Goal: Task Accomplishment & Management: Use online tool/utility

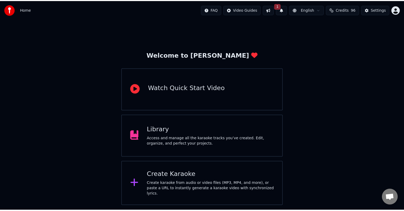
scroll to position [291, 0]
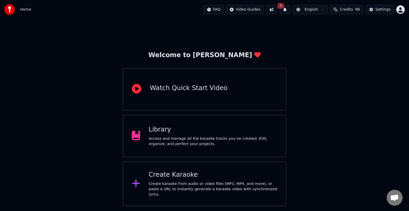
click at [236, 134] on div "Library" at bounding box center [212, 130] width 128 height 9
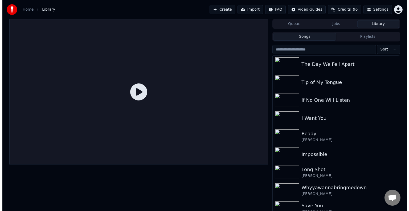
scroll to position [4978, 0]
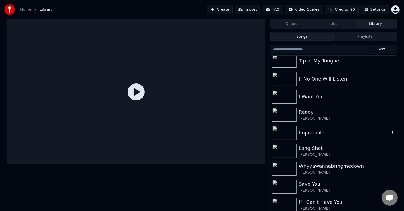
click at [313, 129] on div "Impossible" at bounding box center [344, 132] width 91 height 7
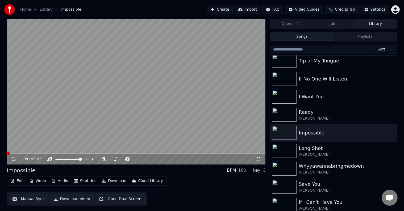
click at [21, 179] on button "Edit" at bounding box center [17, 180] width 18 height 7
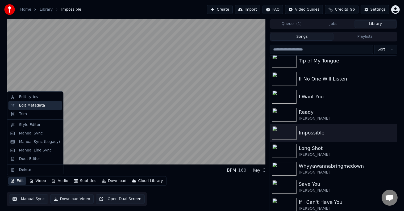
click at [31, 105] on div "Edit Metadata" at bounding box center [32, 105] width 26 height 5
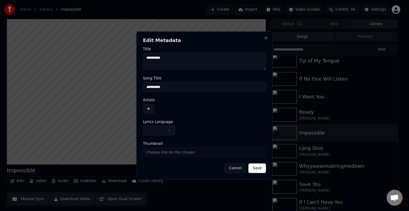
click at [153, 130] on button "button" at bounding box center [159, 131] width 32 height 10
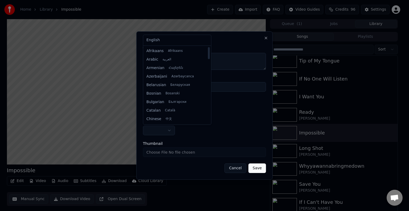
select select "**"
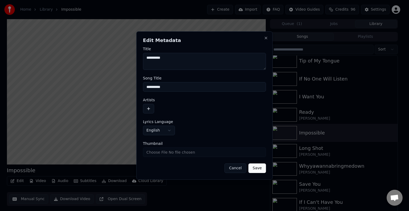
click at [148, 109] on button "button" at bounding box center [148, 109] width 11 height 10
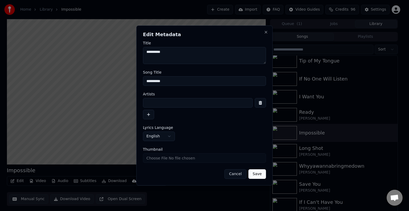
click at [171, 98] on input at bounding box center [198, 103] width 110 height 10
type input "**********"
click at [248, 169] on button "Save" at bounding box center [257, 174] width 18 height 10
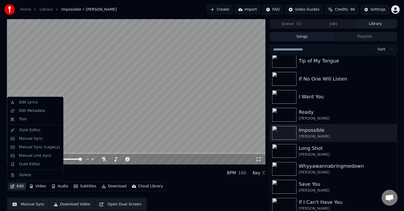
click at [13, 185] on icon "button" at bounding box center [13, 187] width 4 height 4
click at [27, 147] on div "Manual Sync (Legacy)" at bounding box center [39, 147] width 41 height 5
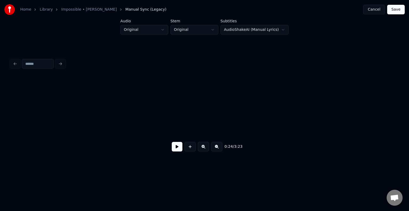
scroll to position [0, 978]
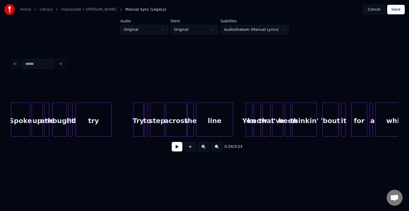
click at [177, 150] on button at bounding box center [177, 147] width 11 height 10
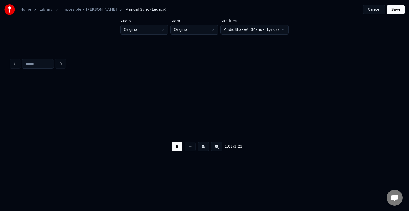
scroll to position [0, 2529]
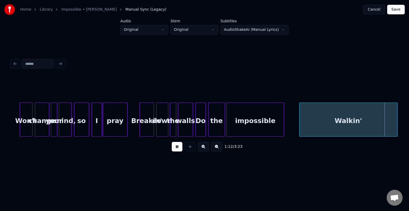
click at [176, 150] on button at bounding box center [177, 147] width 11 height 10
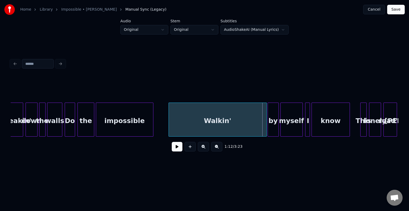
scroll to position [0, 2667]
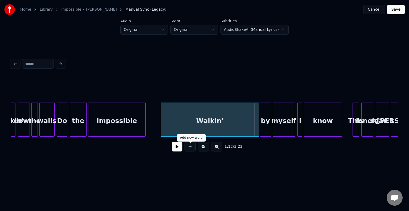
click at [172, 151] on button at bounding box center [177, 147] width 11 height 10
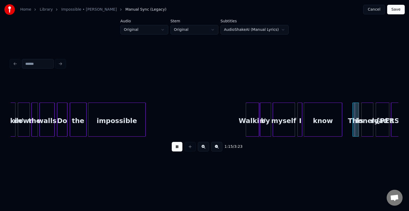
click at [246, 132] on div at bounding box center [247, 120] width 2 height 34
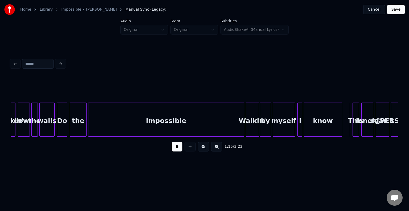
click at [242, 129] on div at bounding box center [243, 120] width 2 height 34
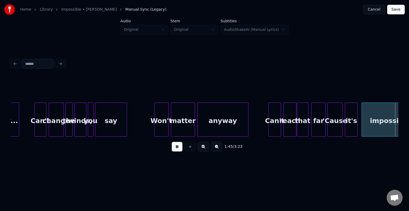
scroll to position [0, 4218]
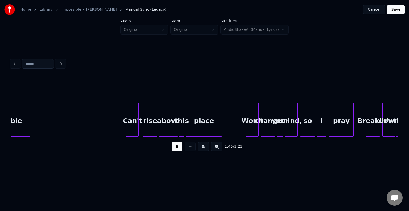
click at [180, 146] on button at bounding box center [177, 147] width 11 height 10
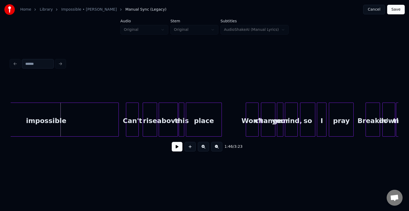
click at [118, 121] on div at bounding box center [118, 120] width 2 height 34
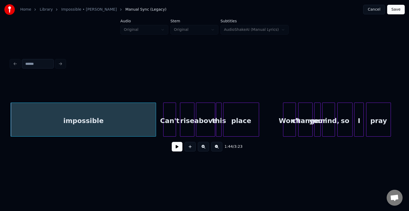
click at [177, 149] on button at bounding box center [177, 147] width 11 height 10
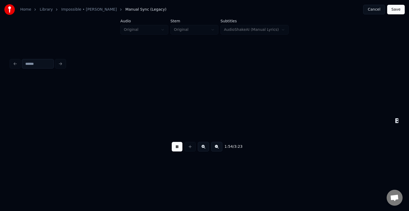
scroll to position [0, 4568]
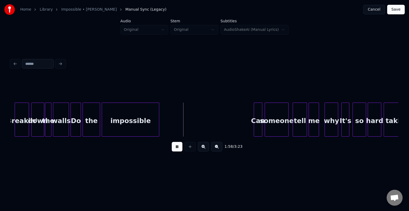
click at [254, 118] on div at bounding box center [255, 120] width 2 height 34
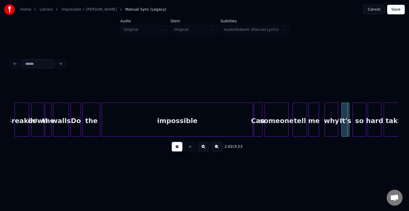
click at [251, 121] on div at bounding box center [252, 120] width 2 height 34
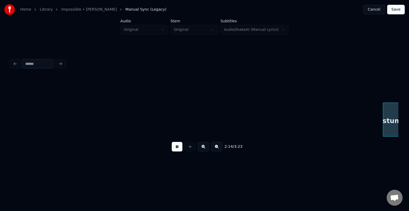
scroll to position [0, 5344]
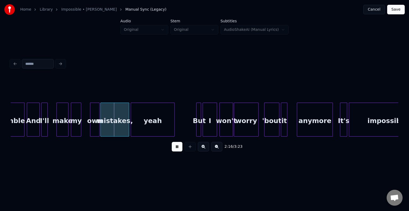
click at [175, 150] on button at bounding box center [177, 147] width 11 height 10
click at [87, 128] on div at bounding box center [88, 120] width 2 height 34
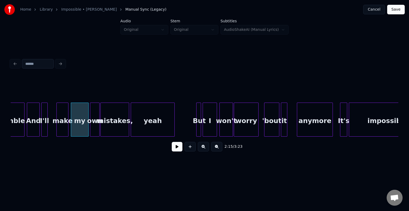
click at [176, 149] on button at bounding box center [177, 147] width 11 height 10
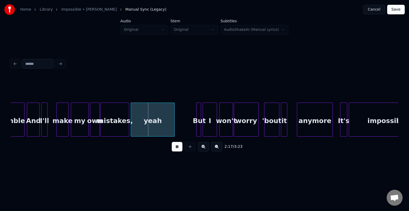
click at [78, 125] on div "my" at bounding box center [79, 121] width 17 height 36
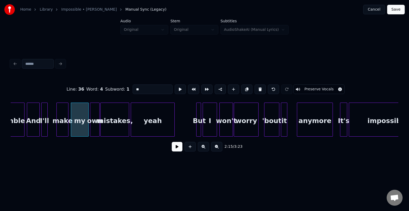
click at [174, 148] on button at bounding box center [177, 147] width 11 height 10
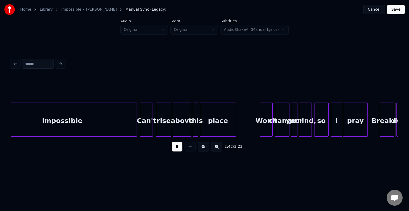
scroll to position [0, 6506]
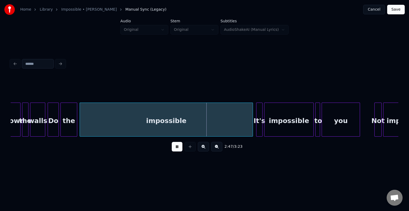
click at [252, 130] on div at bounding box center [252, 120] width 2 height 34
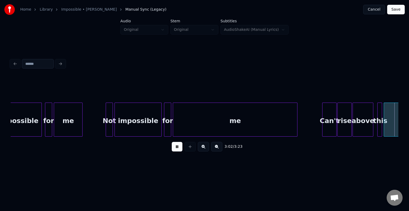
scroll to position [0, 7282]
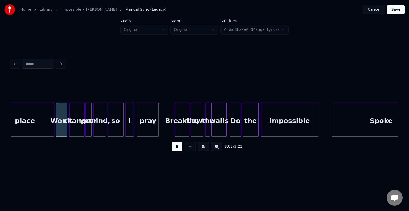
click at [176, 147] on button at bounding box center [177, 147] width 11 height 10
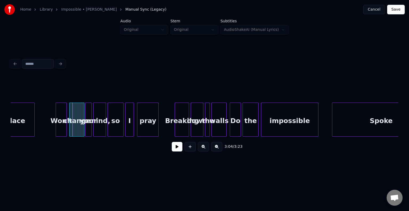
click at [33, 129] on div at bounding box center [34, 120] width 2 height 34
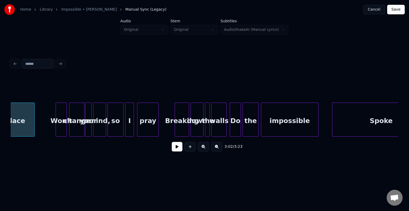
scroll to position [0, 7267]
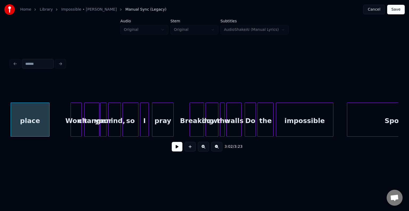
click at [174, 146] on button at bounding box center [177, 147] width 11 height 10
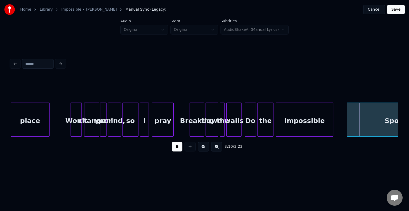
click at [174, 147] on button at bounding box center [177, 147] width 11 height 10
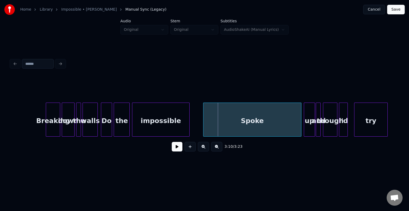
scroll to position [0, 7502]
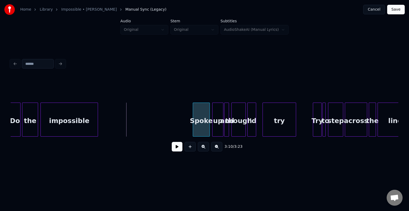
click at [194, 124] on div at bounding box center [194, 120] width 2 height 34
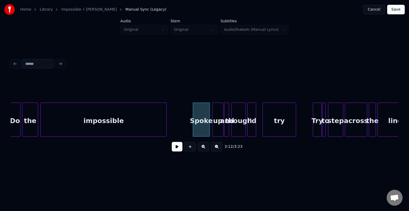
click at [166, 135] on div "Do the impossible Spoke up and though I'd try Try to step across the line" at bounding box center [204, 120] width 387 height 34
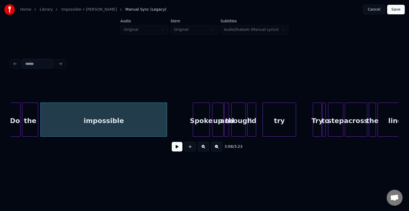
click at [178, 152] on button at bounding box center [177, 147] width 11 height 10
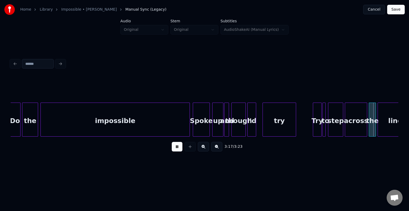
click at [188, 127] on div at bounding box center [189, 120] width 2 height 34
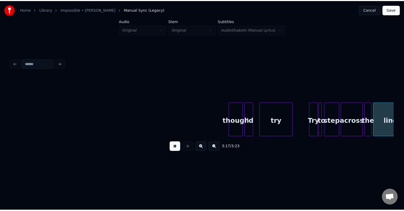
scroll to position [0, 7731]
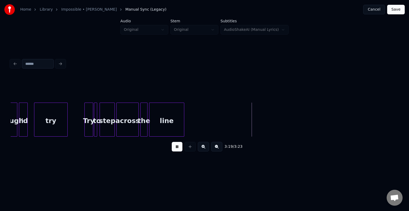
click at [399, 10] on button "Save" at bounding box center [396, 10] width 18 height 10
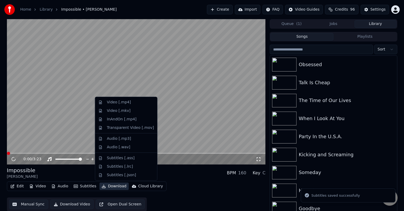
click at [109, 186] on button "Download" at bounding box center [113, 186] width 29 height 7
click at [119, 103] on div "Video [.mp4]" at bounding box center [119, 102] width 24 height 5
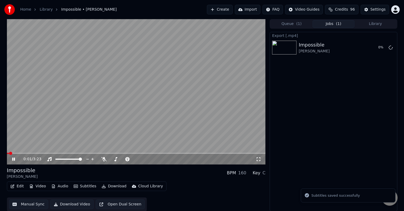
click at [10, 160] on div "0:01 / 3:23" at bounding box center [136, 159] width 255 height 5
click at [13, 161] on icon at bounding box center [13, 159] width 3 height 3
click at [368, 23] on button "Library" at bounding box center [376, 24] width 42 height 8
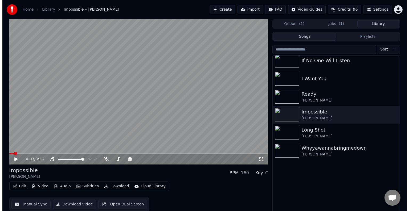
scroll to position [4915, 0]
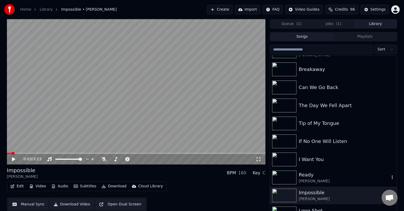
click at [331, 182] on div "[PERSON_NAME]" at bounding box center [344, 181] width 91 height 5
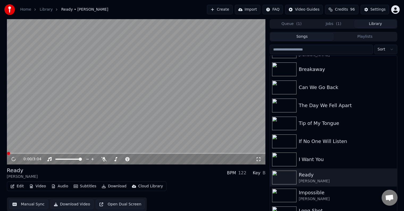
click at [15, 189] on button "Edit" at bounding box center [17, 186] width 18 height 7
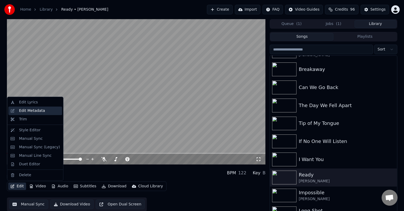
click at [33, 114] on div "Edit Metadata" at bounding box center [35, 111] width 54 height 9
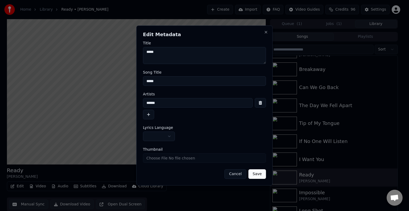
click at [157, 138] on button "button" at bounding box center [159, 137] width 32 height 10
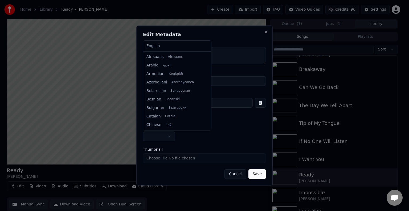
select select "**"
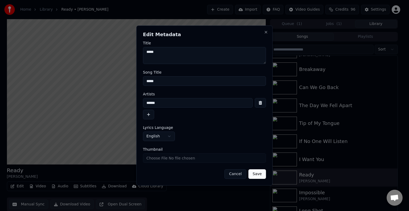
click at [146, 117] on button "button" at bounding box center [148, 115] width 11 height 10
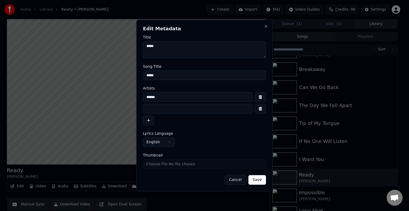
drag, startPoint x: 145, startPoint y: 97, endPoint x: 135, endPoint y: 97, distance: 9.6
click at [135, 97] on body "Home Library Ready • [PERSON_NAME] Create Import FAQ Video Guides Credits 96 Se…" at bounding box center [202, 105] width 404 height 211
type input "**********"
click at [147, 106] on input at bounding box center [198, 109] width 110 height 10
type input "******"
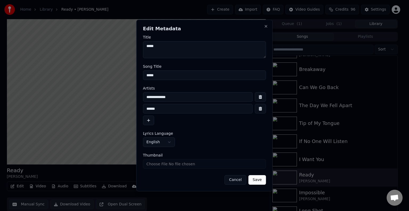
click at [248, 175] on button "Save" at bounding box center [257, 180] width 18 height 10
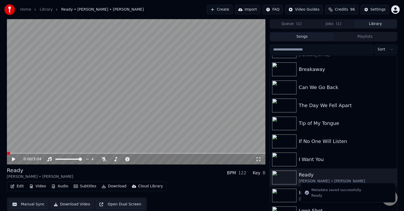
click at [15, 184] on button "Edit" at bounding box center [17, 186] width 18 height 7
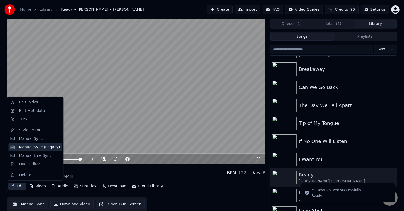
click at [27, 145] on div "Manual Sync (Legacy)" at bounding box center [39, 147] width 41 height 5
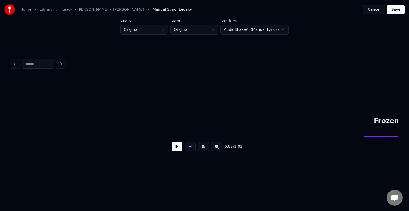
click at [177, 149] on button at bounding box center [177, 147] width 11 height 10
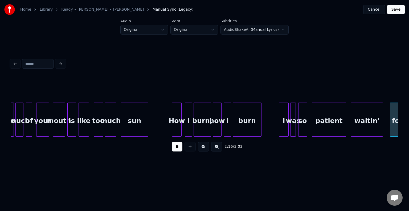
scroll to position [0, 5427]
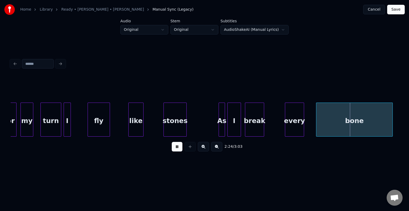
click at [177, 149] on button at bounding box center [177, 147] width 11 height 10
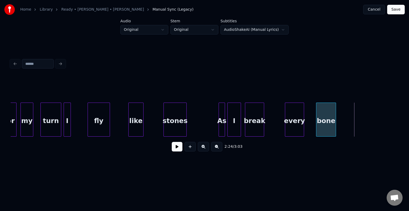
click at [335, 120] on div at bounding box center [335, 120] width 2 height 34
click at [173, 153] on div "2:23 / 3:03" at bounding box center [204, 147] width 379 height 12
click at [176, 151] on button at bounding box center [177, 147] width 11 height 10
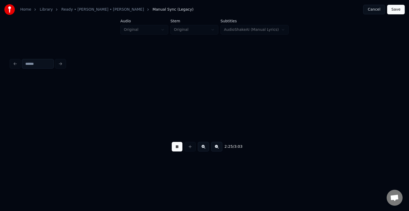
scroll to position [0, 5815]
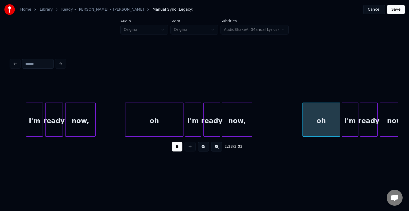
click at [176, 151] on button at bounding box center [177, 147] width 11 height 10
click at [281, 126] on div at bounding box center [282, 120] width 2 height 34
click at [174, 150] on button at bounding box center [177, 147] width 11 height 10
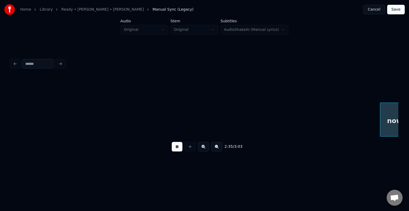
scroll to position [0, 6202]
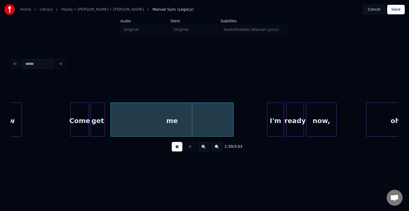
click at [174, 150] on button at bounding box center [177, 147] width 11 height 10
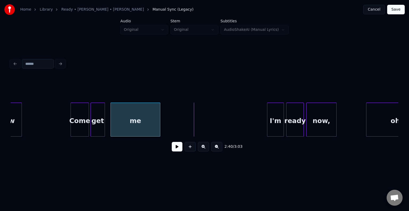
click at [159, 123] on div at bounding box center [159, 120] width 2 height 34
click at [179, 151] on button at bounding box center [177, 147] width 11 height 10
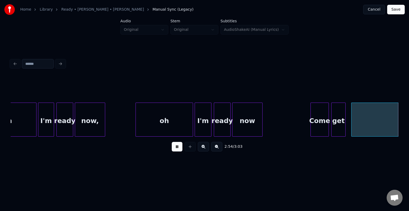
scroll to position [0, 6954]
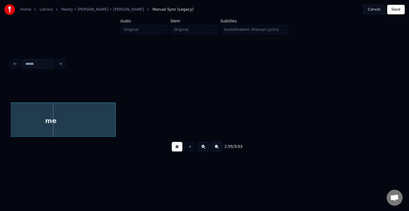
click at [179, 149] on button at bounding box center [177, 147] width 11 height 10
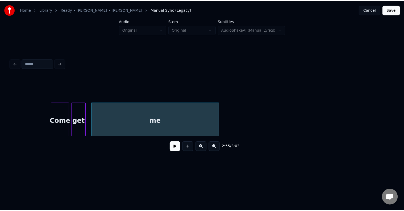
scroll to position [0, 6848]
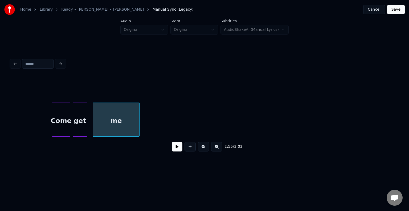
click at [139, 128] on div at bounding box center [139, 120] width 2 height 34
click at [178, 152] on button at bounding box center [177, 147] width 11 height 10
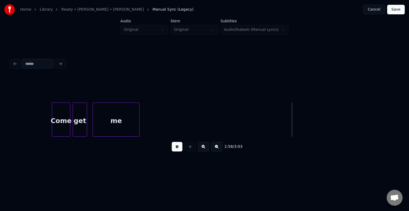
click at [399, 11] on button "Save" at bounding box center [396, 10] width 18 height 10
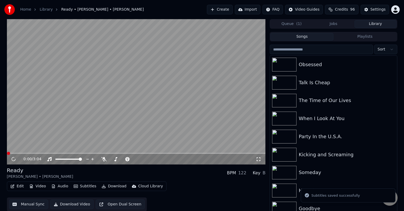
click at [111, 185] on button "Download" at bounding box center [113, 186] width 29 height 7
click at [22, 186] on button "Edit" at bounding box center [17, 186] width 18 height 7
click at [14, 189] on button "Edit" at bounding box center [17, 186] width 18 height 7
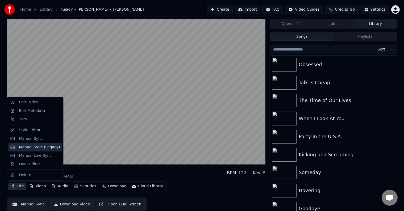
click at [24, 148] on div "Manual Sync (Legacy)" at bounding box center [39, 147] width 41 height 5
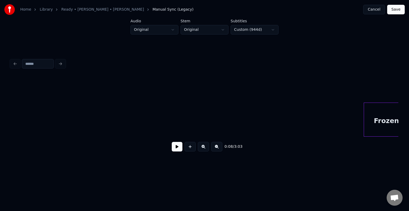
click at [399, 9] on button "Save" at bounding box center [396, 10] width 18 height 10
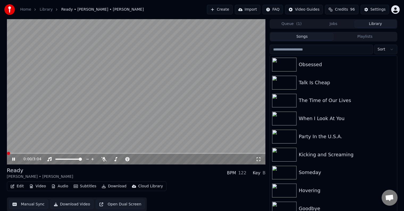
click at [16, 186] on button "Edit" at bounding box center [17, 186] width 18 height 7
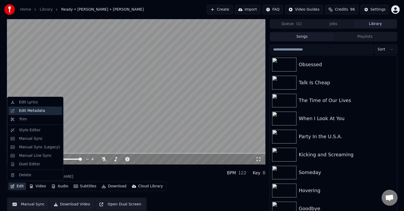
click at [34, 110] on div "Edit Metadata" at bounding box center [32, 110] width 26 height 5
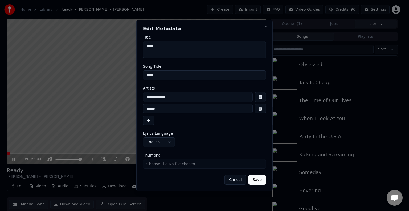
click at [260, 109] on button "button" at bounding box center [260, 109] width 11 height 10
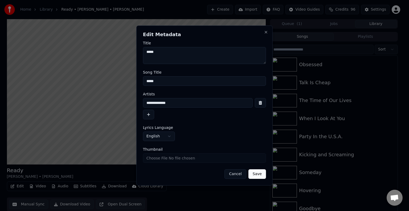
click at [256, 175] on button "Save" at bounding box center [257, 174] width 18 height 10
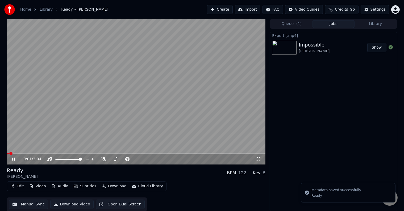
click at [345, 23] on button "Jobs" at bounding box center [334, 24] width 42 height 8
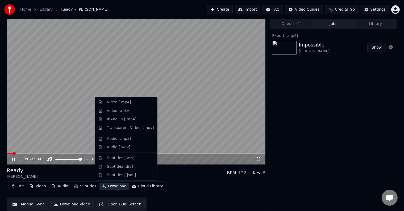
click at [109, 186] on button "Download" at bounding box center [113, 186] width 29 height 7
click at [106, 102] on div "Video [.mp4]" at bounding box center [126, 102] width 60 height 9
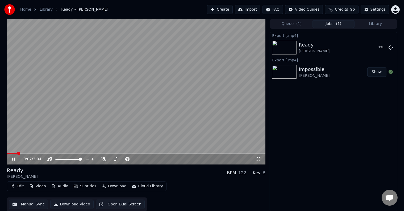
click at [372, 24] on button "Library" at bounding box center [376, 24] width 42 height 8
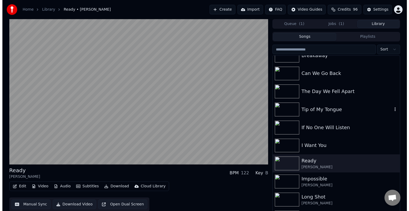
scroll to position [4927, 0]
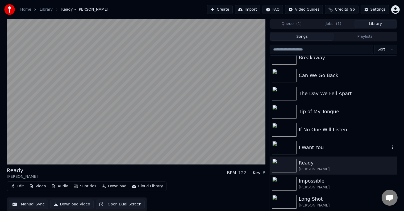
click at [321, 150] on div "I Want You" at bounding box center [344, 147] width 91 height 7
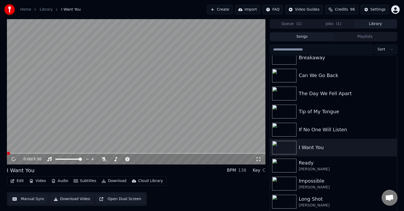
click at [13, 182] on icon "button" at bounding box center [12, 181] width 4 height 4
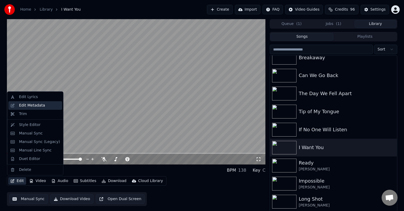
click at [26, 103] on div "Edit Metadata" at bounding box center [32, 105] width 26 height 5
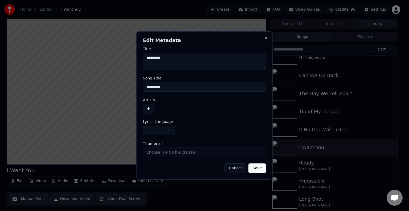
click at [152, 127] on button "button" at bounding box center [159, 131] width 32 height 10
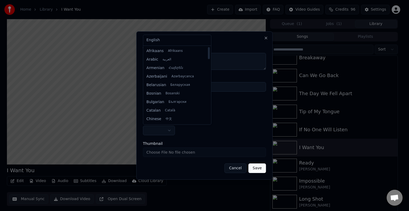
select select "**"
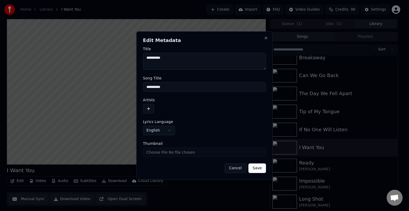
click at [148, 113] on button "button" at bounding box center [148, 109] width 11 height 10
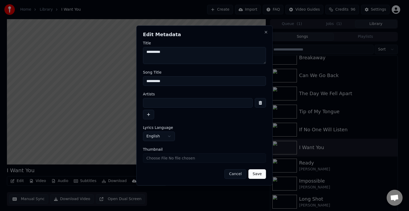
click at [156, 104] on input at bounding box center [198, 103] width 110 height 10
type input "**********"
click at [248, 169] on button "Save" at bounding box center [257, 174] width 18 height 10
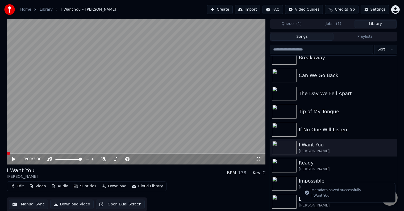
click at [20, 185] on button "Edit" at bounding box center [17, 186] width 18 height 7
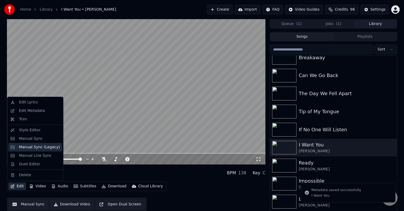
click at [33, 147] on div "Manual Sync (Legacy)" at bounding box center [39, 147] width 41 height 5
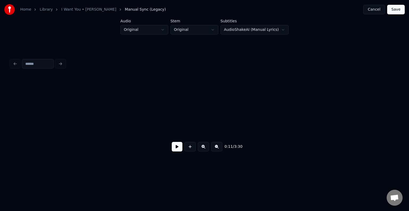
scroll to position [0, 443]
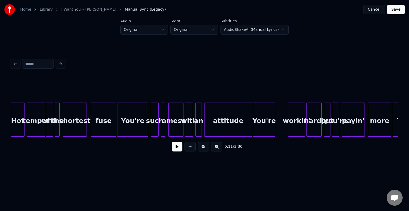
click at [177, 149] on button at bounding box center [177, 147] width 11 height 10
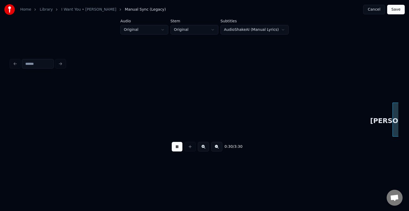
scroll to position [0, 1218]
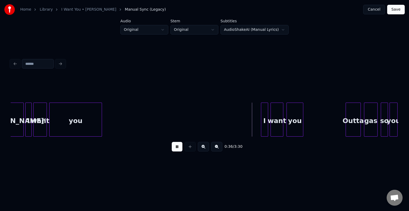
click at [177, 151] on button at bounding box center [177, 147] width 11 height 10
click at [73, 121] on div "you" at bounding box center [75, 121] width 52 height 36
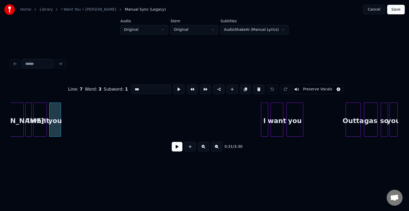
click at [59, 126] on div at bounding box center [60, 120] width 2 height 34
click at [56, 127] on div "you" at bounding box center [54, 121] width 11 height 36
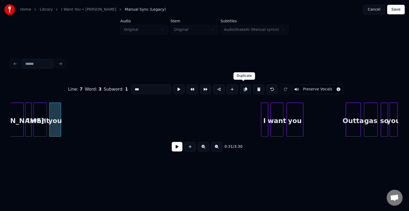
click at [241, 87] on button at bounding box center [245, 90] width 11 height 10
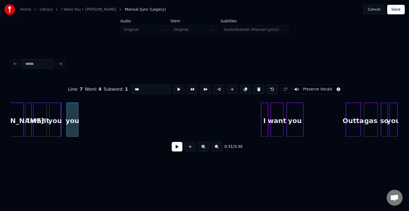
click at [73, 122] on div "you" at bounding box center [72, 121] width 11 height 36
click at [240, 89] on button at bounding box center [245, 90] width 11 height 10
click at [89, 124] on div at bounding box center [90, 120] width 2 height 34
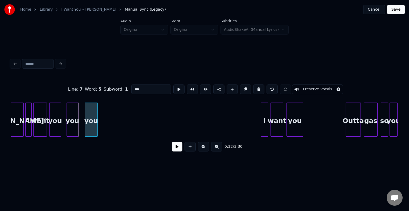
click at [90, 126] on div "you" at bounding box center [91, 121] width 13 height 36
click at [267, 87] on button at bounding box center [271, 90] width 11 height 10
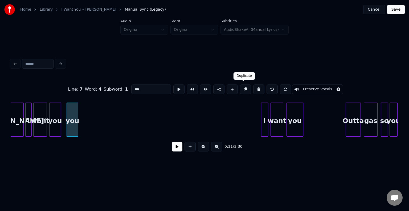
click at [243, 87] on button at bounding box center [245, 90] width 11 height 10
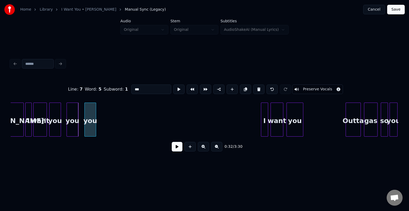
click at [90, 123] on div "you" at bounding box center [90, 121] width 11 height 36
click at [53, 124] on div "you" at bounding box center [54, 121] width 11 height 36
click at [177, 151] on button at bounding box center [177, 147] width 11 height 10
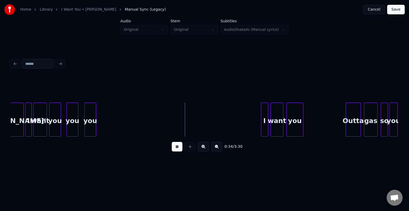
click at [177, 151] on button at bounding box center [177, 147] width 11 height 10
click at [89, 117] on div "you" at bounding box center [90, 121] width 11 height 36
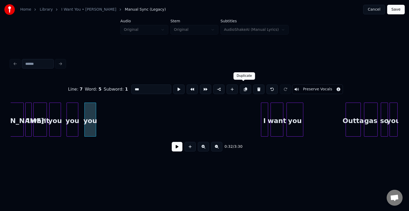
click at [242, 87] on button at bounding box center [245, 90] width 11 height 10
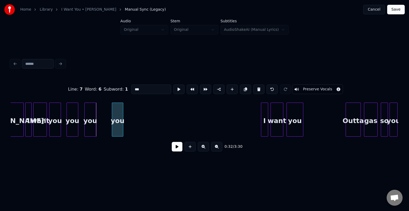
click at [118, 127] on div "you" at bounding box center [117, 121] width 11 height 36
click at [242, 89] on button at bounding box center [245, 90] width 11 height 10
click at [131, 125] on div "you" at bounding box center [132, 121] width 11 height 36
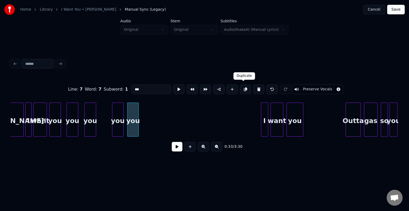
click at [245, 89] on button at bounding box center [245, 90] width 11 height 10
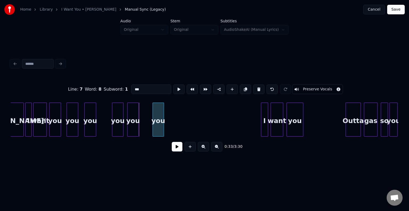
click at [158, 125] on div "you" at bounding box center [158, 121] width 11 height 36
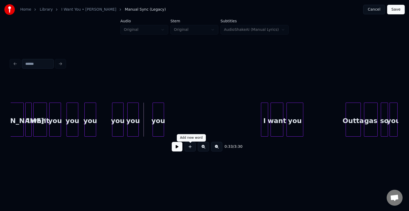
click at [186, 149] on button at bounding box center [189, 147] width 11 height 10
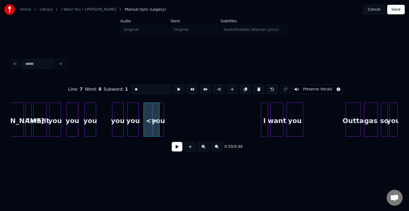
drag, startPoint x: 141, startPoint y: 89, endPoint x: 130, endPoint y: 88, distance: 10.9
click at [131, 88] on input "**" at bounding box center [151, 90] width 40 height 10
click at [149, 128] on div at bounding box center [150, 120] width 2 height 34
click at [56, 127] on div "you" at bounding box center [54, 121] width 11 height 36
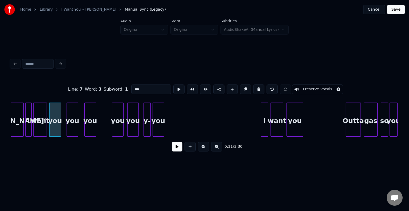
type input "***"
click at [178, 149] on button at bounding box center [177, 147] width 11 height 10
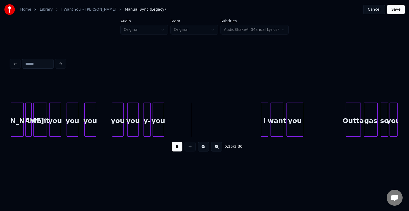
click at [178, 149] on button at bounding box center [177, 147] width 11 height 10
click at [168, 119] on div "I" at bounding box center [168, 121] width 7 height 36
click at [168, 114] on div "I" at bounding box center [168, 121] width 7 height 36
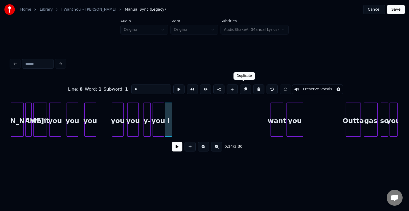
click at [246, 88] on button at bounding box center [245, 90] width 11 height 10
click at [178, 123] on div "I" at bounding box center [178, 121] width 7 height 36
click at [241, 88] on button at bounding box center [245, 90] width 11 height 10
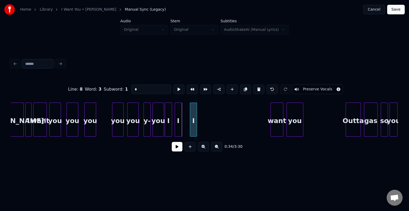
click at [193, 122] on div "I" at bounding box center [193, 121] width 7 height 36
click at [243, 87] on button at bounding box center [245, 90] width 11 height 10
click at [210, 121] on div "I" at bounding box center [210, 121] width 7 height 36
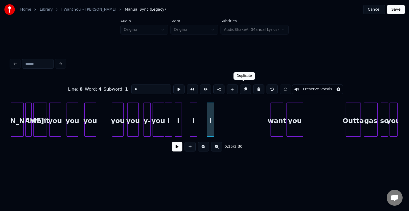
click at [243, 89] on button at bounding box center [245, 90] width 11 height 10
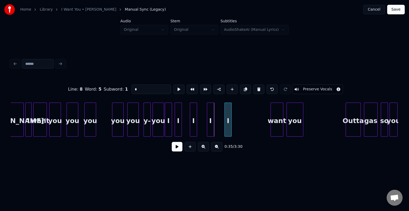
click at [228, 124] on div "I" at bounding box center [228, 121] width 7 height 36
click at [239, 127] on div at bounding box center [240, 120] width 2 height 34
click at [243, 88] on button at bounding box center [245, 90] width 11 height 10
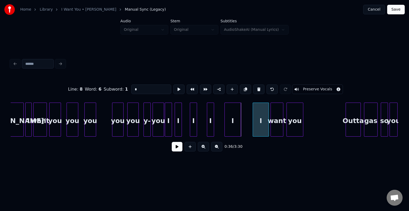
click at [261, 119] on div "I" at bounding box center [261, 121] width 16 height 36
click at [260, 123] on div at bounding box center [261, 120] width 2 height 34
click at [41, 122] on div "want" at bounding box center [40, 121] width 13 height 36
type input "****"
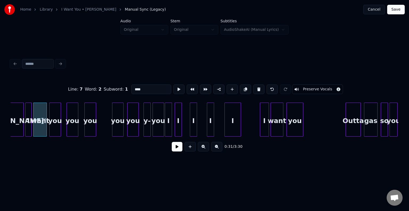
click at [179, 149] on button at bounding box center [177, 147] width 11 height 10
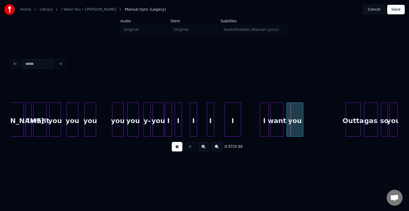
click at [174, 151] on button at bounding box center [177, 147] width 11 height 10
click at [232, 121] on div "I" at bounding box center [233, 121] width 16 height 36
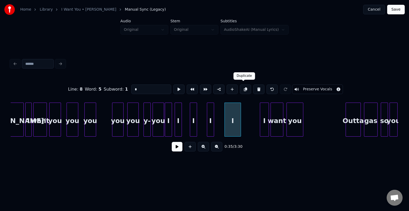
click at [244, 85] on button at bounding box center [245, 90] width 11 height 10
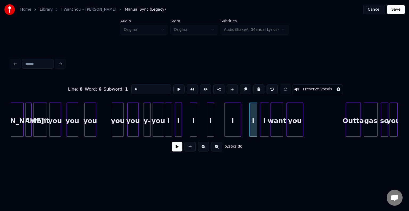
click at [250, 125] on div at bounding box center [250, 120] width 2 height 34
click at [175, 148] on button at bounding box center [177, 147] width 11 height 10
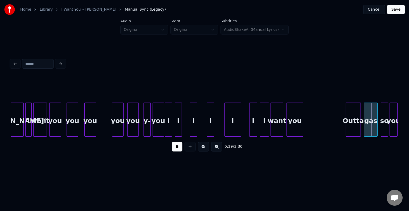
click at [175, 149] on button at bounding box center [177, 147] width 11 height 10
click at [396, 10] on button "Save" at bounding box center [396, 10] width 18 height 10
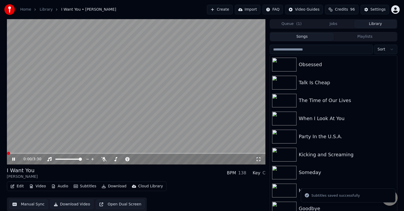
click at [50, 156] on div "0:00 / 3:30" at bounding box center [136, 159] width 259 height 11
click at [44, 154] on span at bounding box center [136, 153] width 259 height 1
click at [33, 152] on video at bounding box center [136, 92] width 259 height 146
click at [14, 156] on div "0:30 / 3:30" at bounding box center [136, 159] width 259 height 11
click at [13, 161] on icon at bounding box center [13, 159] width 3 height 4
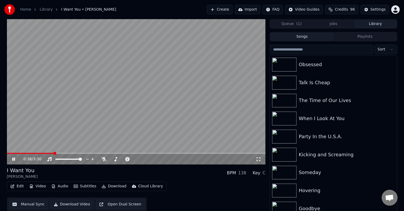
click at [13, 161] on icon at bounding box center [13, 159] width 3 height 3
click at [12, 190] on div "Edit Video Audio Subtitles Download Cloud Library" at bounding box center [87, 187] width 160 height 10
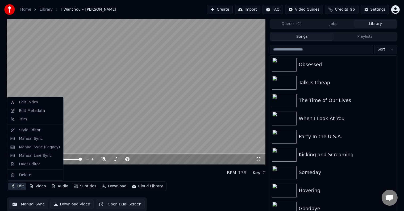
click at [13, 189] on button "Edit" at bounding box center [17, 186] width 18 height 7
click at [35, 148] on div "Manual Sync (Legacy)" at bounding box center [39, 147] width 41 height 5
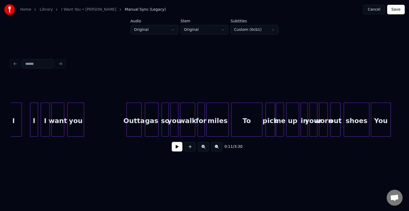
scroll to position [0, 1428]
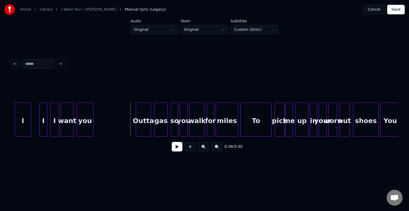
click at [174, 149] on button at bounding box center [177, 147] width 11 height 10
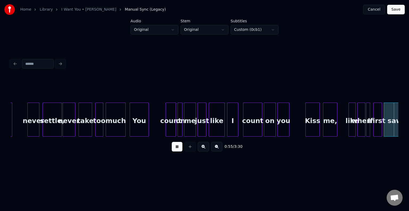
scroll to position [0, 2203]
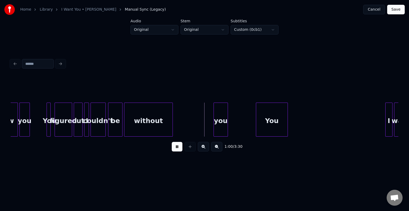
click at [173, 148] on button at bounding box center [177, 147] width 11 height 10
click at [179, 117] on div "you" at bounding box center [181, 121] width 14 height 36
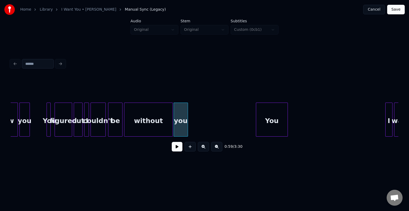
click at [175, 150] on button at bounding box center [177, 147] width 11 height 10
click at [156, 134] on div "without" at bounding box center [148, 121] width 48 height 36
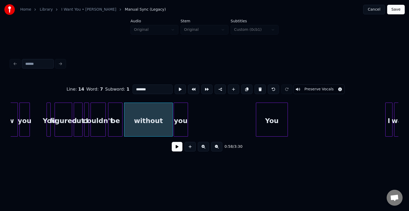
click at [174, 145] on button at bounding box center [177, 147] width 11 height 10
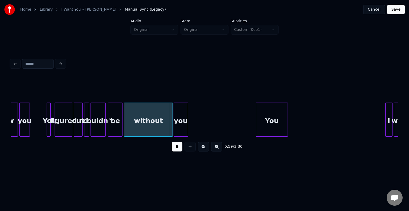
click at [174, 145] on button at bounding box center [177, 147] width 11 height 10
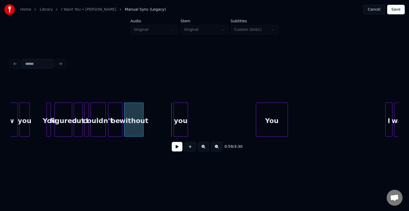
click at [143, 124] on div at bounding box center [143, 120] width 2 height 34
click at [155, 128] on div "you" at bounding box center [156, 121] width 14 height 36
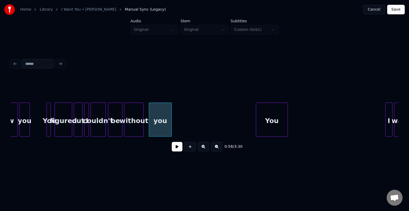
click at [171, 127] on div at bounding box center [171, 120] width 2 height 34
click at [140, 127] on div "without" at bounding box center [133, 121] width 19 height 36
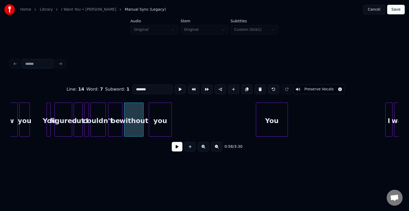
click at [177, 148] on button at bounding box center [177, 147] width 11 height 10
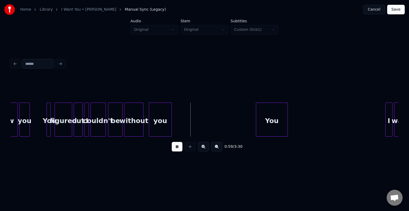
click at [177, 148] on button at bounding box center [177, 147] width 11 height 10
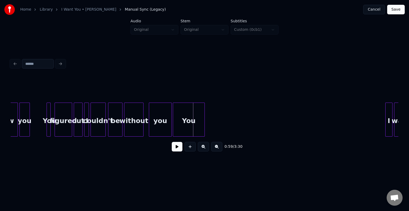
click at [195, 113] on div "You" at bounding box center [188, 121] width 31 height 36
click at [183, 122] on div at bounding box center [183, 120] width 2 height 34
click at [176, 153] on div "0:59 / 3:30" at bounding box center [204, 147] width 379 height 12
click at [177, 147] on button at bounding box center [177, 147] width 11 height 10
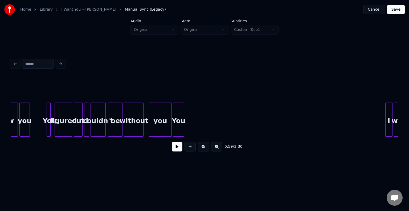
click at [180, 124] on div "You" at bounding box center [178, 121] width 11 height 36
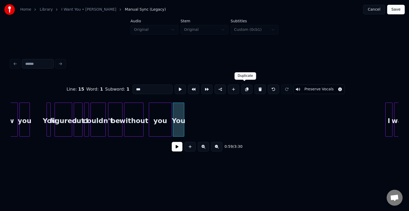
click at [247, 88] on button at bounding box center [246, 90] width 11 height 10
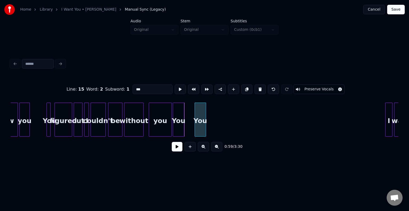
click at [203, 122] on div "You" at bounding box center [200, 121] width 11 height 36
click at [136, 87] on input "***" at bounding box center [152, 90] width 40 height 10
type input "***"
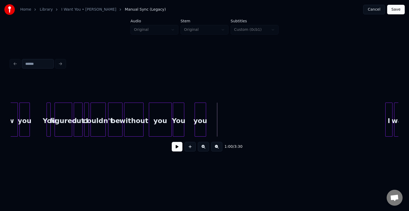
click at [199, 123] on div "you" at bounding box center [200, 121] width 11 height 36
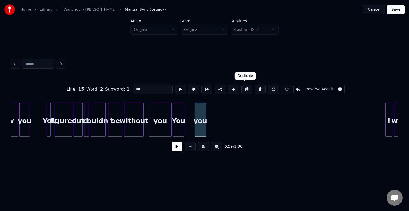
click at [241, 89] on button at bounding box center [246, 90] width 11 height 10
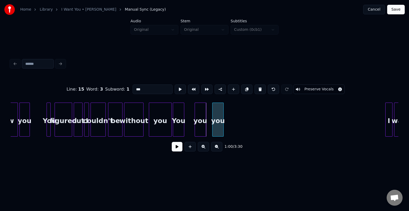
click at [219, 123] on div "you" at bounding box center [217, 121] width 11 height 36
click at [226, 126] on div at bounding box center [226, 120] width 2 height 34
click at [241, 87] on button at bounding box center [246, 90] width 11 height 10
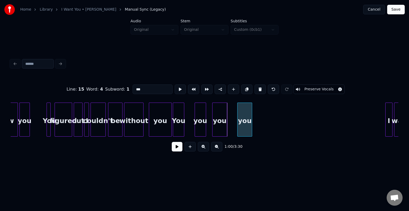
click at [247, 126] on div "you" at bounding box center [244, 121] width 14 height 36
click at [173, 125] on div at bounding box center [174, 120] width 2 height 34
type input "***"
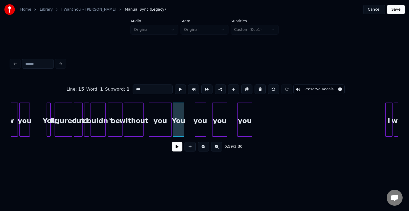
click at [179, 151] on button at bounding box center [177, 147] width 11 height 10
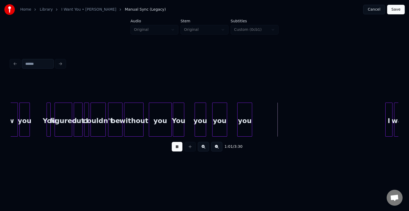
click at [179, 151] on button at bounding box center [177, 147] width 11 height 10
click at [244, 126] on div "you" at bounding box center [244, 121] width 14 height 36
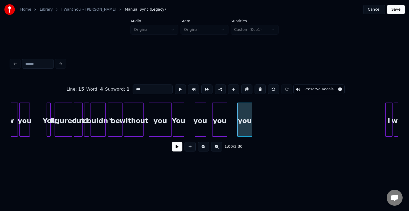
click at [174, 148] on button at bounding box center [177, 147] width 11 height 10
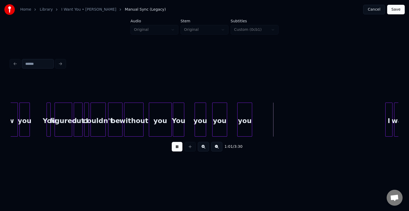
click at [174, 148] on button at bounding box center [177, 147] width 11 height 10
click at [243, 127] on div "you" at bounding box center [244, 121] width 14 height 36
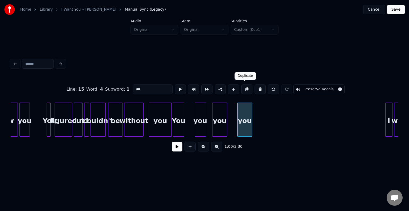
click at [242, 88] on button at bounding box center [246, 90] width 11 height 10
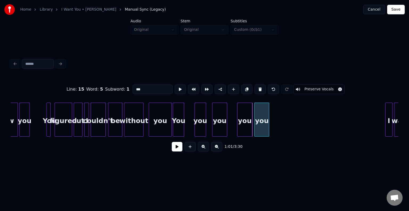
click at [259, 124] on div "you" at bounding box center [261, 121] width 14 height 36
click at [244, 89] on button at bounding box center [246, 90] width 11 height 10
click at [276, 123] on div at bounding box center [276, 120] width 2 height 34
click at [273, 130] on div "you" at bounding box center [274, 121] width 7 height 36
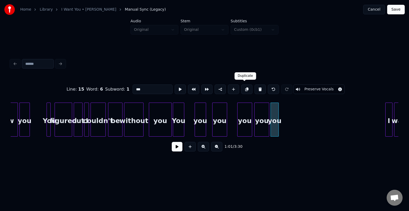
click at [242, 89] on button at bounding box center [246, 90] width 11 height 10
click at [283, 128] on div "you" at bounding box center [283, 121] width 7 height 36
click at [289, 129] on div at bounding box center [289, 120] width 2 height 34
click at [276, 128] on div "you" at bounding box center [274, 121] width 7 height 36
click at [146, 89] on input "***" at bounding box center [152, 90] width 40 height 10
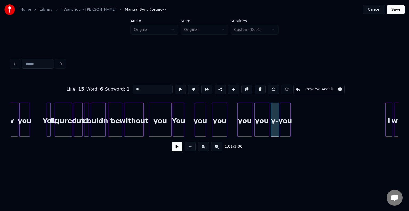
click at [174, 127] on div at bounding box center [174, 120] width 2 height 34
type input "***"
click at [178, 146] on button at bounding box center [177, 147] width 11 height 10
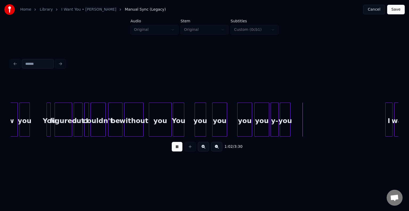
click at [178, 146] on button at bounding box center [177, 147] width 11 height 10
click at [294, 122] on div "I" at bounding box center [294, 121] width 7 height 36
click at [295, 122] on div "I" at bounding box center [294, 121] width 7 height 36
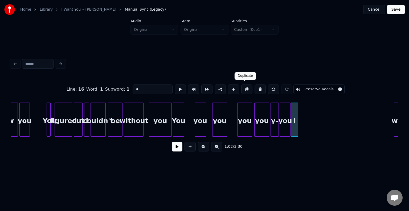
click at [245, 86] on button at bounding box center [246, 90] width 11 height 10
click at [303, 129] on div "I" at bounding box center [303, 121] width 7 height 36
click at [244, 85] on button at bounding box center [246, 90] width 11 height 10
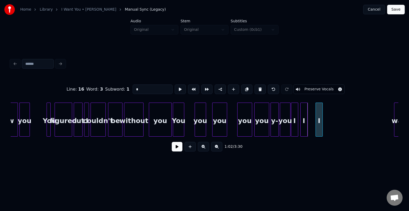
click at [319, 129] on div "I" at bounding box center [318, 121] width 7 height 36
click at [244, 87] on button at bounding box center [246, 90] width 11 height 10
click at [335, 127] on div "I" at bounding box center [335, 121] width 7 height 36
click at [245, 85] on button at bounding box center [246, 90] width 11 height 10
click at [352, 126] on div "I" at bounding box center [351, 121] width 7 height 36
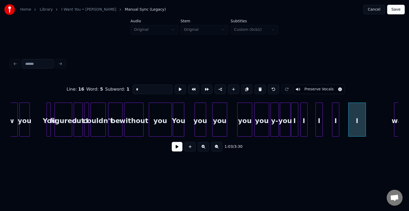
click at [364, 128] on div at bounding box center [365, 120] width 2 height 34
click at [245, 88] on button at bounding box center [246, 90] width 11 height 10
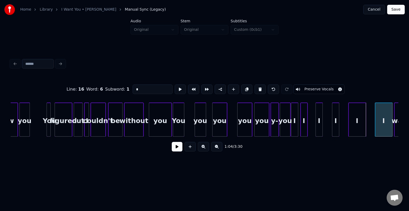
click at [387, 125] on div "I" at bounding box center [383, 121] width 17 height 36
click at [375, 124] on div at bounding box center [376, 120] width 2 height 34
click at [381, 128] on div at bounding box center [381, 120] width 2 height 34
click at [243, 88] on button at bounding box center [246, 90] width 11 height 10
click at [388, 119] on div "I" at bounding box center [387, 121] width 7 height 36
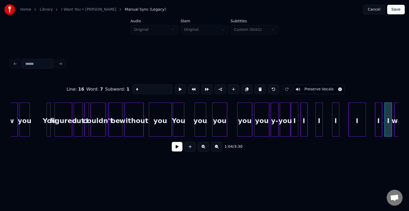
click at [157, 119] on div "you" at bounding box center [160, 121] width 22 height 36
type input "***"
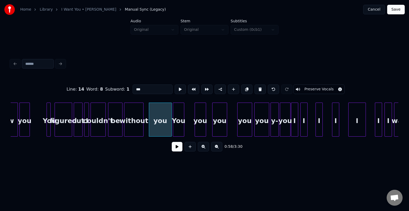
click at [178, 151] on button at bounding box center [177, 147] width 11 height 10
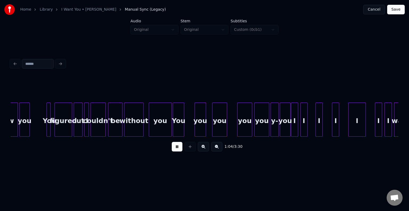
scroll to position [0, 2591]
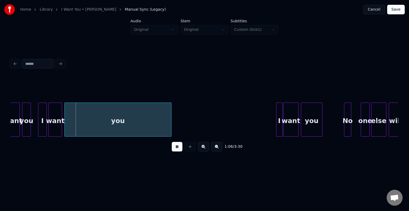
click at [178, 151] on button at bounding box center [177, 147] width 11 height 10
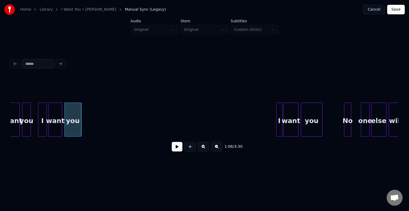
click at [80, 126] on div at bounding box center [80, 120] width 2 height 34
click at [177, 151] on button at bounding box center [177, 147] width 11 height 10
click at [69, 117] on div "you" at bounding box center [73, 121] width 16 height 36
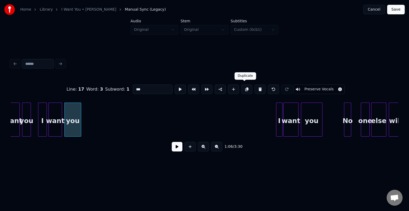
click at [244, 88] on button at bounding box center [246, 90] width 11 height 10
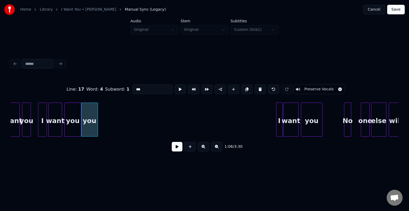
click at [245, 89] on button at bounding box center [246, 90] width 11 height 10
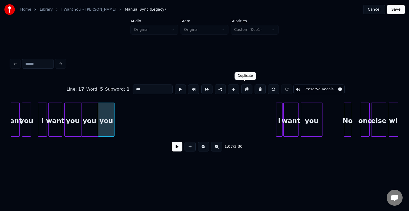
click at [244, 88] on button at bounding box center [246, 90] width 11 height 10
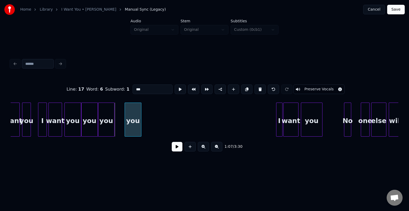
click at [131, 129] on div "you" at bounding box center [133, 121] width 16 height 36
click at [72, 125] on div "you" at bounding box center [73, 121] width 16 height 36
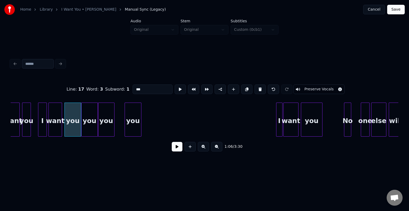
click at [176, 148] on button at bounding box center [177, 147] width 11 height 10
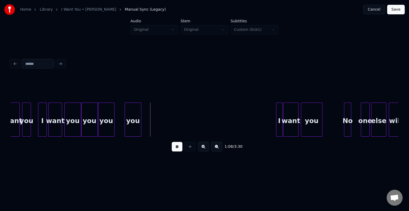
click at [176, 148] on button at bounding box center [177, 147] width 11 height 10
click at [178, 152] on button at bounding box center [177, 147] width 11 height 10
click at [133, 120] on div "you" at bounding box center [133, 121] width 16 height 36
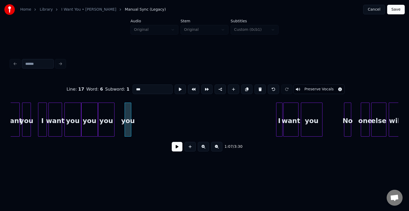
click at [130, 125] on div at bounding box center [130, 120] width 2 height 34
click at [245, 86] on button at bounding box center [246, 90] width 11 height 10
click at [138, 125] on div "you" at bounding box center [137, 121] width 6 height 36
click at [144, 128] on div at bounding box center [144, 120] width 2 height 34
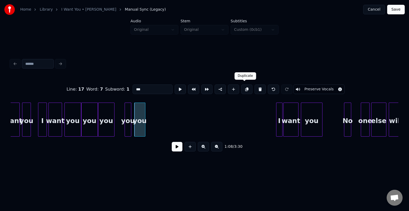
click at [246, 87] on button at bounding box center [246, 90] width 11 height 10
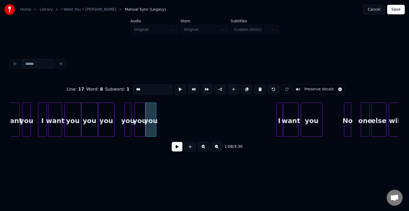
click at [246, 87] on button at bounding box center [246, 90] width 11 height 10
click at [166, 120] on div "you" at bounding box center [166, 121] width 10 height 36
click at [127, 127] on div "you" at bounding box center [128, 121] width 6 height 36
click at [147, 85] on input "***" at bounding box center [152, 90] width 40 height 10
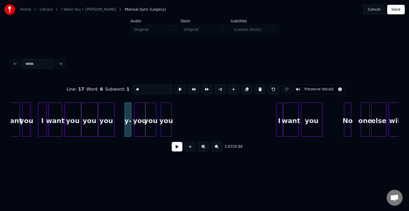
click at [72, 121] on div "you" at bounding box center [73, 121] width 16 height 36
type input "***"
click at [177, 150] on button at bounding box center [177, 147] width 11 height 10
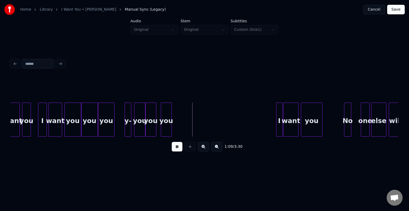
click at [177, 150] on button at bounding box center [177, 147] width 11 height 10
click at [180, 122] on div "I" at bounding box center [181, 121] width 6 height 36
click at [181, 123] on div "I" at bounding box center [181, 121] width 6 height 36
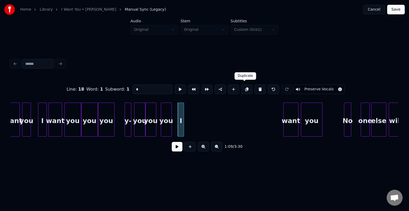
click at [245, 89] on button at bounding box center [246, 90] width 11 height 10
click at [193, 122] on div "I" at bounding box center [192, 121] width 6 height 36
click at [241, 88] on button at bounding box center [246, 90] width 11 height 10
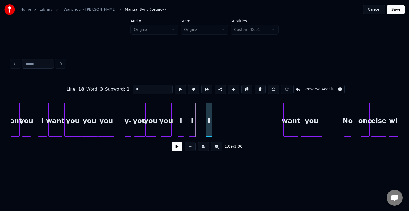
click at [209, 123] on div "I" at bounding box center [209, 121] width 6 height 36
click at [244, 88] on button at bounding box center [246, 90] width 11 height 10
click at [225, 121] on div "I" at bounding box center [225, 121] width 6 height 36
click at [243, 89] on button at bounding box center [246, 90] width 11 height 10
click at [242, 117] on div "I" at bounding box center [242, 121] width 6 height 36
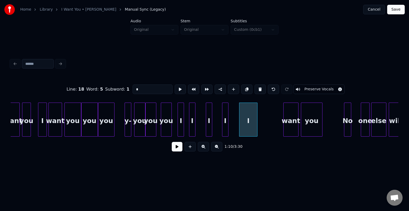
click at [255, 121] on div at bounding box center [256, 120] width 2 height 34
click at [244, 89] on button at bounding box center [246, 90] width 11 height 10
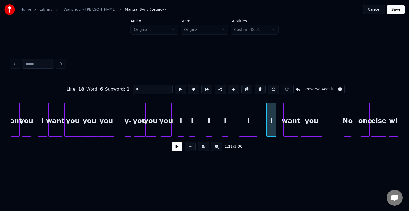
click at [267, 126] on div at bounding box center [267, 120] width 2 height 34
click at [271, 125] on div at bounding box center [271, 120] width 2 height 34
click at [243, 88] on button at bounding box center [246, 90] width 11 height 10
click at [280, 125] on div at bounding box center [281, 120] width 2 height 34
click at [276, 126] on div at bounding box center [276, 120] width 2 height 34
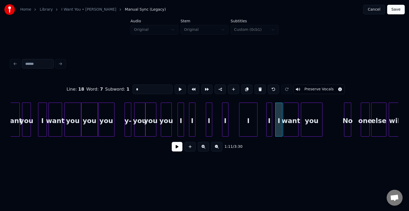
click at [73, 123] on div "you" at bounding box center [73, 121] width 16 height 36
type input "***"
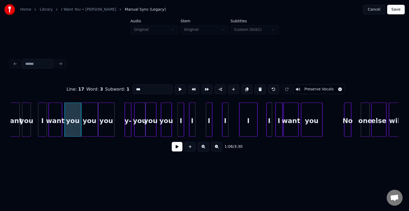
click at [178, 150] on button at bounding box center [177, 147] width 11 height 10
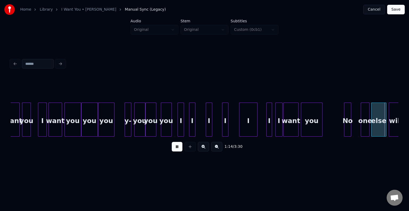
click at [178, 150] on button at bounding box center [177, 147] width 11 height 10
click at [354, 128] on div at bounding box center [355, 120] width 2 height 34
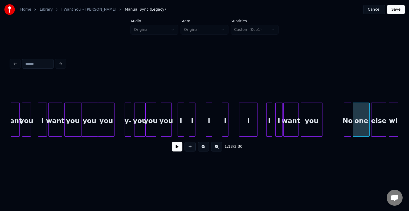
click at [174, 151] on button at bounding box center [177, 147] width 11 height 10
click at [173, 152] on button at bounding box center [177, 147] width 11 height 10
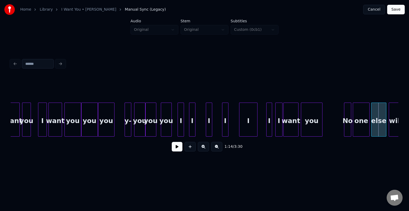
click at [363, 120] on div "one" at bounding box center [361, 121] width 16 height 36
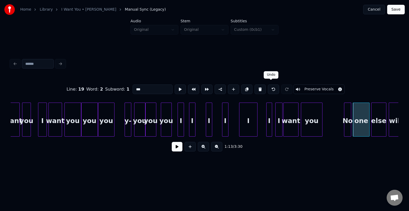
click at [270, 87] on button at bounding box center [273, 90] width 11 height 10
click at [273, 88] on button at bounding box center [273, 90] width 11 height 10
type input "**"
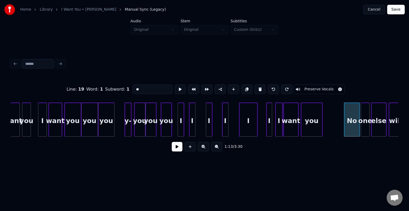
click at [358, 123] on div at bounding box center [359, 120] width 2 height 34
click at [177, 148] on button at bounding box center [177, 147] width 11 height 10
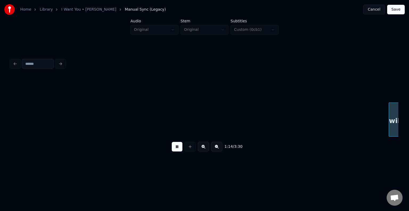
scroll to position [0, 2978]
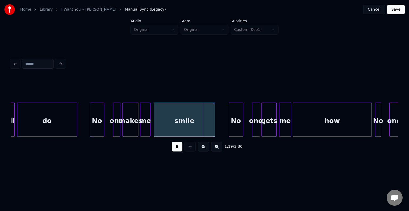
click at [176, 148] on button at bounding box center [177, 147] width 11 height 10
click at [70, 122] on div "do" at bounding box center [46, 121] width 59 height 36
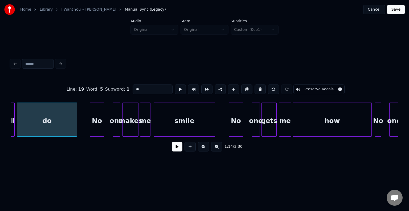
click at [177, 149] on button at bounding box center [177, 147] width 11 height 10
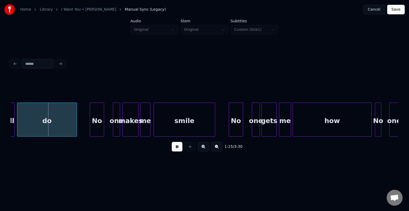
click at [177, 149] on button at bounding box center [177, 147] width 11 height 10
click at [53, 122] on div at bounding box center [54, 120] width 2 height 34
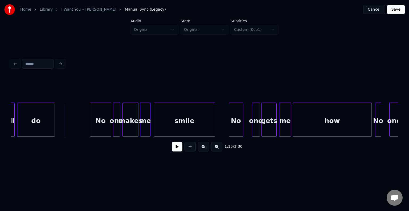
click at [110, 127] on div at bounding box center [110, 120] width 2 height 34
click at [171, 148] on div "1:16 / 3:30" at bounding box center [204, 147] width 379 height 12
click at [176, 149] on button at bounding box center [177, 147] width 11 height 10
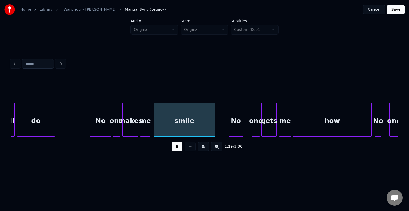
click at [176, 149] on button at bounding box center [177, 147] width 11 height 10
click at [198, 121] on div at bounding box center [198, 120] width 2 height 34
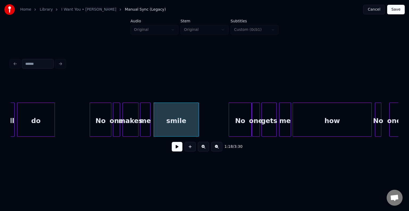
click at [250, 127] on div at bounding box center [251, 120] width 2 height 34
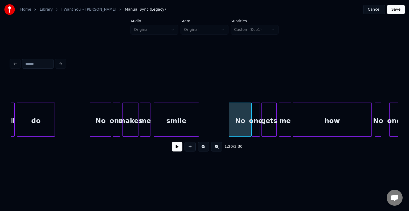
click at [176, 152] on button at bounding box center [177, 147] width 11 height 10
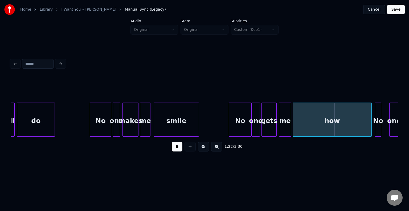
click at [176, 152] on button at bounding box center [177, 147] width 11 height 10
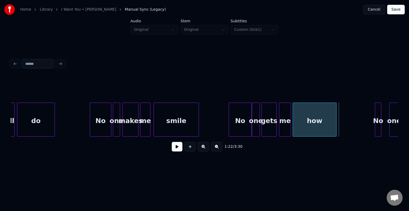
click at [336, 122] on div at bounding box center [335, 120] width 2 height 34
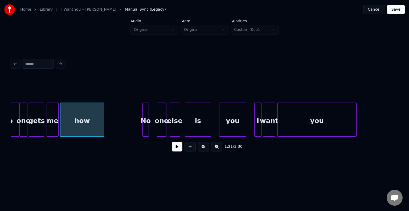
scroll to position [0, 3212]
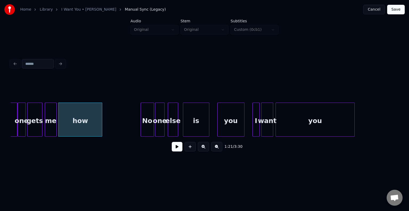
click at [152, 129] on div at bounding box center [153, 120] width 2 height 34
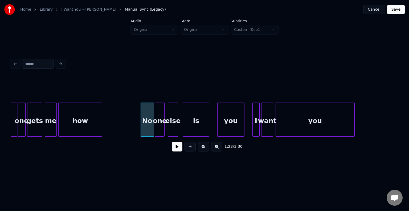
click at [177, 150] on button at bounding box center [177, 147] width 11 height 10
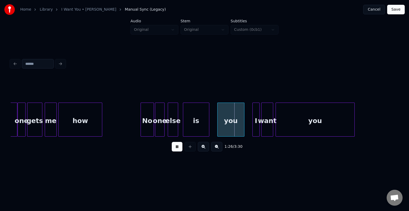
click at [177, 150] on button at bounding box center [177, 147] width 11 height 10
click at [190, 126] on div at bounding box center [191, 120] width 2 height 34
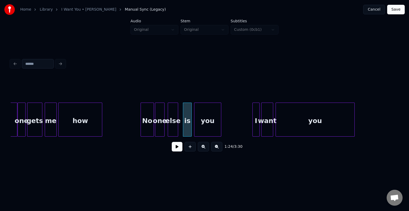
click at [207, 125] on div "you" at bounding box center [207, 121] width 27 height 36
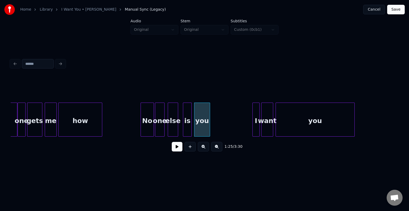
click at [210, 128] on div at bounding box center [209, 120] width 2 height 34
click at [176, 152] on button at bounding box center [177, 147] width 11 height 10
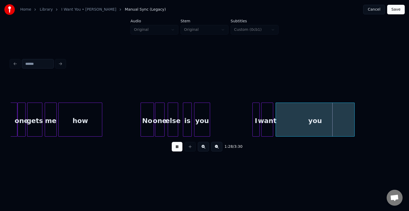
click at [175, 152] on button at bounding box center [177, 147] width 11 height 10
click at [201, 128] on div "you" at bounding box center [201, 121] width 15 height 36
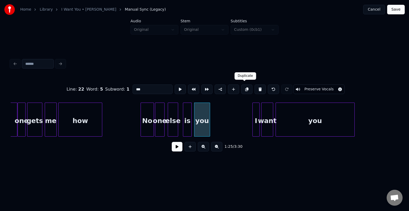
click at [246, 86] on button at bounding box center [246, 90] width 11 height 10
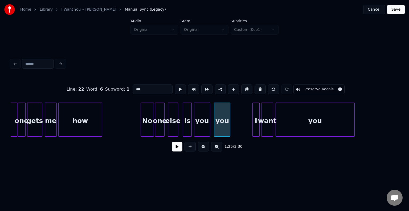
click at [224, 125] on div "you" at bounding box center [221, 121] width 15 height 36
click at [244, 90] on button at bounding box center [246, 90] width 11 height 10
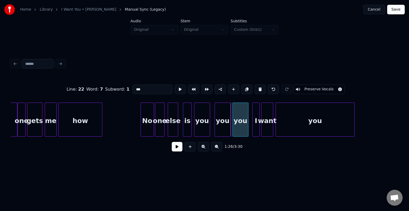
click at [241, 120] on div "you" at bounding box center [239, 121] width 15 height 36
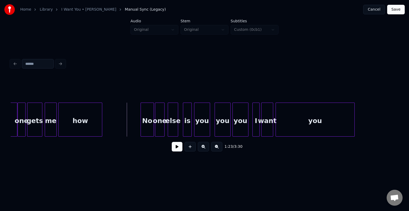
click at [173, 150] on button at bounding box center [177, 147] width 11 height 10
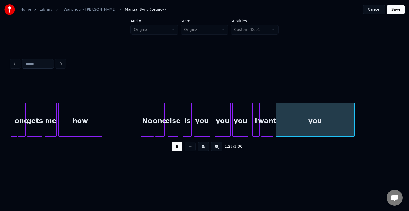
click at [173, 150] on button at bounding box center [177, 147] width 11 height 10
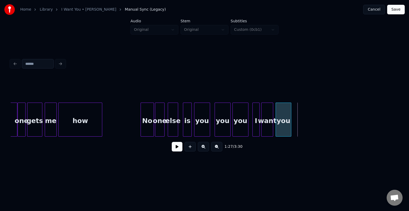
click at [290, 126] on div at bounding box center [290, 120] width 2 height 34
click at [285, 129] on div "you" at bounding box center [283, 121] width 15 height 36
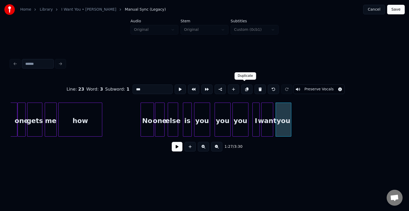
click at [244, 88] on button at bounding box center [246, 90] width 11 height 10
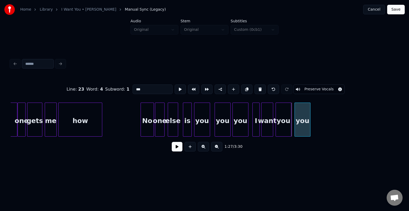
click at [300, 130] on div "you" at bounding box center [301, 121] width 15 height 36
click at [242, 88] on button at bounding box center [246, 90] width 11 height 10
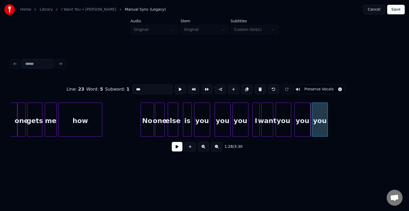
click at [318, 127] on div "you" at bounding box center [319, 121] width 15 height 36
click at [175, 150] on button at bounding box center [177, 147] width 11 height 10
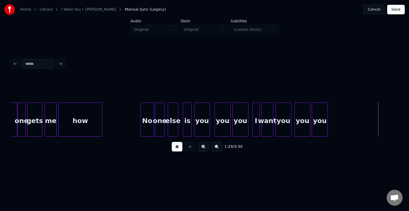
click at [175, 150] on button at bounding box center [177, 147] width 11 height 10
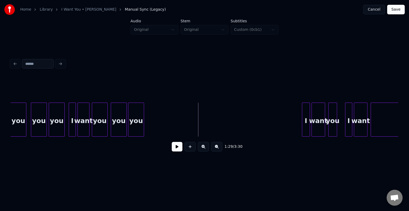
scroll to position [0, 3404]
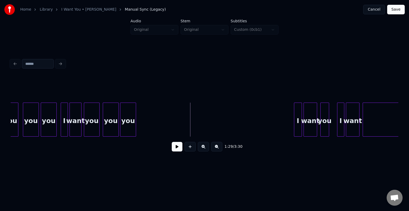
click at [85, 124] on div at bounding box center [85, 120] width 2 height 34
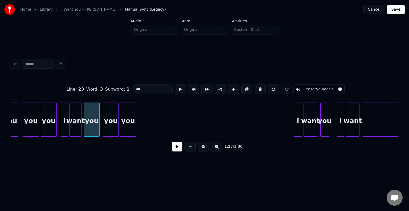
click at [178, 149] on button at bounding box center [177, 147] width 11 height 10
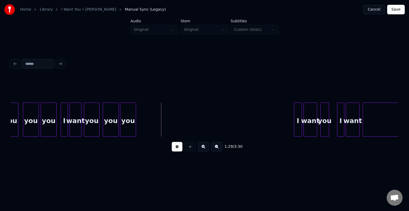
click at [178, 149] on button at bounding box center [177, 147] width 11 height 10
click at [133, 128] on div "you" at bounding box center [127, 121] width 15 height 36
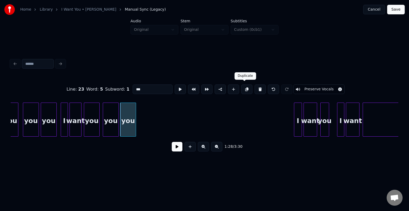
click at [244, 88] on button at bounding box center [246, 90] width 11 height 10
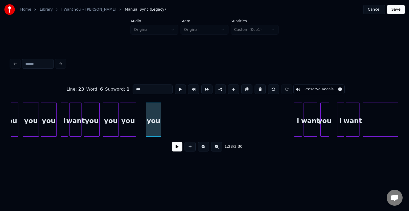
click at [156, 130] on div "you" at bounding box center [153, 121] width 15 height 36
click at [152, 132] on div at bounding box center [152, 120] width 2 height 34
click at [244, 87] on button at bounding box center [246, 90] width 11 height 10
click at [159, 124] on div "you" at bounding box center [159, 121] width 7 height 36
click at [164, 127] on div at bounding box center [164, 120] width 2 height 34
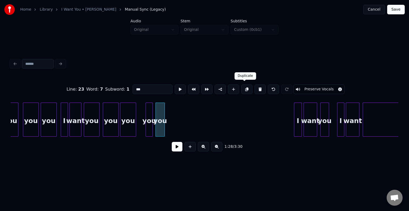
click at [246, 88] on button at bounding box center [246, 90] width 11 height 10
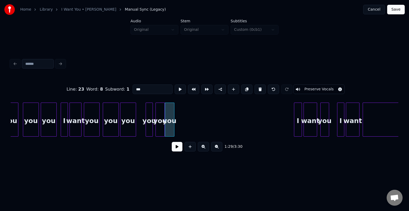
click at [246, 88] on button at bounding box center [246, 90] width 11 height 10
click at [185, 123] on div "you" at bounding box center [184, 121] width 9 height 36
click at [150, 127] on div "you" at bounding box center [149, 121] width 7 height 36
click at [142, 86] on input "***" at bounding box center [152, 90] width 40 height 10
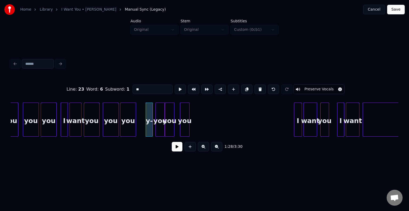
click at [96, 109] on div "you" at bounding box center [91, 121] width 15 height 36
type input "***"
click at [178, 148] on button at bounding box center [177, 147] width 11 height 10
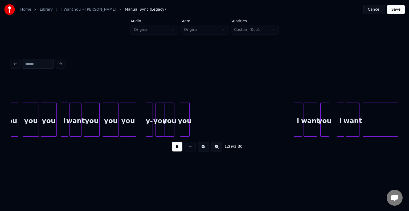
click at [178, 148] on button at bounding box center [177, 147] width 11 height 10
click at [199, 109] on div "I" at bounding box center [200, 121] width 7 height 36
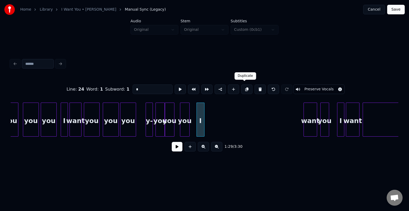
click at [244, 86] on button at bounding box center [246, 90] width 11 height 10
click at [210, 124] on div at bounding box center [211, 120] width 2 height 34
click at [211, 124] on div "I" at bounding box center [211, 121] width 7 height 36
click at [245, 89] on button at bounding box center [246, 90] width 11 height 10
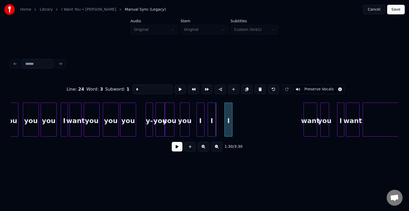
click at [228, 125] on div "I" at bounding box center [228, 121] width 7 height 36
click at [244, 89] on button at bounding box center [246, 90] width 11 height 10
click at [246, 120] on div "I" at bounding box center [246, 121] width 7 height 36
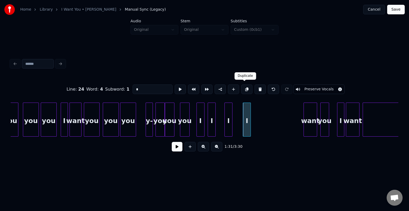
click at [246, 86] on button at bounding box center [246, 90] width 11 height 10
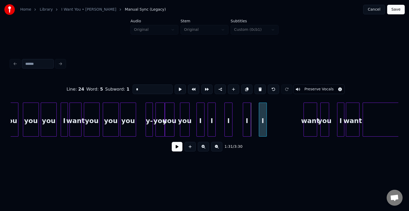
click at [262, 119] on div "I" at bounding box center [262, 121] width 7 height 36
click at [273, 124] on div at bounding box center [274, 120] width 2 height 34
click at [245, 89] on button at bounding box center [246, 90] width 11 height 10
click at [286, 125] on div at bounding box center [286, 120] width 2 height 34
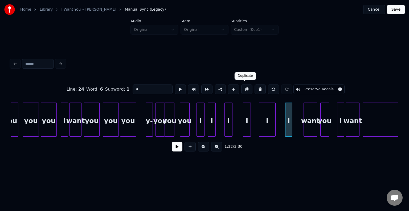
click at [244, 86] on button at bounding box center [246, 90] width 11 height 10
click at [301, 126] on div at bounding box center [302, 120] width 2 height 34
click at [81, 119] on div "want" at bounding box center [75, 121] width 11 height 36
type input "****"
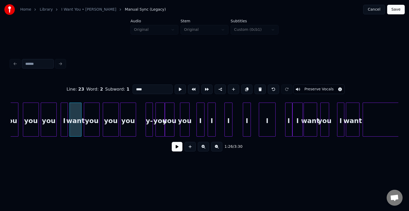
click at [177, 149] on button at bounding box center [177, 147] width 11 height 10
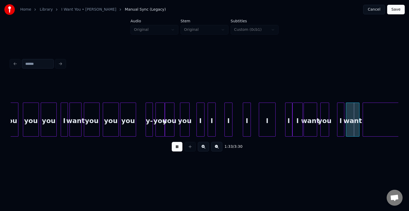
click at [179, 151] on button at bounding box center [177, 147] width 11 height 10
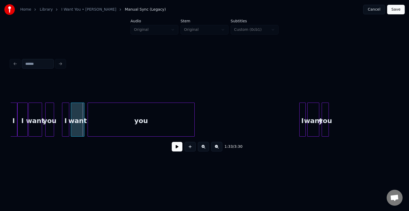
scroll to position [0, 3680]
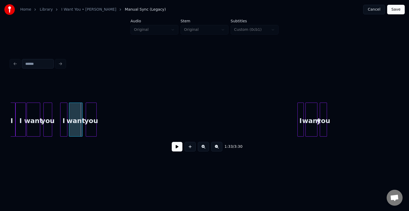
click at [95, 122] on div at bounding box center [96, 120] width 2 height 34
click at [176, 150] on button at bounding box center [177, 147] width 11 height 10
click at [88, 115] on div "you" at bounding box center [91, 121] width 10 height 36
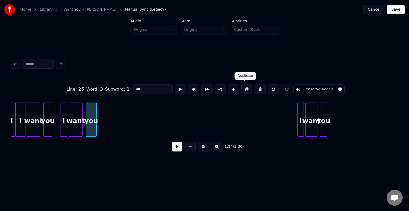
click at [242, 88] on button at bounding box center [246, 90] width 11 height 10
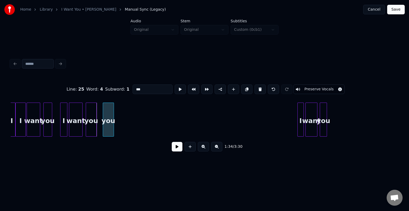
click at [110, 128] on div "you" at bounding box center [108, 121] width 10 height 36
click at [246, 88] on button at bounding box center [246, 90] width 11 height 10
click at [128, 118] on div "you" at bounding box center [127, 121] width 10 height 36
click at [177, 149] on button at bounding box center [177, 147] width 11 height 10
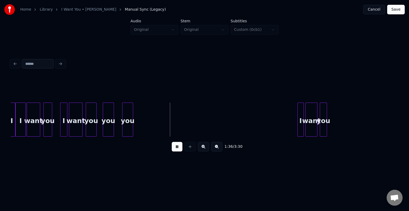
click at [177, 149] on button at bounding box center [177, 147] width 11 height 10
click at [128, 119] on div "you" at bounding box center [127, 121] width 10 height 36
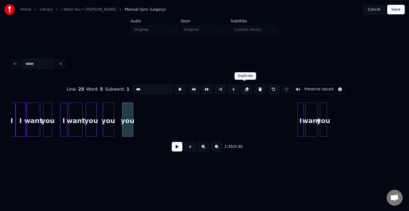
click at [243, 88] on button at bounding box center [246, 90] width 11 height 10
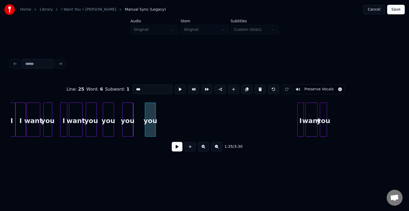
click at [152, 122] on div "you" at bounding box center [150, 121] width 10 height 36
click at [174, 149] on button at bounding box center [177, 147] width 11 height 10
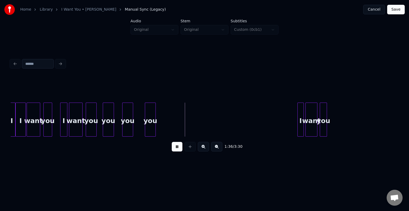
click at [174, 149] on button at bounding box center [177, 147] width 11 height 10
click at [153, 123] on div "you" at bounding box center [150, 121] width 10 height 36
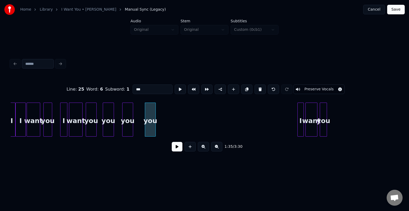
click at [242, 88] on button at bounding box center [246, 90] width 11 height 10
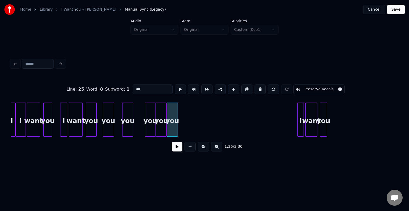
click at [243, 88] on button at bounding box center [246, 90] width 11 height 10
click at [188, 118] on div "you" at bounding box center [187, 121] width 10 height 36
click at [148, 123] on div "you" at bounding box center [150, 121] width 10 height 36
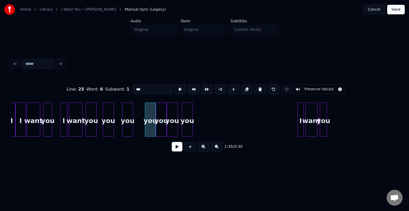
click at [147, 88] on input "***" at bounding box center [152, 90] width 40 height 10
click at [78, 120] on div "want" at bounding box center [75, 121] width 13 height 36
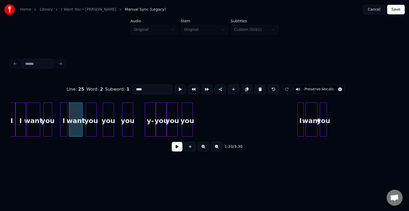
type input "****"
click at [176, 152] on button at bounding box center [177, 147] width 11 height 10
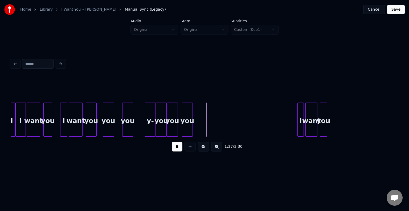
click at [176, 152] on button at bounding box center [177, 147] width 11 height 10
click at [203, 107] on div "I" at bounding box center [204, 121] width 6 height 36
click at [202, 111] on div "I" at bounding box center [204, 121] width 6 height 36
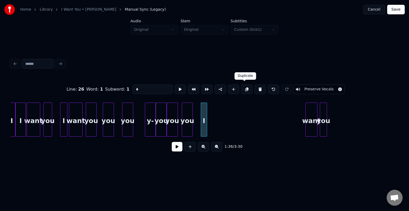
click at [247, 88] on button at bounding box center [246, 90] width 11 height 10
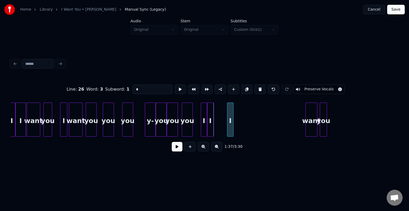
click at [230, 119] on div "I" at bounding box center [230, 121] width 6 height 36
click at [212, 122] on div "I" at bounding box center [213, 121] width 6 height 36
click at [230, 122] on div "I" at bounding box center [230, 121] width 6 height 36
click at [242, 88] on button at bounding box center [246, 90] width 11 height 10
click at [247, 121] on div "I" at bounding box center [248, 121] width 6 height 36
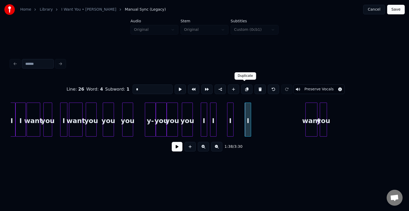
click at [246, 91] on button at bounding box center [246, 90] width 11 height 10
click at [263, 121] on div "I" at bounding box center [264, 121] width 6 height 36
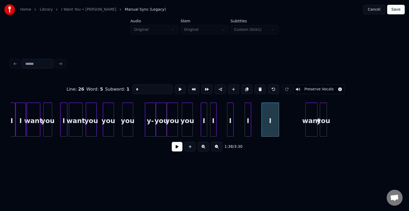
click at [278, 124] on div at bounding box center [278, 120] width 2 height 34
click at [245, 89] on button at bounding box center [246, 90] width 11 height 10
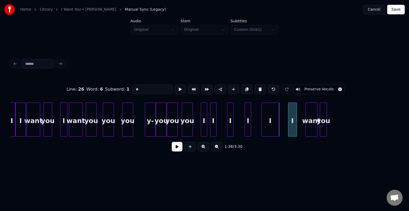
click at [289, 125] on div at bounding box center [289, 120] width 2 height 34
click at [294, 126] on div at bounding box center [294, 120] width 2 height 34
click at [244, 89] on button at bounding box center [246, 90] width 11 height 10
click at [300, 123] on div "I" at bounding box center [300, 121] width 6 height 36
click at [303, 127] on div at bounding box center [303, 120] width 2 height 34
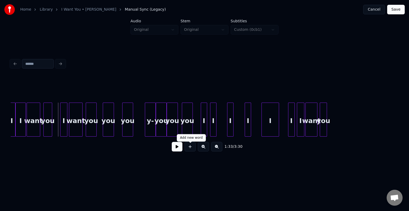
click at [175, 148] on button at bounding box center [177, 147] width 11 height 10
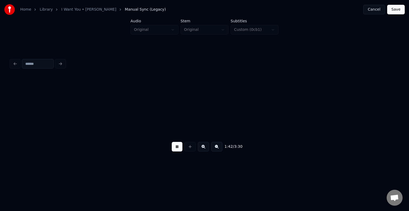
scroll to position [0, 4068]
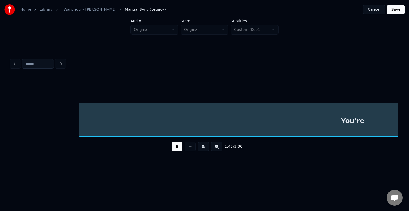
click at [175, 148] on button at bounding box center [177, 147] width 11 height 10
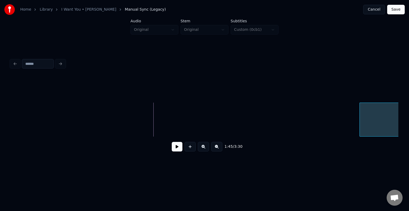
click at [358, 137] on div "You're" at bounding box center [204, 120] width 387 height 34
click at [176, 149] on button at bounding box center [177, 147] width 11 height 10
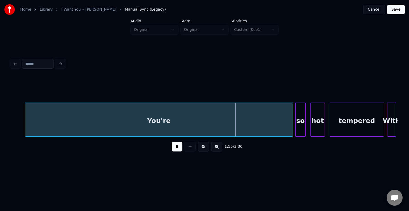
scroll to position [0, 4397]
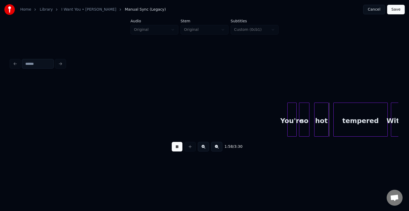
click at [288, 131] on div at bounding box center [288, 120] width 2 height 34
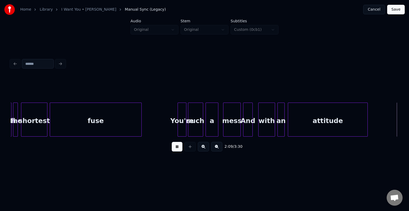
scroll to position [0, 5172]
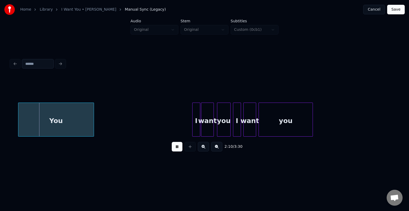
click at [177, 151] on button at bounding box center [177, 147] width 11 height 10
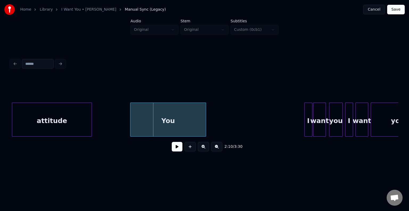
scroll to position [0, 5034]
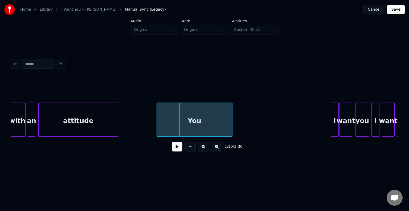
click at [100, 116] on div "attitude" at bounding box center [78, 121] width 79 height 36
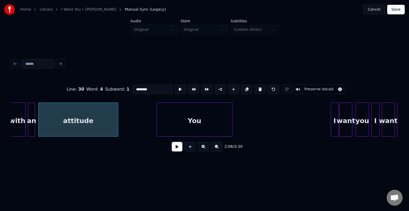
click at [176, 149] on button at bounding box center [177, 147] width 11 height 10
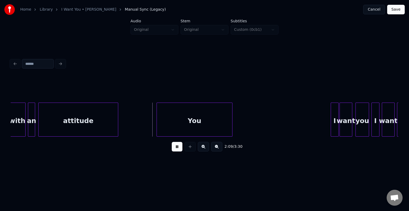
click at [176, 149] on button at bounding box center [177, 147] width 11 height 10
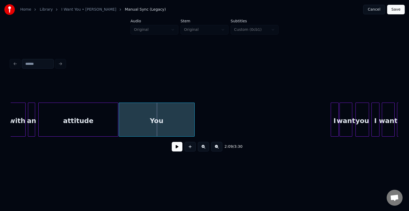
click at [156, 119] on div "You" at bounding box center [156, 121] width 75 height 36
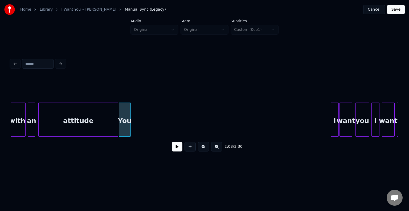
click at [129, 121] on div at bounding box center [130, 120] width 2 height 34
click at [124, 122] on div "You" at bounding box center [125, 121] width 12 height 36
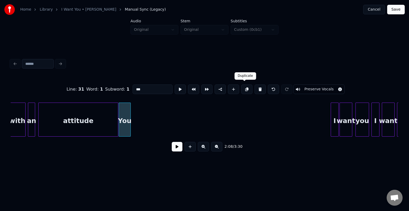
click at [245, 88] on button at bounding box center [246, 90] width 11 height 10
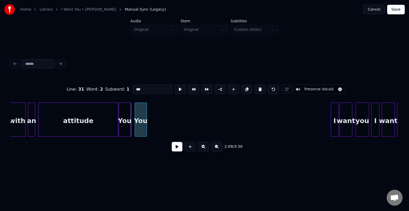
click at [141, 123] on div "You" at bounding box center [141, 121] width 12 height 36
click at [140, 125] on div "You" at bounding box center [142, 121] width 12 height 36
click at [136, 89] on input "***" at bounding box center [152, 90] width 40 height 10
type input "***"
click at [243, 88] on button at bounding box center [246, 90] width 11 height 10
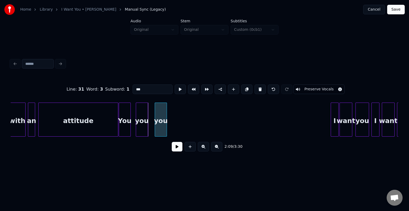
click at [160, 121] on div "you" at bounding box center [161, 121] width 12 height 36
click at [176, 149] on button at bounding box center [177, 147] width 11 height 10
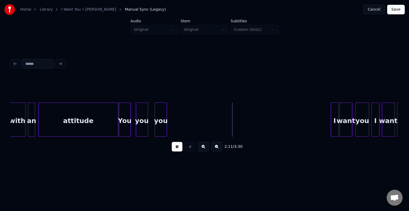
click at [176, 149] on button at bounding box center [177, 147] width 11 height 10
click at [162, 121] on div "you" at bounding box center [161, 121] width 12 height 36
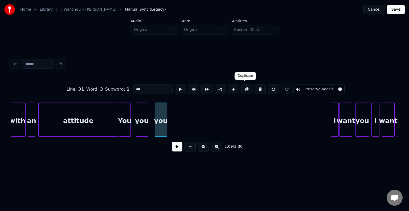
click at [244, 87] on button at bounding box center [246, 90] width 11 height 10
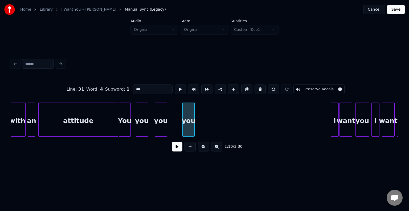
click at [188, 125] on div "you" at bounding box center [188, 121] width 12 height 36
click at [245, 89] on button at bounding box center [246, 90] width 11 height 10
click at [203, 125] on div "you" at bounding box center [204, 121] width 12 height 36
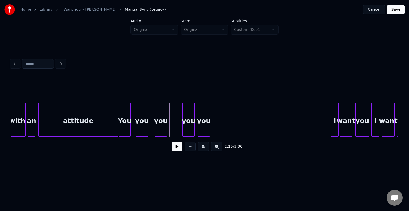
click at [177, 149] on button at bounding box center [177, 147] width 11 height 10
click at [204, 124] on div "you" at bounding box center [204, 121] width 12 height 36
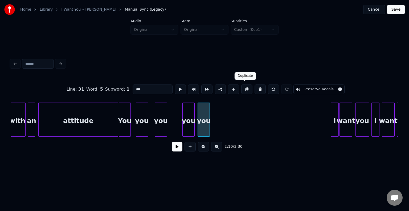
click at [243, 86] on button at bounding box center [246, 90] width 11 height 10
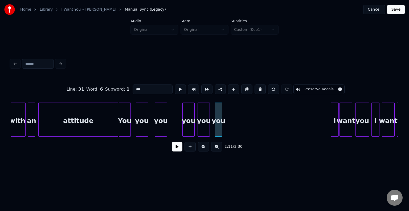
click at [216, 126] on div at bounding box center [216, 120] width 2 height 34
click at [217, 127] on div "you" at bounding box center [217, 121] width 7 height 36
click at [243, 89] on button at bounding box center [246, 90] width 11 height 10
click at [227, 120] on div "you" at bounding box center [227, 121] width 7 height 36
click at [215, 127] on div "you" at bounding box center [217, 121] width 7 height 36
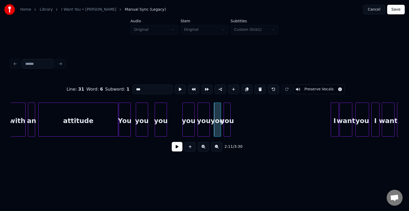
click at [143, 88] on input "***" at bounding box center [152, 90] width 40 height 10
click at [237, 125] on div "I" at bounding box center [236, 121] width 7 height 36
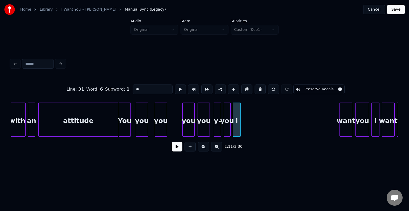
click at [236, 114] on div "I" at bounding box center [236, 121] width 7 height 36
click at [244, 88] on button at bounding box center [246, 90] width 11 height 10
click at [247, 121] on div "I" at bounding box center [247, 121] width 7 height 36
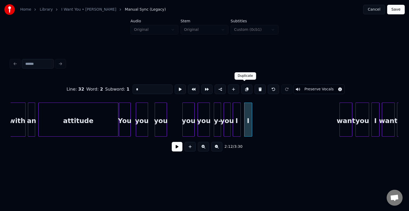
click at [244, 89] on button at bounding box center [246, 90] width 11 height 10
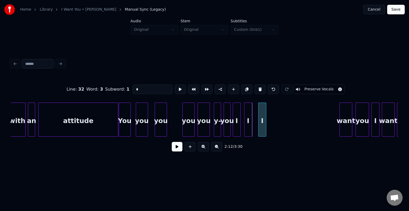
click at [262, 121] on div "I" at bounding box center [261, 121] width 7 height 36
click at [268, 124] on div at bounding box center [269, 120] width 2 height 34
click at [246, 90] on button at bounding box center [246, 90] width 11 height 10
click at [285, 127] on div "I" at bounding box center [282, 121] width 11 height 36
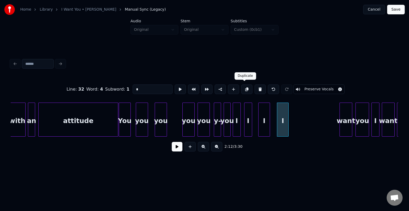
click at [244, 89] on button at bounding box center [246, 90] width 11 height 10
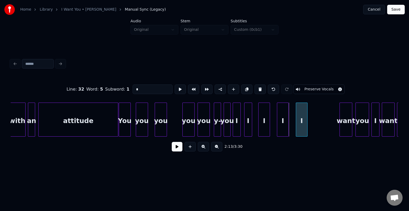
click at [303, 129] on div "I" at bounding box center [301, 121] width 11 height 36
click at [308, 128] on div at bounding box center [309, 120] width 2 height 34
click at [244, 89] on button at bounding box center [246, 90] width 11 height 10
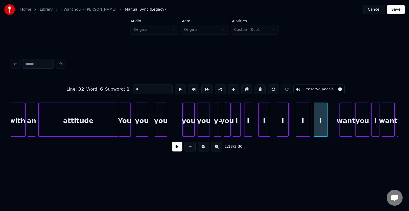
click at [323, 126] on div "I" at bounding box center [321, 121] width 14 height 36
click at [323, 127] on div at bounding box center [323, 120] width 2 height 34
click at [242, 86] on button at bounding box center [246, 90] width 11 height 10
click at [332, 127] on div "I" at bounding box center [332, 121] width 5 height 36
click at [336, 128] on div at bounding box center [337, 120] width 2 height 34
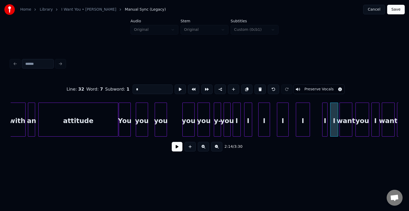
click at [123, 121] on div "You" at bounding box center [125, 121] width 12 height 36
type input "***"
click at [177, 151] on button at bounding box center [177, 147] width 11 height 10
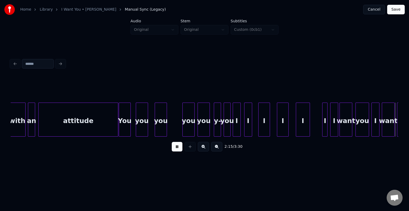
scroll to position [0, 5422]
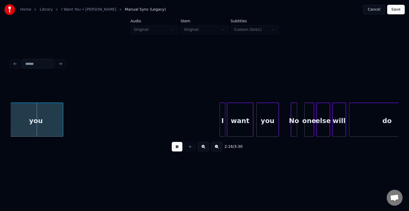
click at [177, 151] on button at bounding box center [177, 147] width 11 height 10
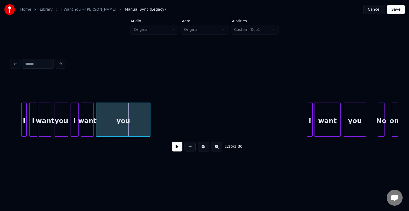
scroll to position [0, 5326]
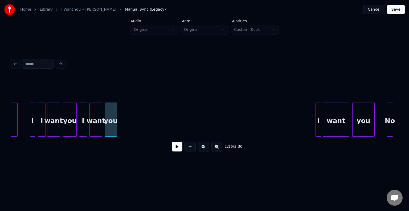
click at [115, 127] on div at bounding box center [116, 120] width 2 height 34
click at [110, 126] on div "you" at bounding box center [111, 121] width 12 height 36
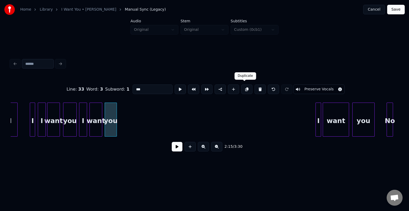
click at [243, 88] on button at bounding box center [246, 90] width 11 height 10
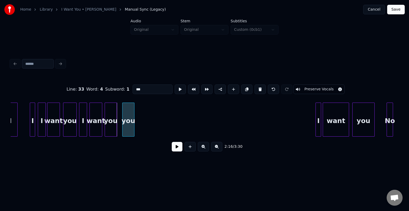
click at [128, 125] on div "you" at bounding box center [128, 121] width 12 height 36
click at [243, 88] on button at bounding box center [246, 90] width 11 height 10
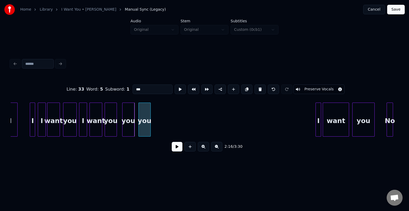
click at [144, 123] on div "you" at bounding box center [145, 121] width 12 height 36
click at [175, 147] on button at bounding box center [177, 147] width 11 height 10
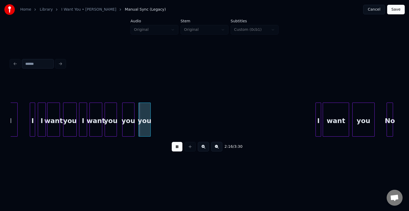
click at [175, 147] on button at bounding box center [177, 147] width 11 height 10
click at [147, 117] on div "you" at bounding box center [145, 121] width 12 height 36
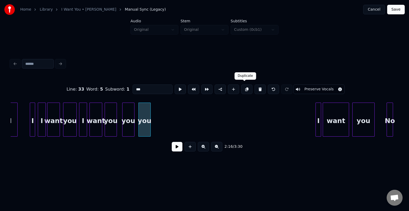
click at [243, 87] on button at bounding box center [246, 90] width 11 height 10
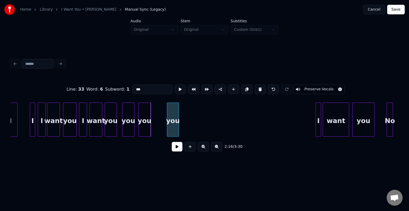
click at [172, 126] on div "you" at bounding box center [173, 121] width 12 height 36
click at [179, 150] on button at bounding box center [177, 147] width 11 height 10
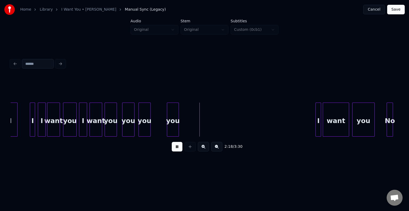
click at [179, 150] on button at bounding box center [177, 147] width 11 height 10
click at [174, 126] on div at bounding box center [174, 120] width 2 height 34
click at [173, 127] on div at bounding box center [174, 120] width 2 height 34
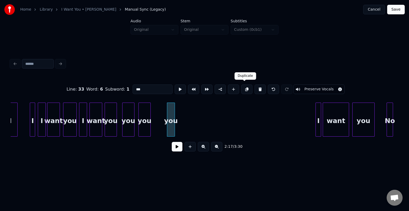
click at [244, 86] on button at bounding box center [246, 90] width 11 height 10
click at [179, 128] on div "you" at bounding box center [178, 121] width 7 height 36
click at [243, 86] on button at bounding box center [246, 90] width 11 height 10
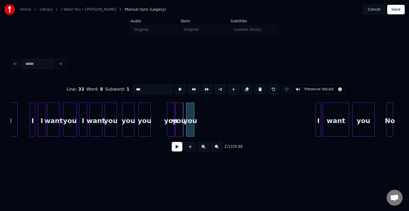
click at [190, 124] on div "you" at bounding box center [189, 121] width 7 height 36
click at [246, 87] on button at bounding box center [246, 90] width 11 height 10
click at [205, 127] on div "you" at bounding box center [205, 121] width 7 height 36
click at [211, 128] on div at bounding box center [212, 120] width 2 height 34
click at [172, 129] on div "you" at bounding box center [170, 121] width 7 height 36
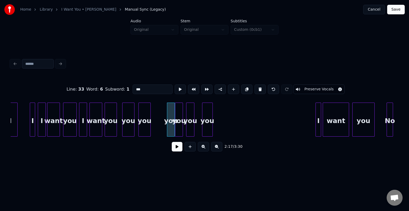
click at [147, 88] on input "***" at bounding box center [152, 90] width 40 height 10
click at [221, 125] on div "I" at bounding box center [220, 121] width 5 height 36
type input "**"
click at [173, 151] on button at bounding box center [177, 147] width 11 height 10
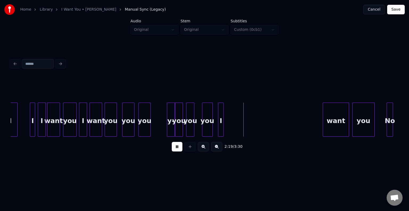
click at [173, 151] on button at bounding box center [177, 147] width 11 height 10
click at [219, 126] on div "I" at bounding box center [220, 121] width 5 height 36
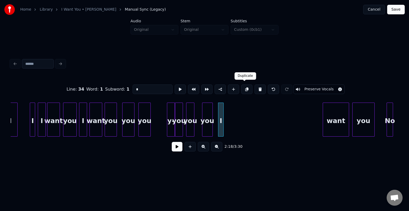
click at [243, 87] on button at bounding box center [246, 90] width 11 height 10
click at [232, 125] on div "I" at bounding box center [231, 121] width 5 height 36
click at [235, 126] on div at bounding box center [235, 120] width 2 height 34
click at [243, 89] on button at bounding box center [246, 90] width 11 height 10
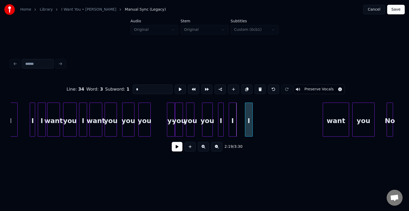
click at [250, 124] on div "I" at bounding box center [248, 121] width 7 height 36
click at [256, 125] on div at bounding box center [256, 120] width 2 height 34
click at [246, 90] on button at bounding box center [246, 90] width 11 height 10
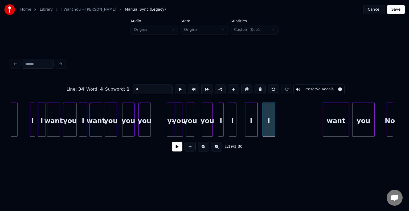
click at [270, 122] on div "I" at bounding box center [269, 121] width 12 height 36
click at [245, 88] on button at bounding box center [246, 90] width 11 height 10
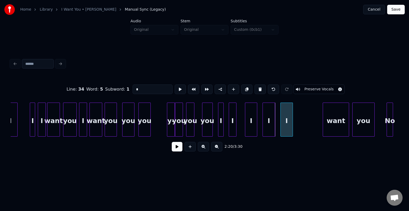
click at [285, 126] on div "I" at bounding box center [286, 121] width 12 height 36
click at [295, 127] on div at bounding box center [295, 120] width 2 height 34
click at [242, 88] on button at bounding box center [246, 90] width 11 height 10
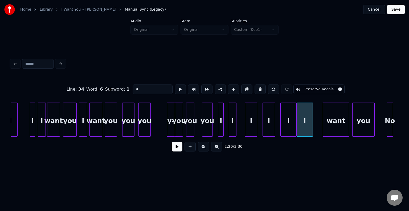
click at [296, 125] on div "I" at bounding box center [304, 120] width 16 height 34
click at [307, 129] on div at bounding box center [308, 120] width 2 height 34
click at [243, 89] on button at bounding box center [246, 90] width 11 height 10
click at [318, 127] on div "I" at bounding box center [317, 121] width 5 height 36
click at [92, 126] on div "want" at bounding box center [96, 121] width 12 height 36
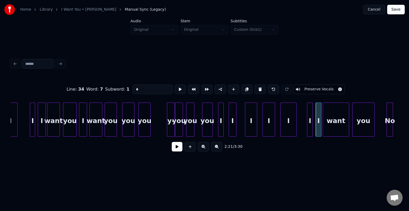
type input "****"
click at [177, 147] on button at bounding box center [177, 147] width 11 height 10
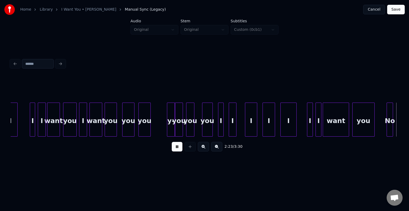
scroll to position [0, 5714]
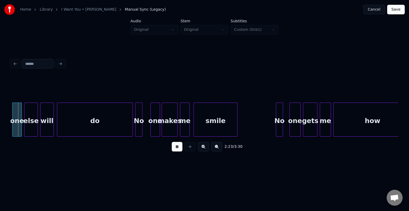
click at [177, 147] on button at bounding box center [177, 147] width 11 height 10
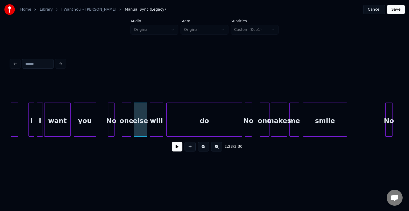
scroll to position [0, 5597]
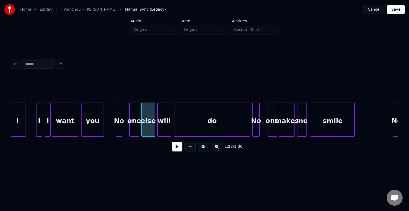
click at [39, 129] on div "I" at bounding box center [38, 121] width 5 height 36
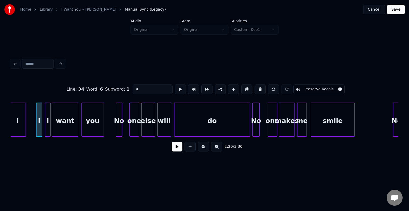
click at [173, 151] on button at bounding box center [177, 147] width 11 height 10
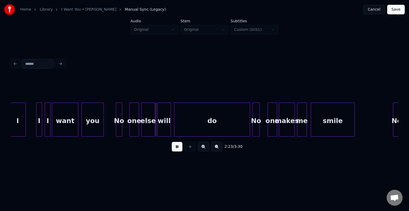
click at [172, 150] on button at bounding box center [177, 147] width 11 height 10
click at [90, 124] on div "you" at bounding box center [93, 121] width 22 height 36
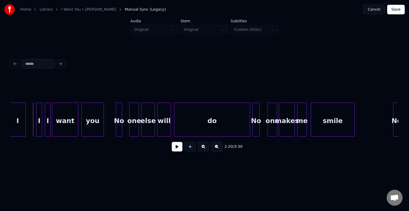
click at [172, 149] on button at bounding box center [177, 147] width 11 height 10
click at [94, 122] on div "you" at bounding box center [93, 121] width 22 height 36
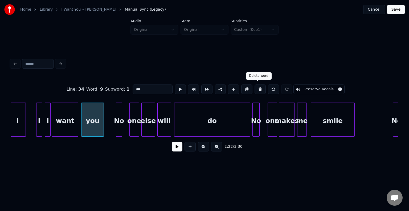
click at [254, 86] on button at bounding box center [259, 90] width 11 height 10
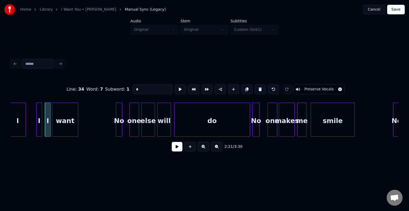
click at [63, 126] on div "want" at bounding box center [65, 121] width 26 height 36
type input "****"
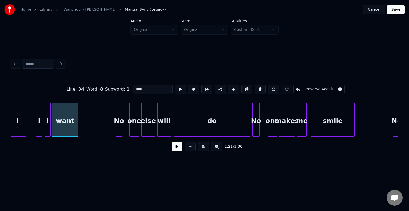
click at [180, 149] on button at bounding box center [177, 147] width 11 height 10
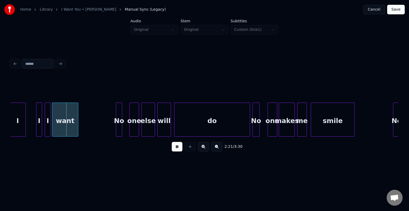
click at [180, 149] on button at bounding box center [177, 147] width 11 height 10
click at [61, 120] on div at bounding box center [61, 120] width 2 height 34
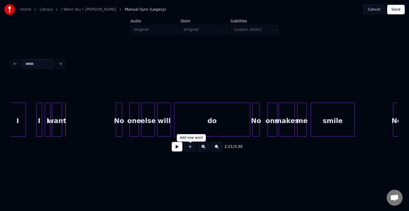
click at [189, 151] on button at bounding box center [189, 147] width 11 height 10
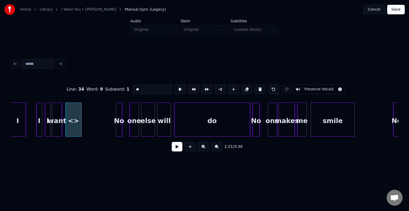
drag, startPoint x: 143, startPoint y: 88, endPoint x: 118, endPoint y: 86, distance: 25.1
click at [118, 86] on div "Line : 34 Word : 9 Subword : 1 ** Preserve Vocals" at bounding box center [204, 89] width 387 height 27
click at [69, 130] on div "I" at bounding box center [70, 121] width 15 height 36
click at [68, 130] on div at bounding box center [68, 120] width 2 height 34
type input "*"
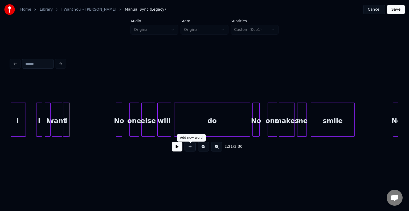
click at [191, 150] on button at bounding box center [189, 147] width 11 height 10
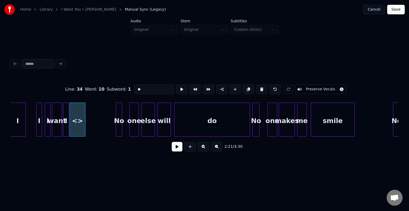
drag, startPoint x: 147, startPoint y: 90, endPoint x: 127, endPoint y: 90, distance: 20.2
click at [127, 90] on div "Line : 34 Word : 10 Subword : 1 ** Preserve Vocals" at bounding box center [204, 89] width 387 height 27
type input "****"
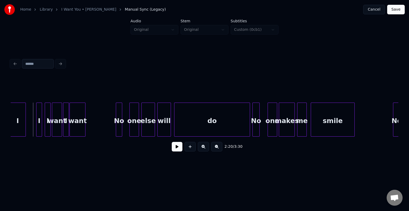
click at [180, 152] on button at bounding box center [177, 147] width 11 height 10
click at [66, 126] on div "I" at bounding box center [65, 121] width 5 height 36
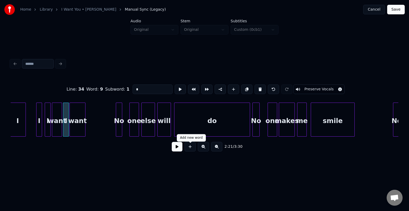
click at [174, 148] on button at bounding box center [177, 147] width 11 height 10
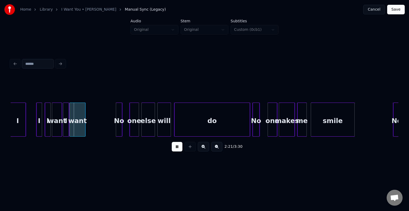
click at [174, 148] on button at bounding box center [177, 147] width 11 height 10
click at [79, 126] on div at bounding box center [79, 120] width 2 height 34
click at [53, 127] on div at bounding box center [53, 120] width 2 height 34
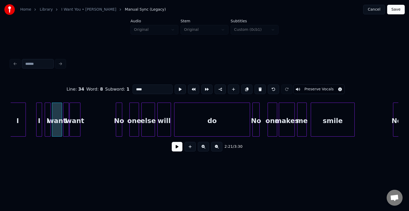
click at [173, 151] on button at bounding box center [177, 147] width 11 height 10
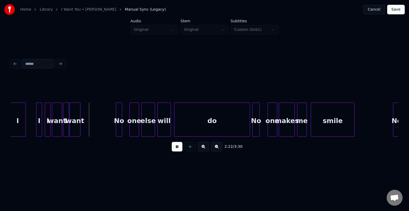
click at [173, 151] on button at bounding box center [177, 147] width 11 height 10
click at [193, 151] on button at bounding box center [189, 147] width 11 height 10
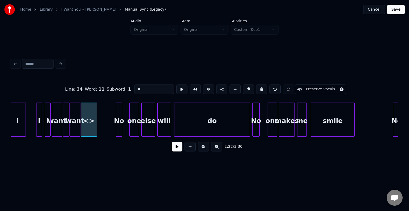
drag, startPoint x: 145, startPoint y: 87, endPoint x: 97, endPoint y: 98, distance: 49.5
click at [97, 98] on div "Line : 34 Word : 11 Subword : 1 ** Preserve Vocals" at bounding box center [204, 89] width 387 height 27
click at [88, 120] on div at bounding box center [88, 120] width 2 height 34
type input "*"
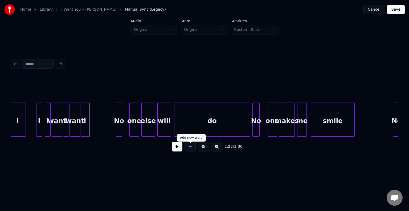
click at [192, 151] on button at bounding box center [189, 147] width 11 height 10
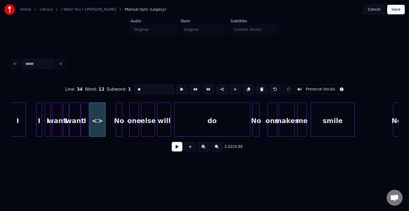
drag, startPoint x: 148, startPoint y: 88, endPoint x: 121, endPoint y: 88, distance: 26.6
click at [121, 88] on div "Line : 34 Word : 12 Subword : 1 ** Preserve Vocals" at bounding box center [204, 89] width 387 height 27
type input "****"
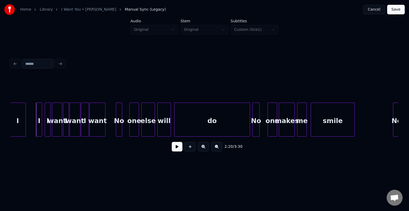
click at [180, 152] on button at bounding box center [177, 147] width 11 height 10
click at [101, 126] on div at bounding box center [102, 120] width 2 height 34
click at [128, 127] on div at bounding box center [128, 120] width 2 height 34
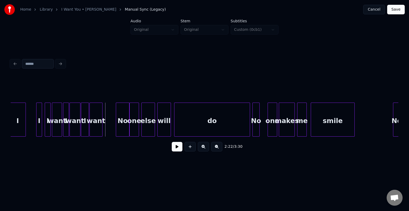
click at [188, 151] on button at bounding box center [189, 147] width 11 height 10
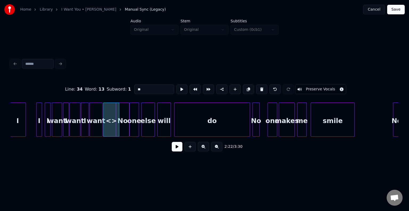
drag, startPoint x: 157, startPoint y: 88, endPoint x: 120, endPoint y: 91, distance: 37.8
click at [120, 91] on div "Line : 34 Word : 13 Subword : 1 ** Preserve Vocals" at bounding box center [204, 89] width 387 height 27
click at [107, 127] on div at bounding box center [107, 120] width 2 height 34
type input "*"
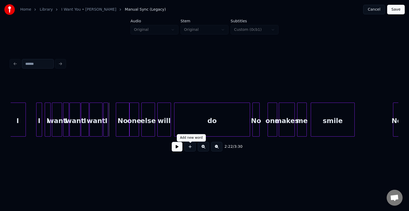
click at [190, 150] on button at bounding box center [189, 147] width 11 height 10
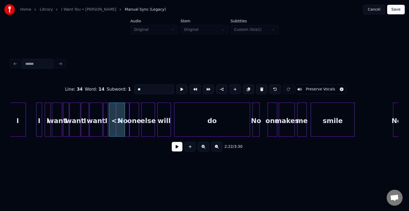
drag, startPoint x: 151, startPoint y: 88, endPoint x: 131, endPoint y: 86, distance: 20.1
click at [131, 86] on div "Line : 34 Word : 14 Subword : 1 ** Preserve Vocals" at bounding box center [204, 89] width 387 height 27
click at [114, 131] on div at bounding box center [114, 120] width 2 height 34
type input "****"
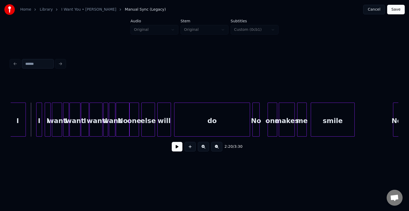
click at [174, 151] on button at bounding box center [177, 147] width 11 height 10
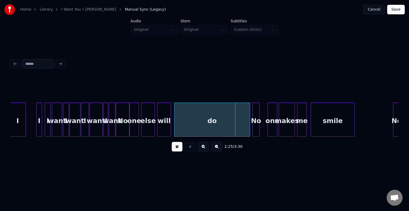
click at [174, 151] on button at bounding box center [177, 147] width 11 height 10
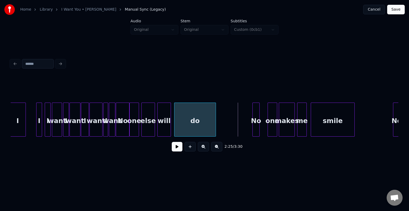
click at [214, 124] on div at bounding box center [215, 120] width 2 height 34
click at [265, 127] on div at bounding box center [265, 120] width 2 height 34
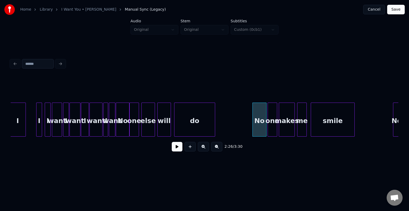
click at [176, 130] on div "do" at bounding box center [194, 121] width 40 height 36
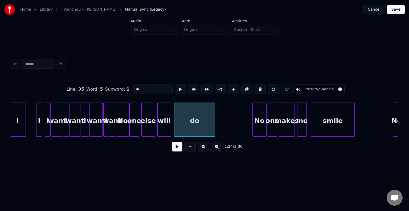
click at [176, 152] on button at bounding box center [177, 147] width 11 height 10
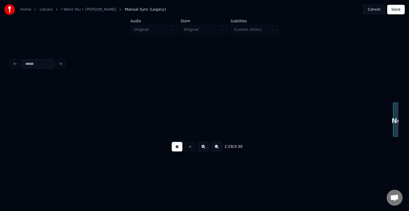
scroll to position [0, 5984]
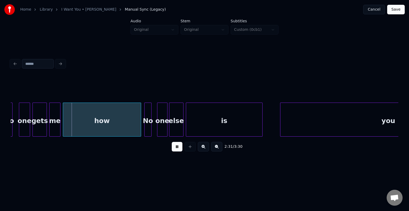
click at [176, 152] on button at bounding box center [177, 147] width 11 height 10
click at [16, 132] on div at bounding box center [17, 120] width 2 height 34
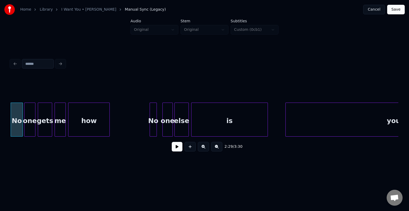
click at [109, 126] on div at bounding box center [109, 120] width 2 height 34
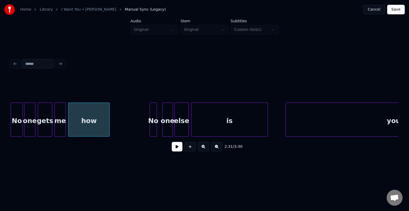
click at [175, 152] on button at bounding box center [177, 147] width 11 height 10
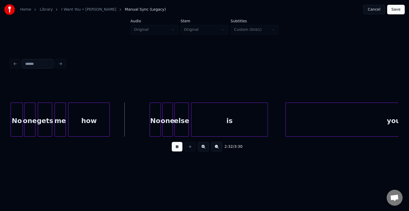
click at [160, 127] on div at bounding box center [160, 120] width 2 height 34
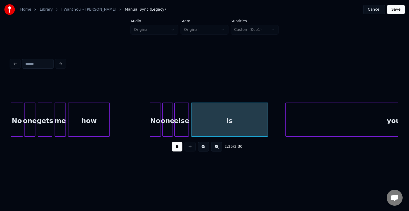
click at [182, 149] on div "2:35 / 3:30" at bounding box center [204, 147] width 379 height 12
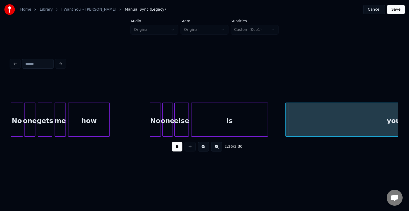
click at [176, 151] on button at bounding box center [177, 147] width 11 height 10
click at [209, 120] on div "is" at bounding box center [229, 121] width 76 height 36
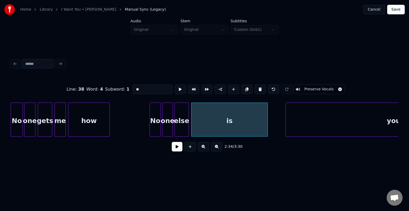
click at [178, 152] on button at bounding box center [177, 147] width 11 height 10
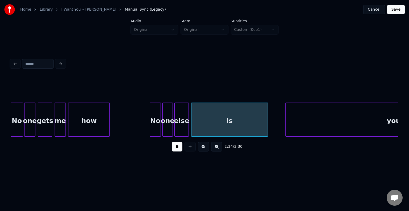
click at [178, 152] on button at bounding box center [177, 147] width 11 height 10
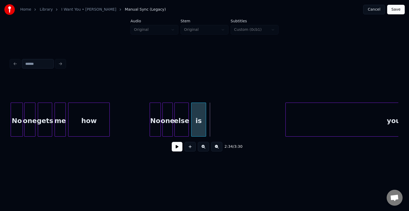
click at [204, 125] on div at bounding box center [205, 120] width 2 height 34
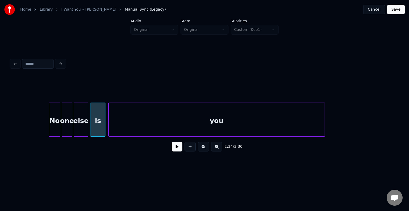
click at [245, 127] on div "you" at bounding box center [217, 121] width 216 height 36
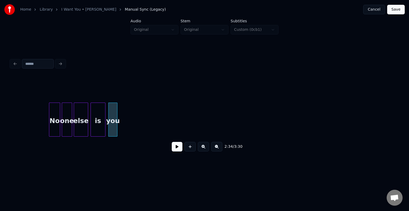
click at [115, 115] on div at bounding box center [116, 120] width 2 height 34
click at [180, 148] on button at bounding box center [177, 147] width 11 height 10
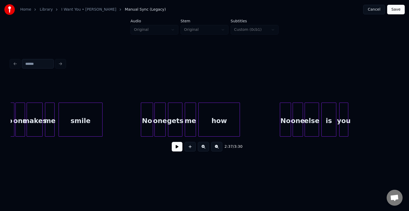
scroll to position [0, 5816]
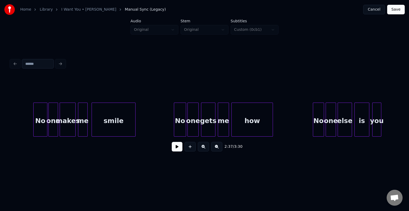
click at [180, 150] on button at bounding box center [177, 147] width 11 height 10
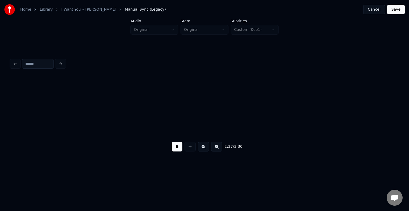
scroll to position [0, 6303]
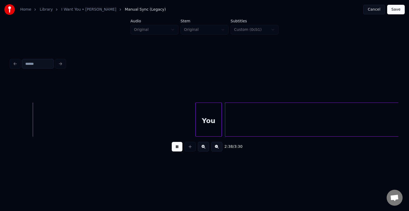
drag, startPoint x: 173, startPoint y: 148, endPoint x: 179, endPoint y: 150, distance: 5.6
click at [179, 150] on button at bounding box center [177, 147] width 11 height 10
click at [12, 137] on div "You and" at bounding box center [204, 120] width 387 height 34
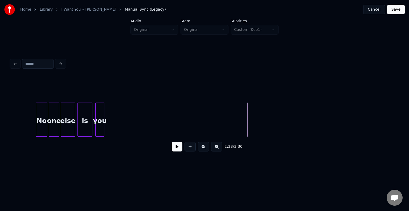
scroll to position [0, 6080]
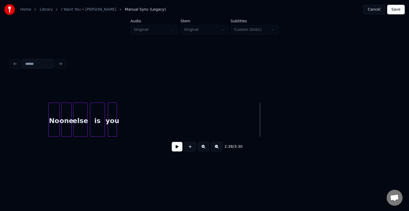
click at [110, 125] on div "you" at bounding box center [112, 121] width 9 height 36
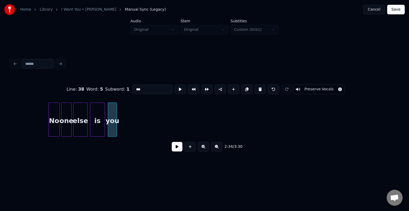
click at [174, 148] on button at bounding box center [177, 147] width 11 height 10
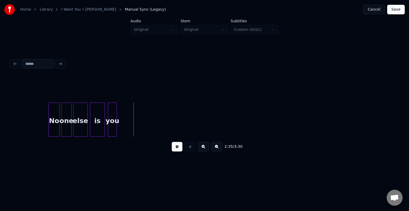
click at [174, 148] on button at bounding box center [177, 147] width 11 height 10
click at [116, 127] on div at bounding box center [116, 120] width 2 height 34
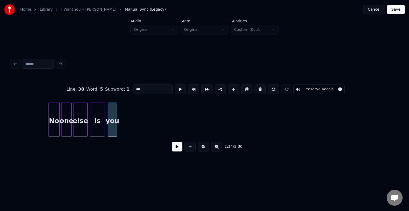
click at [175, 148] on button at bounding box center [177, 147] width 11 height 10
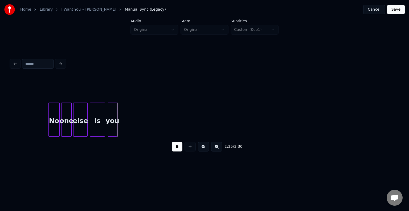
click at [175, 148] on button at bounding box center [177, 147] width 11 height 10
click at [122, 128] on div at bounding box center [123, 120] width 2 height 34
click at [118, 128] on div "you" at bounding box center [116, 121] width 16 height 36
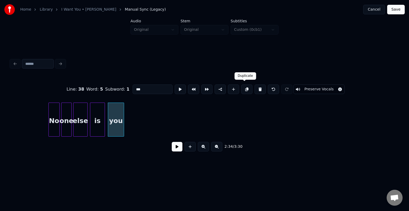
click at [244, 89] on button at bounding box center [246, 90] width 11 height 10
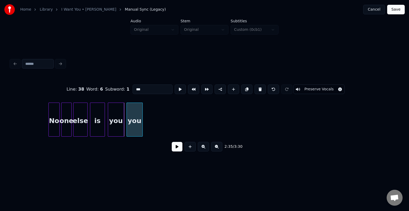
click at [134, 124] on div "you" at bounding box center [135, 121] width 16 height 36
click at [177, 152] on button at bounding box center [177, 147] width 11 height 10
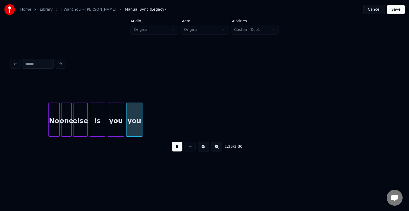
click at [177, 152] on button at bounding box center [177, 147] width 11 height 10
click at [132, 125] on div "you" at bounding box center [134, 121] width 16 height 36
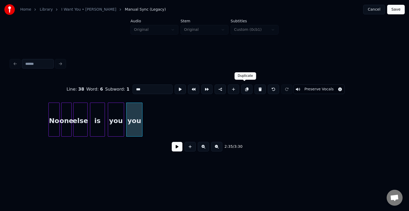
click at [243, 88] on button at bounding box center [246, 90] width 11 height 10
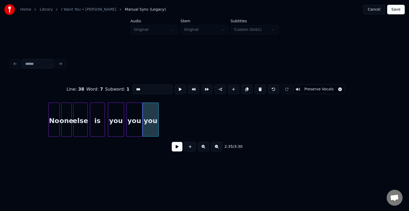
click at [120, 131] on div "you" at bounding box center [116, 121] width 16 height 36
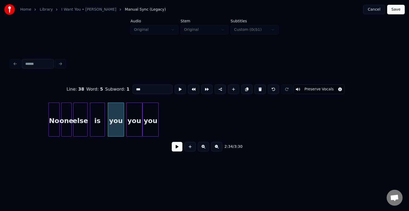
click at [177, 148] on button at bounding box center [177, 147] width 11 height 10
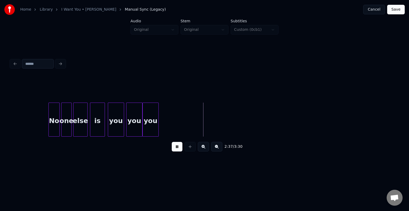
click at [177, 148] on button at bounding box center [177, 147] width 11 height 10
click at [150, 124] on div "you" at bounding box center [151, 121] width 16 height 36
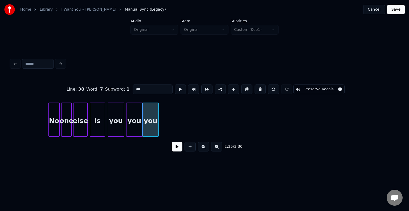
click at [177, 150] on button at bounding box center [177, 147] width 11 height 10
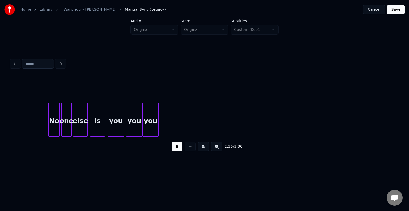
click at [177, 150] on button at bounding box center [177, 147] width 11 height 10
click at [191, 150] on button at bounding box center [189, 147] width 11 height 10
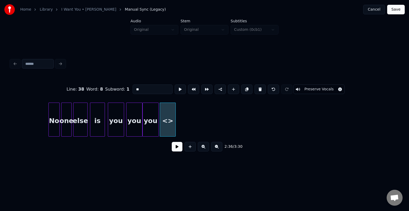
drag, startPoint x: 146, startPoint y: 87, endPoint x: 107, endPoint y: 86, distance: 38.6
click at [107, 86] on div "Line : 38 Word : 8 Subword : 1 ** Preserve Vocals" at bounding box center [204, 89] width 387 height 27
click at [176, 129] on div "I" at bounding box center [168, 120] width 16 height 34
click at [163, 128] on div at bounding box center [164, 120] width 2 height 34
type input "*"
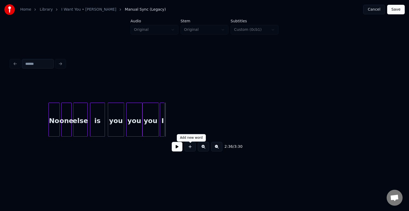
click at [190, 151] on button at bounding box center [189, 147] width 11 height 10
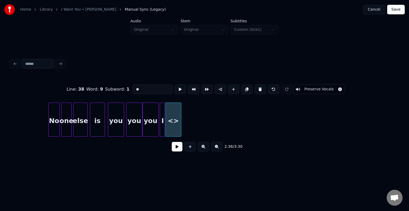
drag, startPoint x: 148, startPoint y: 92, endPoint x: 126, endPoint y: 90, distance: 22.4
click at [126, 90] on div "Line : 38 Word : 9 Subword : 1 ** Preserve Vocals" at bounding box center [204, 89] width 387 height 27
type input "****"
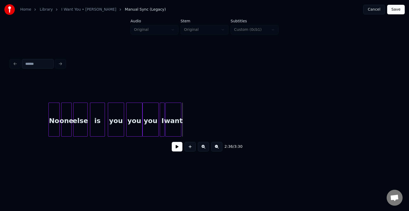
click at [161, 128] on div at bounding box center [161, 120] width 2 height 34
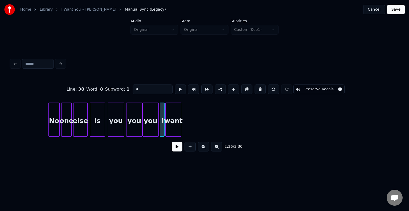
click at [177, 148] on button at bounding box center [177, 147] width 11 height 10
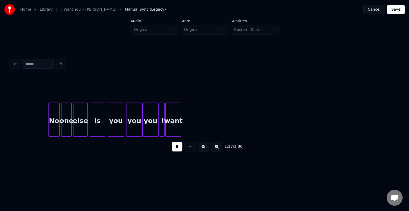
click at [177, 148] on button at bounding box center [177, 147] width 11 height 10
click at [181, 132] on div "want" at bounding box center [173, 120] width 16 height 34
click at [188, 148] on button at bounding box center [189, 147] width 11 height 10
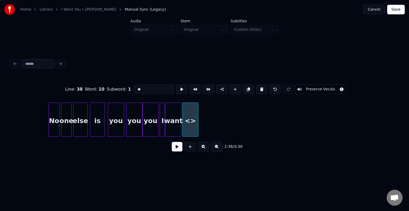
drag, startPoint x: 129, startPoint y: 86, endPoint x: 99, endPoint y: 91, distance: 30.1
click at [99, 91] on div "Line : 38 Word : 10 Subword : 1 ** Preserve Vocals" at bounding box center [204, 89] width 387 height 27
click at [191, 131] on div "you" at bounding box center [189, 121] width 15 height 36
type input "***"
click at [179, 149] on button at bounding box center [177, 147] width 11 height 10
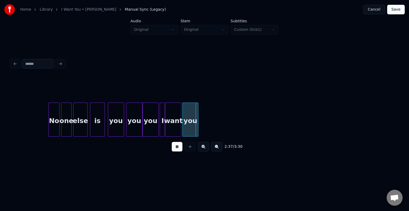
click at [179, 149] on button at bounding box center [177, 147] width 11 height 10
click at [196, 125] on div "you" at bounding box center [189, 121] width 15 height 36
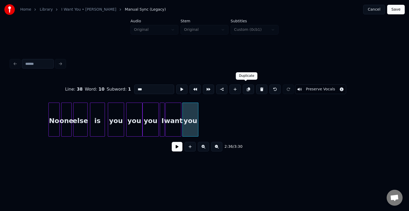
click at [245, 87] on button at bounding box center [248, 90] width 11 height 10
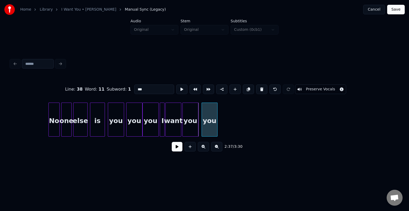
click at [209, 128] on div "you" at bounding box center [209, 121] width 15 height 36
click at [214, 131] on div at bounding box center [214, 120] width 2 height 34
click at [245, 88] on button at bounding box center [248, 90] width 11 height 10
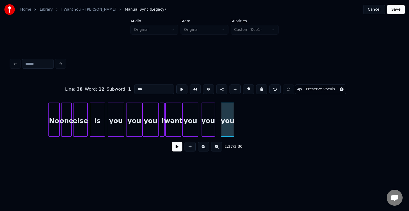
click at [226, 124] on div "you" at bounding box center [227, 121] width 13 height 36
click at [177, 153] on div "2:37 / 3:30" at bounding box center [204, 147] width 379 height 12
click at [178, 150] on button at bounding box center [177, 147] width 11 height 10
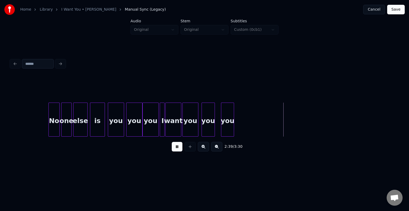
click at [178, 150] on button at bounding box center [177, 147] width 11 height 10
click at [176, 149] on button at bounding box center [177, 147] width 11 height 10
click at [178, 150] on button at bounding box center [177, 147] width 11 height 10
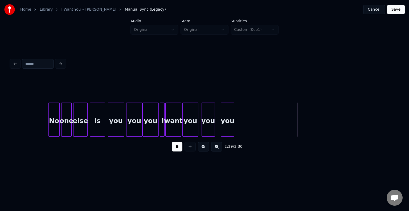
click at [180, 147] on button at bounding box center [177, 147] width 11 height 10
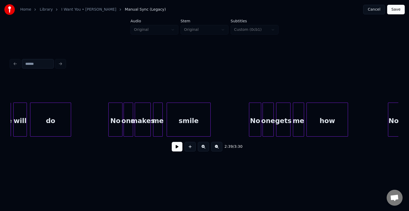
click at [174, 149] on button at bounding box center [177, 147] width 11 height 10
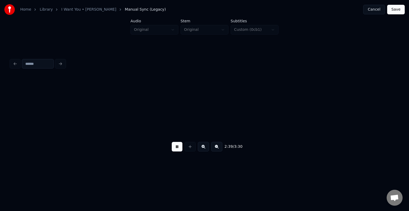
scroll to position [0, 6348]
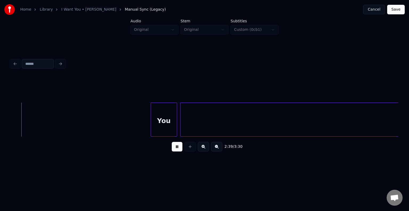
click at [174, 149] on button at bounding box center [177, 147] width 11 height 10
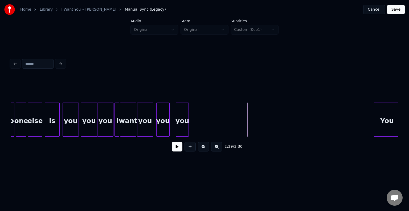
scroll to position [0, 6124]
click at [183, 127] on div "you" at bounding box center [182, 121] width 13 height 36
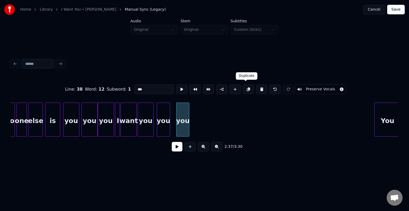
click at [247, 88] on button at bounding box center [248, 90] width 11 height 10
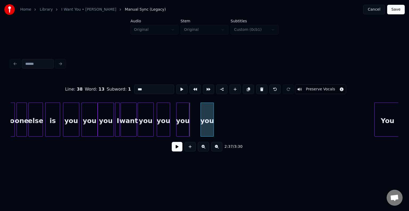
click at [208, 128] on div "you" at bounding box center [207, 121] width 13 height 36
click at [214, 130] on div "you" at bounding box center [207, 120] width 13 height 34
click at [205, 128] on div at bounding box center [206, 120] width 2 height 34
click at [244, 89] on button at bounding box center [248, 90] width 11 height 10
click at [212, 126] on div "you" at bounding box center [212, 121] width 5 height 36
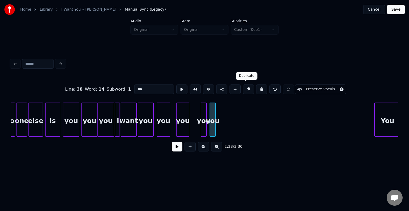
click at [246, 88] on button at bounding box center [248, 90] width 11 height 10
click at [222, 126] on div "you" at bounding box center [221, 121] width 5 height 36
click at [227, 129] on div at bounding box center [228, 120] width 2 height 34
click at [245, 88] on button at bounding box center [248, 90] width 11 height 10
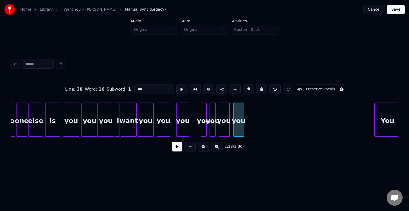
click at [240, 123] on div "you" at bounding box center [238, 121] width 10 height 36
click at [237, 127] on div at bounding box center [237, 120] width 2 height 34
click at [205, 128] on div at bounding box center [206, 120] width 2 height 34
click at [146, 86] on input "***" at bounding box center [154, 90] width 40 height 10
type input "**"
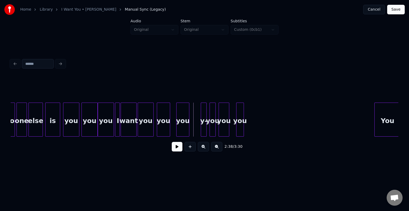
click at [176, 149] on button at bounding box center [177, 147] width 11 height 10
click at [240, 127] on div "you" at bounding box center [239, 121] width 7 height 36
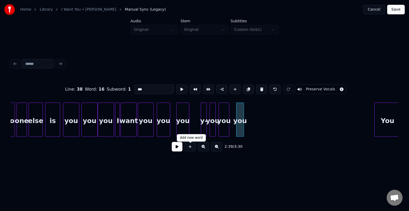
click at [179, 148] on button at bounding box center [177, 147] width 11 height 10
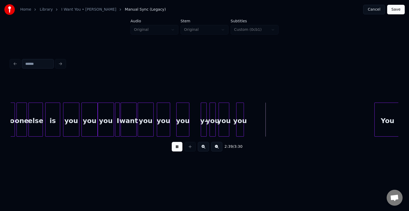
click at [179, 148] on button at bounding box center [177, 147] width 11 height 10
click at [190, 152] on button at bounding box center [189, 147] width 11 height 10
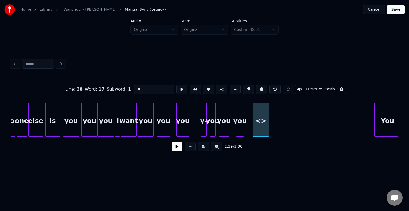
drag, startPoint x: 153, startPoint y: 85, endPoint x: 117, endPoint y: 92, distance: 37.4
click at [117, 92] on div "Line : 38 Word : 17 Subword : 1 ** Preserve Vocals" at bounding box center [204, 89] width 387 height 27
click at [261, 128] on div "I" at bounding box center [259, 121] width 15 height 36
click at [258, 128] on div at bounding box center [258, 120] width 2 height 34
type input "*"
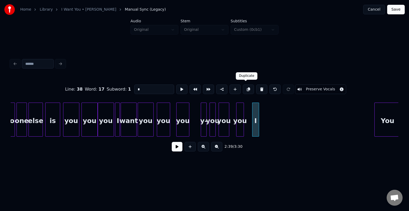
click at [244, 88] on button at bounding box center [248, 90] width 11 height 10
click at [266, 124] on div "I" at bounding box center [266, 121] width 6 height 36
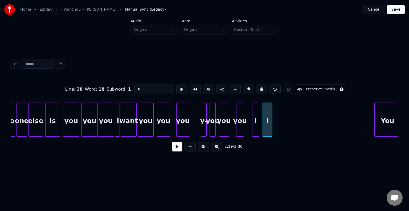
click at [272, 126] on div at bounding box center [271, 120] width 2 height 34
click at [244, 90] on button at bounding box center [248, 90] width 11 height 10
click at [283, 125] on div "I" at bounding box center [284, 121] width 10 height 36
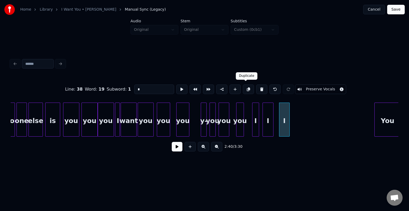
click at [243, 86] on button at bounding box center [248, 90] width 11 height 10
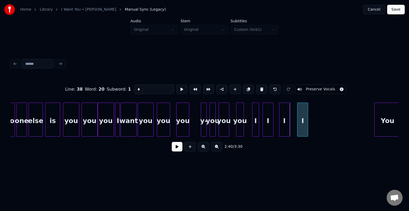
click at [301, 123] on div "I" at bounding box center [302, 121] width 10 height 36
click at [248, 86] on button at bounding box center [248, 90] width 11 height 10
click at [319, 123] on div "I" at bounding box center [317, 121] width 10 height 36
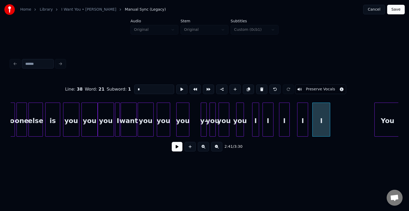
click at [329, 130] on div at bounding box center [329, 120] width 2 height 34
click at [244, 88] on button at bounding box center [248, 90] width 11 height 10
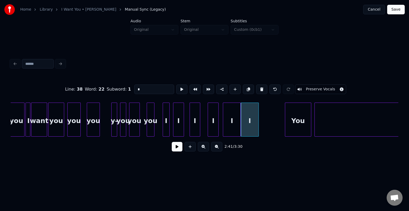
scroll to position [0, 6241]
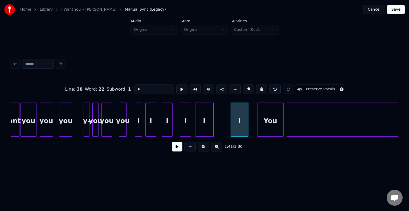
click at [236, 128] on div "I" at bounding box center [239, 121] width 17 height 36
click at [237, 128] on div at bounding box center [237, 120] width 2 height 34
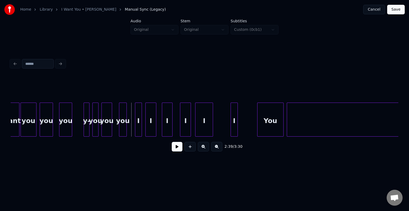
click at [176, 148] on button at bounding box center [177, 147] width 11 height 10
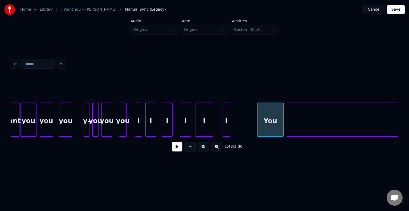
click at [227, 128] on div "I" at bounding box center [226, 121] width 7 height 36
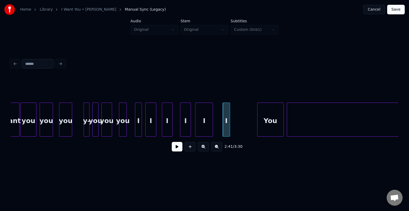
click at [227, 115] on div "I" at bounding box center [226, 121] width 7 height 36
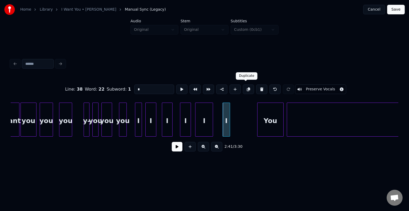
click at [246, 85] on button at bounding box center [248, 90] width 11 height 10
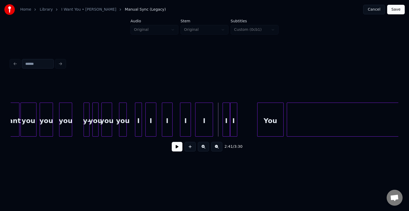
click at [179, 149] on button at bounding box center [177, 147] width 11 height 10
click at [186, 152] on button at bounding box center [189, 147] width 11 height 10
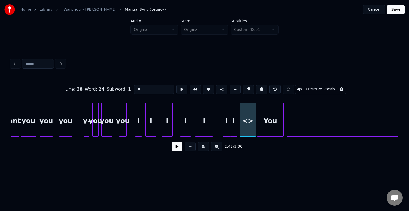
drag, startPoint x: 146, startPoint y: 85, endPoint x: 128, endPoint y: 88, distance: 17.7
click at [128, 88] on div "Line : 38 Word : 24 Subword : 1 ** Preserve Vocals" at bounding box center [204, 89] width 387 height 27
click at [238, 126] on div at bounding box center [237, 120] width 2 height 34
click at [280, 126] on div "You" at bounding box center [270, 121] width 26 height 36
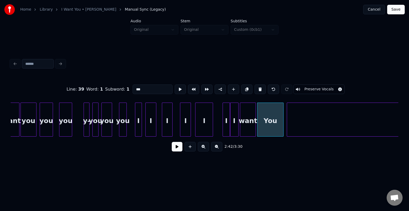
click at [137, 89] on input "***" at bounding box center [152, 90] width 40 height 10
click at [136, 87] on input "***" at bounding box center [152, 90] width 40 height 10
type input "***"
click at [172, 150] on button at bounding box center [177, 147] width 11 height 10
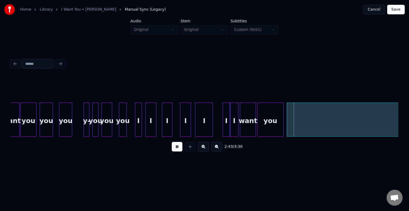
click at [172, 150] on button at bounding box center [177, 147] width 11 height 10
click at [266, 128] on div at bounding box center [266, 120] width 2 height 34
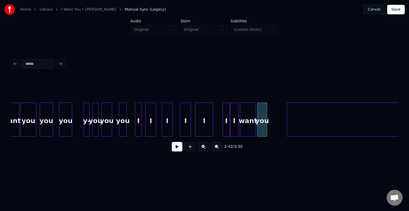
click at [174, 148] on button at bounding box center [177, 147] width 11 height 10
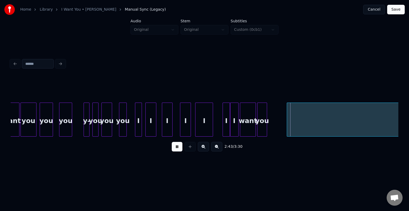
click at [174, 148] on button at bounding box center [177, 147] width 11 height 10
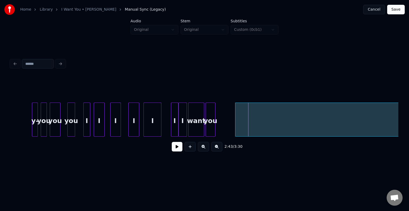
scroll to position [0, 6312]
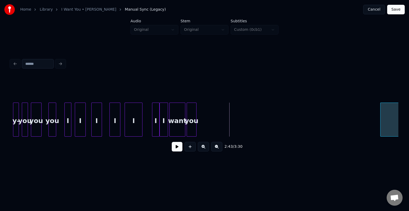
click at [408, 135] on div "Home Library I Want You • [PERSON_NAME] Manual Sync (Legacy) Cancel Save Audio …" at bounding box center [204, 85] width 409 height 170
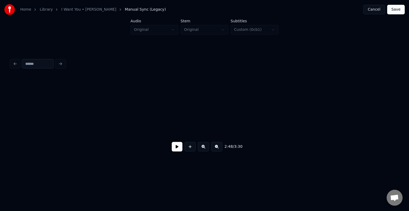
scroll to position [0, 6709]
click at [408, 116] on div "Home Library I Want You • [PERSON_NAME] Manual Sync (Legacy) Cancel Save Audio …" at bounding box center [204, 85] width 409 height 170
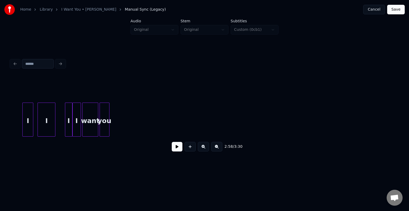
scroll to position [0, 6392]
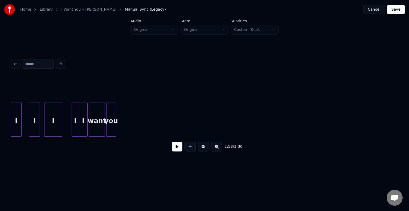
click at [190, 149] on button at bounding box center [189, 147] width 11 height 10
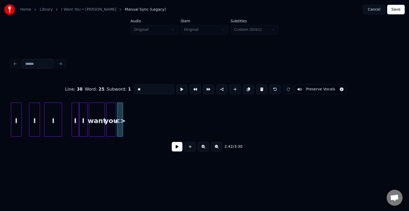
click at [121, 128] on div at bounding box center [122, 120] width 2 height 34
drag, startPoint x: 147, startPoint y: 89, endPoint x: 127, endPoint y: 89, distance: 20.5
click at [127, 89] on div "Line : 38 Word : 25 Subword : 1 ** Preserve Vocals" at bounding box center [204, 89] width 387 height 27
type input "*"
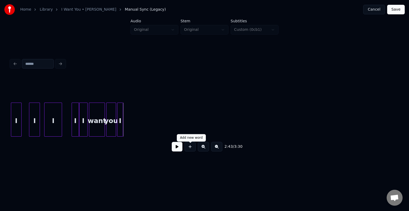
click at [189, 150] on button at bounding box center [189, 147] width 11 height 10
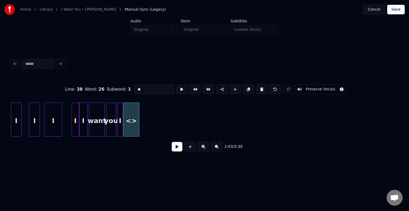
drag, startPoint x: 144, startPoint y: 88, endPoint x: 118, endPoint y: 85, distance: 26.0
click at [118, 85] on div "Line : 38 Word : 26 Subword : 1 ** Preserve Vocals" at bounding box center [204, 89] width 387 height 27
type input "****"
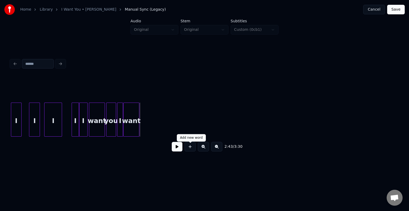
click at [190, 152] on button at bounding box center [189, 147] width 11 height 10
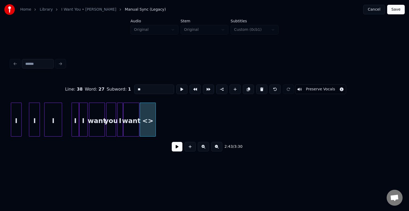
drag, startPoint x: 150, startPoint y: 89, endPoint x: 120, endPoint y: 85, distance: 30.0
click at [120, 85] on div "Line : 38 Word : 27 Subword : 1 ** Preserve Vocals" at bounding box center [204, 89] width 387 height 27
type input "***"
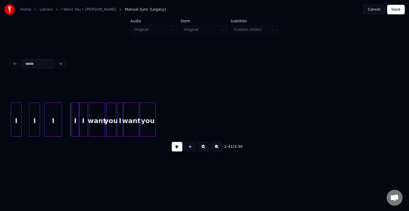
click at [176, 150] on button at bounding box center [177, 147] width 11 height 10
click at [122, 127] on div at bounding box center [122, 120] width 2 height 34
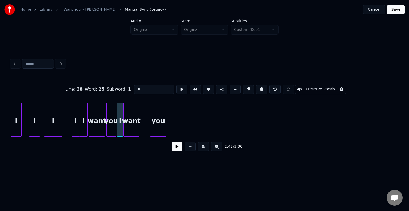
click at [162, 128] on div "you" at bounding box center [157, 121] width 15 height 36
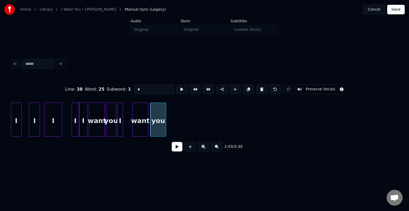
click at [140, 129] on div "want" at bounding box center [139, 121] width 15 height 36
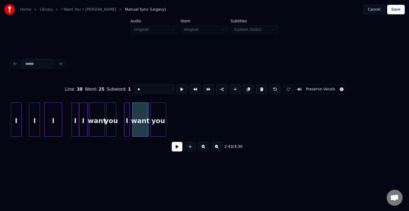
click at [126, 129] on div "I" at bounding box center [126, 121] width 5 height 36
click at [176, 150] on button at bounding box center [177, 147] width 11 height 10
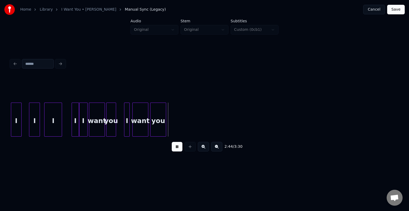
click at [176, 150] on button at bounding box center [177, 147] width 11 height 10
click at [154, 108] on div "you" at bounding box center [157, 121] width 15 height 36
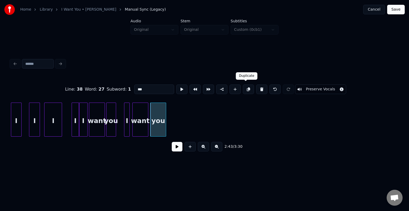
click at [244, 88] on button at bounding box center [248, 90] width 11 height 10
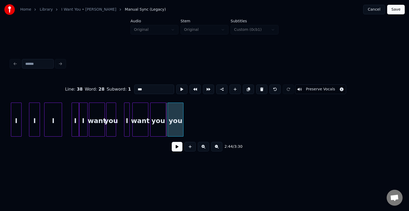
click at [178, 123] on div "you" at bounding box center [175, 121] width 15 height 36
click at [243, 88] on button at bounding box center [248, 90] width 11 height 10
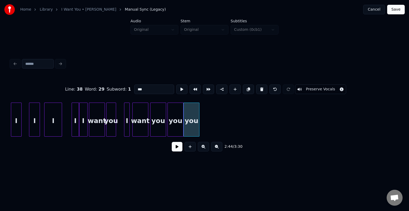
click at [151, 121] on div at bounding box center [151, 120] width 2 height 34
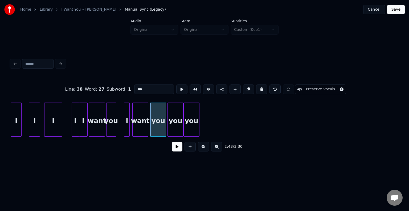
click at [175, 150] on button at bounding box center [177, 147] width 11 height 10
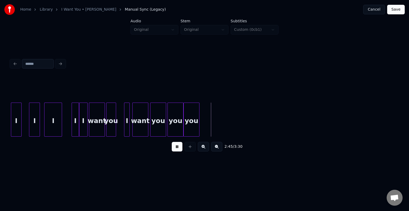
click at [175, 150] on button at bounding box center [177, 147] width 11 height 10
click at [175, 151] on button at bounding box center [177, 147] width 11 height 10
click at [178, 152] on button at bounding box center [177, 147] width 11 height 10
click at [194, 128] on div "you" at bounding box center [191, 121] width 15 height 36
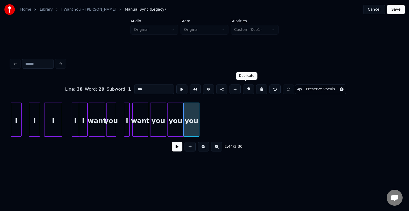
click at [243, 88] on button at bounding box center [248, 90] width 11 height 10
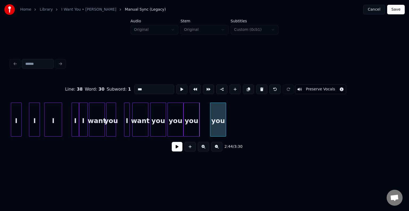
click at [217, 129] on div "you" at bounding box center [217, 121] width 15 height 36
click at [215, 131] on div at bounding box center [216, 120] width 2 height 34
click at [245, 88] on button at bounding box center [248, 90] width 11 height 10
click at [222, 125] on div "you" at bounding box center [222, 121] width 6 height 36
click at [244, 89] on button at bounding box center [248, 90] width 11 height 10
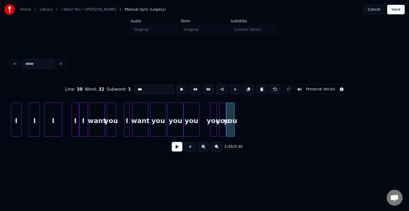
click at [233, 122] on div at bounding box center [233, 120] width 2 height 34
click at [235, 124] on div "you" at bounding box center [234, 121] width 9 height 36
click at [246, 88] on button at bounding box center [248, 90] width 11 height 10
click at [249, 128] on div "you" at bounding box center [248, 121] width 9 height 36
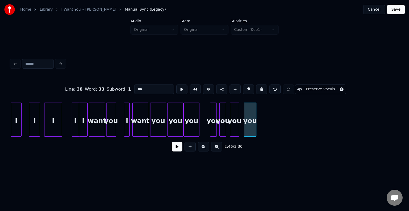
click at [255, 129] on div at bounding box center [255, 120] width 2 height 34
click at [214, 130] on div "you" at bounding box center [213, 121] width 6 height 36
click at [144, 89] on input "***" at bounding box center [154, 90] width 40 height 10
type input "**"
click at [178, 153] on div "2:45 / 3:30" at bounding box center [204, 147] width 379 height 12
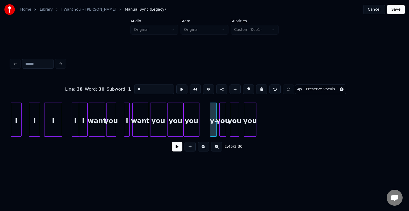
click at [177, 152] on button at bounding box center [177, 147] width 11 height 10
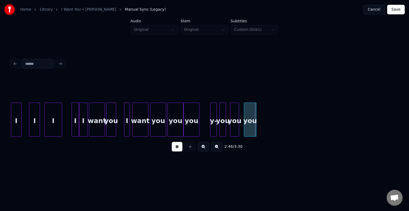
click at [177, 152] on button at bounding box center [177, 147] width 11 height 10
click at [191, 149] on button at bounding box center [189, 147] width 11 height 10
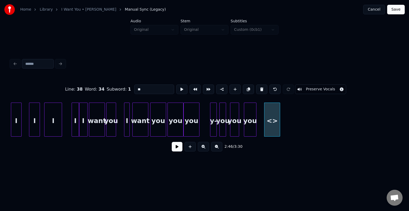
drag, startPoint x: 143, startPoint y: 87, endPoint x: 116, endPoint y: 92, distance: 27.2
click at [116, 92] on div "Line : 38 Word : 34 Subword : 1 ** Preserve Vocals" at bounding box center [204, 89] width 387 height 27
click at [275, 127] on div "I" at bounding box center [271, 121] width 15 height 36
click at [269, 128] on div at bounding box center [269, 120] width 2 height 34
type input "*"
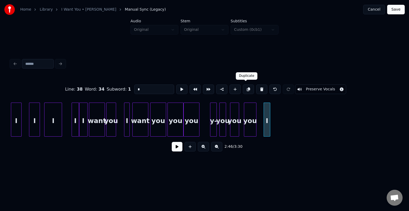
click at [247, 86] on button at bounding box center [248, 90] width 11 height 10
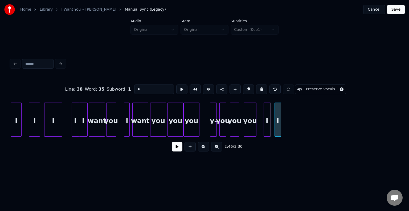
click at [277, 123] on div "I" at bounding box center [278, 121] width 6 height 36
click at [246, 86] on button at bounding box center [248, 90] width 11 height 10
click at [294, 128] on div "I" at bounding box center [293, 121] width 6 height 36
click at [246, 88] on button at bounding box center [248, 90] width 11 height 10
click at [310, 126] on div "I" at bounding box center [310, 121] width 6 height 36
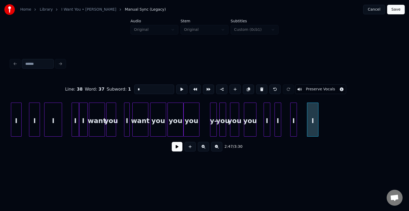
click at [317, 127] on div at bounding box center [317, 120] width 2 height 34
click at [298, 125] on div at bounding box center [298, 120] width 2 height 34
click at [312, 125] on div "I" at bounding box center [312, 121] width 11 height 36
click at [243, 86] on button at bounding box center [248, 90] width 11 height 10
click at [332, 122] on div "I" at bounding box center [330, 121] width 11 height 36
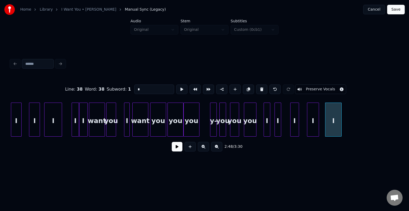
click at [340, 127] on div at bounding box center [340, 120] width 2 height 34
click at [247, 88] on button at bounding box center [248, 90] width 11 height 10
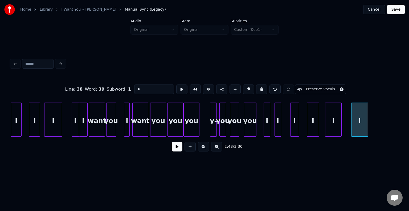
click at [359, 124] on div "I" at bounding box center [359, 121] width 16 height 36
click at [356, 129] on div at bounding box center [356, 120] width 2 height 34
click at [245, 87] on button at bounding box center [248, 90] width 11 height 10
click at [364, 126] on div at bounding box center [364, 120] width 2 height 34
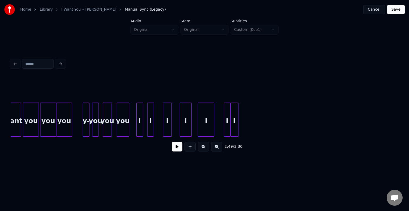
scroll to position [0, 6520]
click at [189, 151] on button at bounding box center [189, 147] width 11 height 10
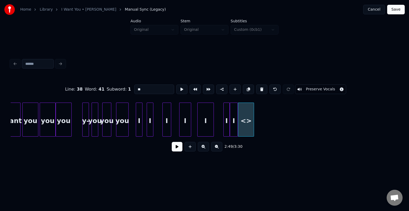
drag, startPoint x: 145, startPoint y: 88, endPoint x: 121, endPoint y: 90, distance: 23.8
click at [121, 90] on div "Line : 38 Word : 41 Subword : 1 ** Preserve Vocals" at bounding box center [204, 89] width 387 height 27
type input "****"
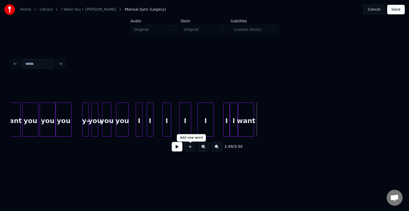
click at [189, 150] on button at bounding box center [189, 147] width 11 height 10
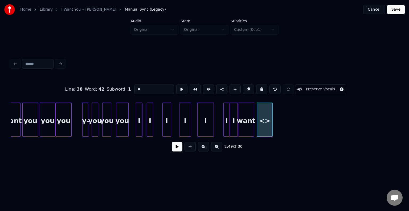
drag, startPoint x: 141, startPoint y: 86, endPoint x: 126, endPoint y: 90, distance: 15.5
click at [126, 90] on div "Line : 38 Word : 42 Subword : 1 ** Preserve Vocals" at bounding box center [204, 89] width 387 height 27
type input "***"
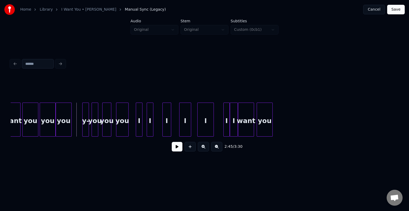
click at [175, 148] on button at bounding box center [177, 147] width 11 height 10
click at [175, 149] on button at bounding box center [177, 147] width 11 height 10
click at [174, 149] on button at bounding box center [177, 147] width 11 height 10
click at [282, 127] on div at bounding box center [282, 120] width 2 height 34
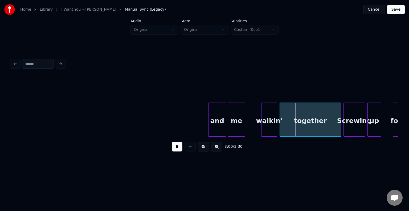
click at [173, 150] on button at bounding box center [177, 147] width 11 height 10
click at [222, 124] on div at bounding box center [222, 120] width 2 height 34
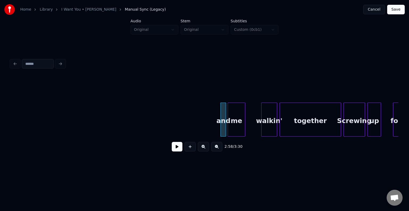
click at [188, 150] on button at bounding box center [189, 147] width 11 height 10
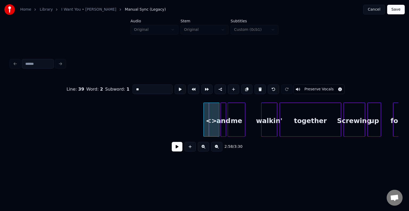
click at [209, 129] on div "<>" at bounding box center [210, 121] width 15 height 36
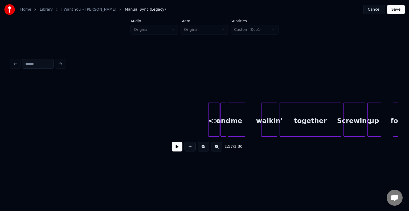
click at [208, 129] on div at bounding box center [209, 120] width 2 height 34
click at [211, 118] on div "<>" at bounding box center [213, 121] width 11 height 36
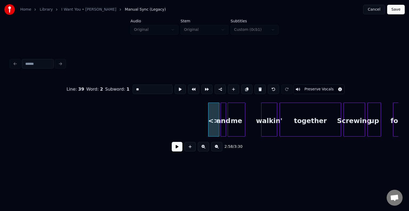
click at [154, 85] on input "**" at bounding box center [152, 90] width 40 height 10
type input "*"
type input "***"
click at [177, 150] on button at bounding box center [177, 147] width 11 height 10
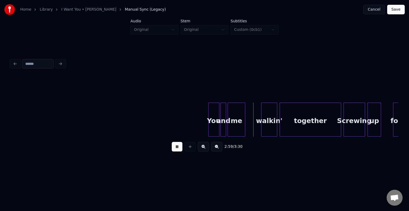
click at [177, 150] on button at bounding box center [177, 147] width 11 height 10
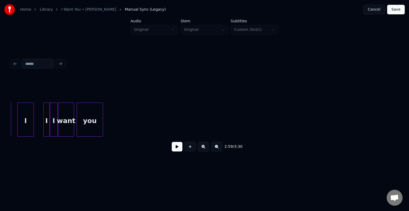
scroll to position [0, 6709]
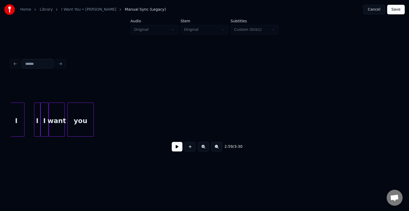
click at [185, 149] on button at bounding box center [189, 147] width 11 height 10
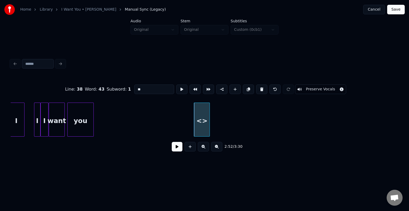
drag, startPoint x: 146, startPoint y: 86, endPoint x: 126, endPoint y: 89, distance: 20.4
click at [126, 89] on div "Line : 38 Word : 43 Subword : 1 ** Preserve Vocals" at bounding box center [204, 89] width 387 height 27
click at [202, 126] on div at bounding box center [203, 120] width 2 height 34
click at [206, 128] on div "I" at bounding box center [206, 121] width 9 height 36
click at [206, 130] on div at bounding box center [207, 120] width 2 height 34
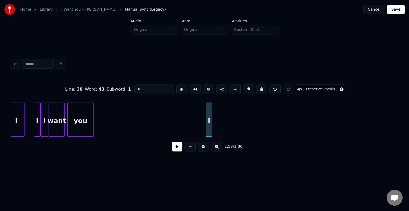
type input "*"
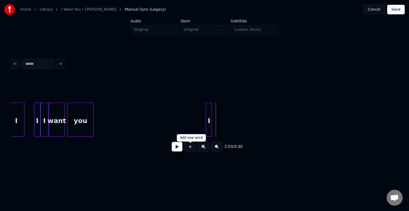
click at [192, 152] on button at bounding box center [189, 147] width 11 height 10
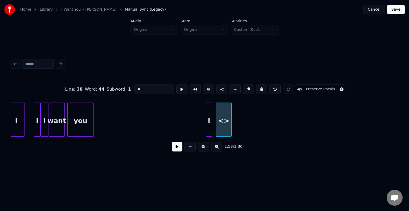
click at [147, 82] on div "Line : 38 Word : 44 Subword : 1 ** Preserve Vocals" at bounding box center [204, 89] width 387 height 27
drag, startPoint x: 147, startPoint y: 86, endPoint x: 116, endPoint y: 90, distance: 31.2
click at [116, 90] on div "Line : 38 Word : 44 Subword : 1 ** Preserve Vocals" at bounding box center [204, 89] width 387 height 27
click at [219, 130] on div at bounding box center [220, 120] width 2 height 34
type input "*"
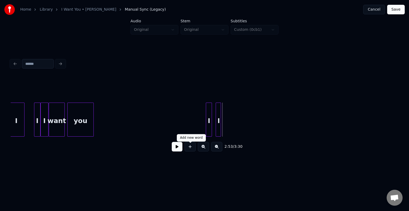
click at [189, 149] on button at bounding box center [189, 147] width 11 height 10
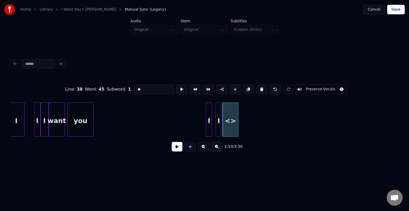
drag, startPoint x: 149, startPoint y: 87, endPoint x: 120, endPoint y: 85, distance: 28.3
click at [120, 85] on div "Line : 38 Word : 45 Subword : 1 ** Preserve Vocals" at bounding box center [204, 89] width 387 height 27
type input "****"
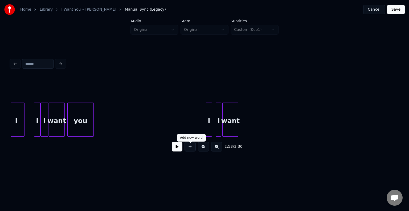
click at [188, 150] on button at bounding box center [189, 147] width 11 height 10
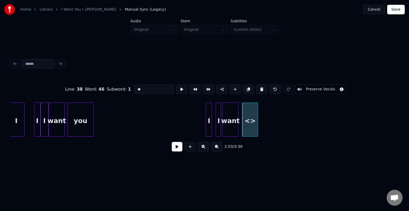
drag, startPoint x: 144, startPoint y: 85, endPoint x: 116, endPoint y: 97, distance: 30.6
click at [116, 97] on div "Line : 38 Word : 46 Subword : 1 ** Preserve Vocals" at bounding box center [204, 89] width 387 height 27
click at [269, 127] on div at bounding box center [270, 120] width 2 height 34
type input "***"
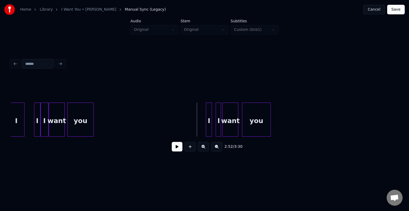
click at [177, 146] on button at bounding box center [177, 147] width 11 height 10
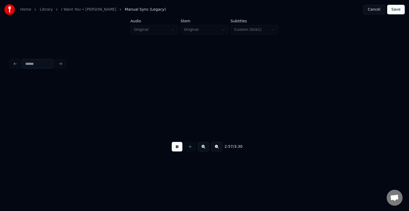
scroll to position [0, 7097]
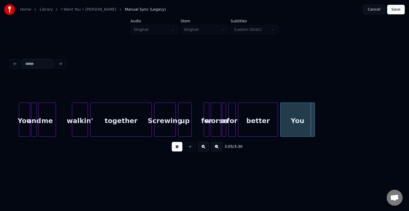
click at [177, 146] on button at bounding box center [177, 147] width 11 height 10
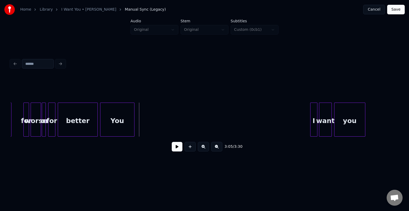
scroll to position [0, 7278]
click at [117, 123] on div "You" at bounding box center [116, 121] width 34 height 36
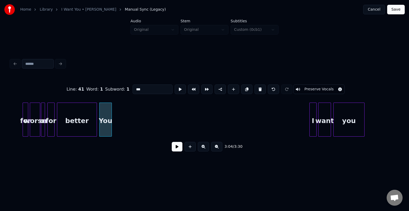
click at [111, 126] on div at bounding box center [111, 120] width 2 height 34
click at [243, 88] on button at bounding box center [246, 90] width 11 height 10
click at [121, 126] on div "You" at bounding box center [121, 121] width 12 height 36
click at [136, 88] on input "***" at bounding box center [152, 90] width 40 height 10
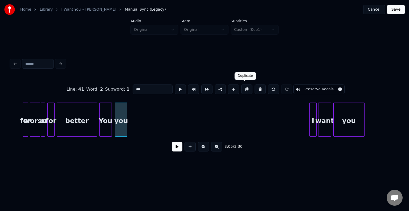
click at [243, 86] on button at bounding box center [246, 90] width 11 height 10
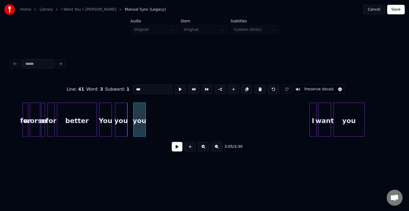
click
type input "***"
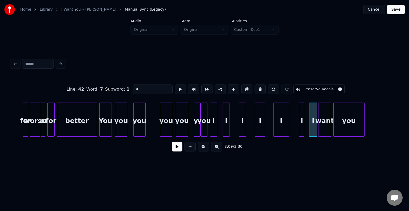
type input "***"
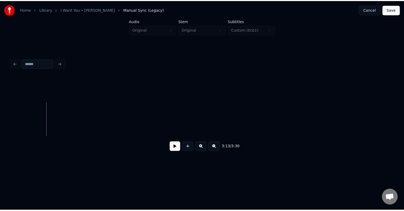
scroll to position [0, 8019]
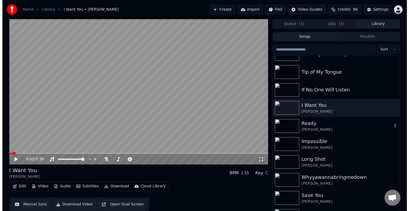
scroll to position [4967, 0]
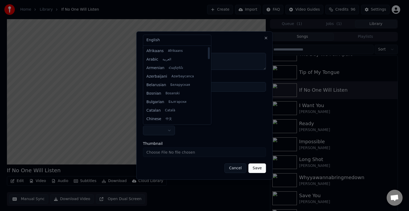
select select "**"
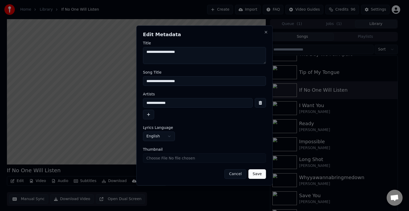
type input "**********"
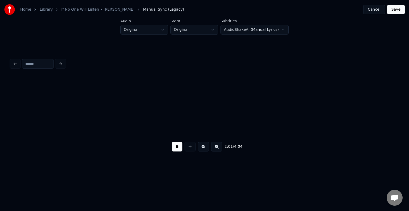
scroll to position [0, 4855]
click at [176, 149] on button at bounding box center [177, 147] width 11 height 10
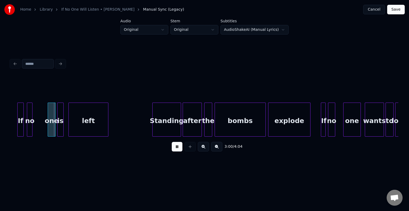
click at [178, 149] on button at bounding box center [177, 147] width 11 height 10
click at [41, 127] on div at bounding box center [41, 120] width 2 height 34
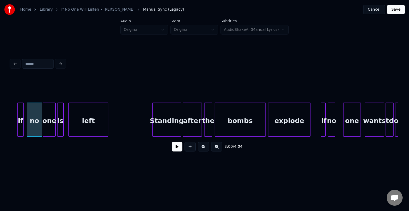
click at [43, 128] on div at bounding box center [44, 120] width 2 height 34
click at [173, 148] on button at bounding box center [177, 147] width 11 height 10
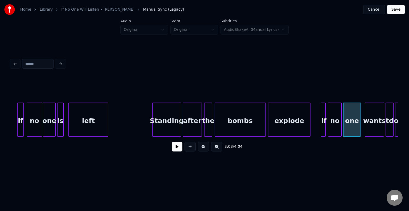
click at [340, 130] on div at bounding box center [340, 120] width 2 height 34
click at [177, 152] on button at bounding box center [177, 147] width 11 height 10
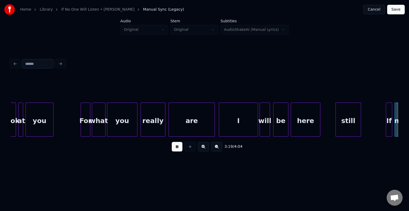
scroll to position [0, 7948]
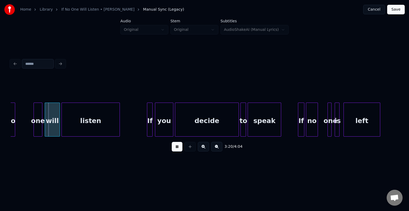
click at [177, 152] on button at bounding box center [177, 147] width 11 height 10
click at [25, 132] on div at bounding box center [25, 120] width 2 height 34
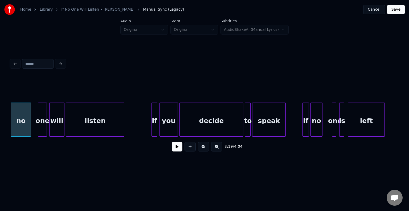
click at [38, 130] on div "one" at bounding box center [42, 120] width 9 height 34
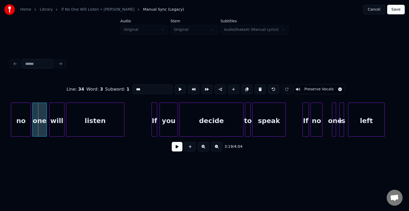
click at [33, 130] on div at bounding box center [33, 120] width 2 height 34
click at [26, 130] on div "no" at bounding box center [20, 121] width 19 height 36
type input "**"
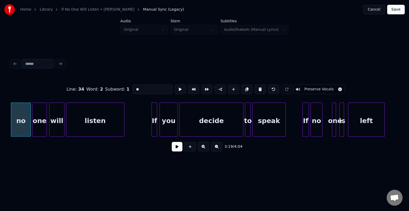
click at [173, 148] on button at bounding box center [177, 147] width 11 height 10
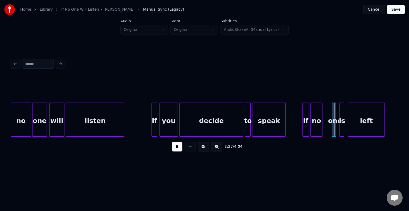
click at [173, 148] on button at bounding box center [177, 147] width 11 height 10
click at [325, 128] on div at bounding box center [326, 120] width 2 height 34
click at [178, 150] on button at bounding box center [177, 147] width 11 height 10
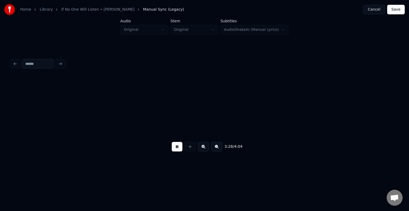
scroll to position [0, 8331]
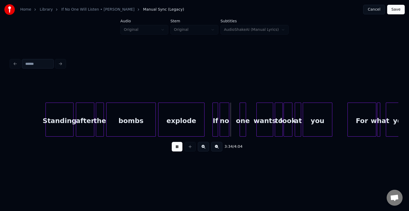
click at [177, 150] on button at bounding box center [177, 147] width 11 height 10
click at [234, 130] on div at bounding box center [235, 120] width 2 height 34
click at [237, 130] on div at bounding box center [237, 120] width 2 height 34
click at [176, 150] on button at bounding box center [177, 147] width 11 height 10
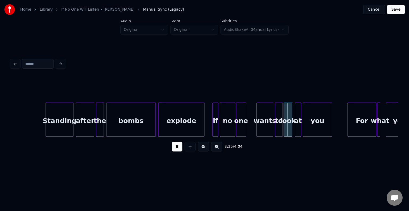
click at [176, 151] on button at bounding box center [177, 147] width 11 height 10
click at [249, 130] on div at bounding box center [249, 120] width 2 height 34
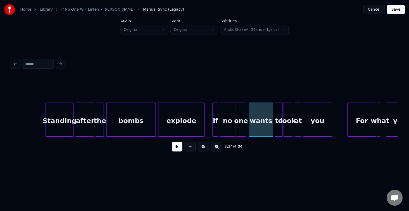
click at [172, 148] on button at bounding box center [177, 147] width 11 height 10
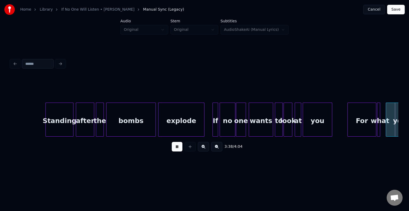
scroll to position [0, 8718]
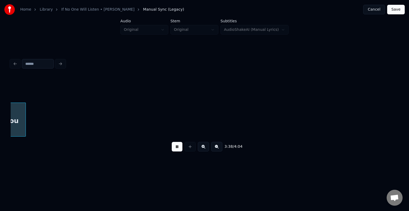
click at [172, 148] on button at bounding box center [177, 147] width 11 height 10
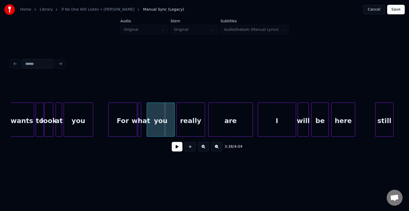
scroll to position [0, 8569]
click at [127, 129] on div "For" at bounding box center [123, 121] width 28 height 36
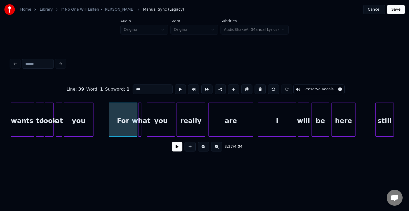
click at [178, 152] on button at bounding box center [177, 147] width 11 height 10
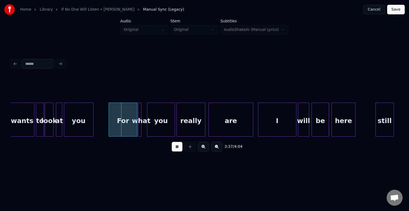
click at [178, 152] on button at bounding box center [177, 147] width 11 height 10
click at [122, 132] on div at bounding box center [123, 120] width 2 height 34
click at [125, 131] on div at bounding box center [126, 120] width 2 height 34
click at [114, 134] on div "For" at bounding box center [116, 121] width 15 height 36
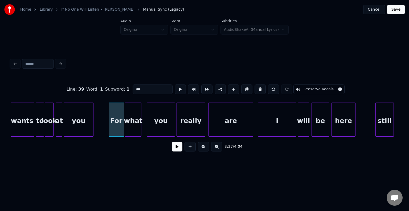
click at [177, 147] on button at bounding box center [177, 147] width 11 height 10
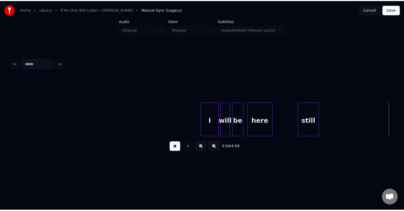
scroll to position [0, 9345]
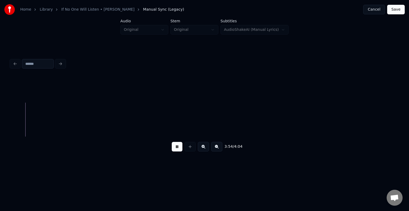
click at [396, 9] on button "Save" at bounding box center [396, 10] width 18 height 10
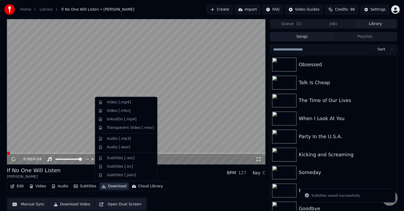
click at [113, 188] on button "Download" at bounding box center [113, 186] width 29 height 7
click at [115, 104] on div "Video [.mp4]" at bounding box center [119, 102] width 24 height 5
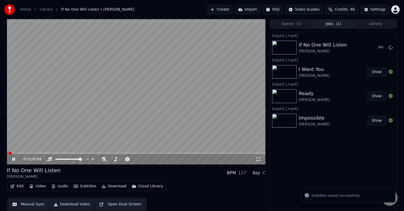
click at [11, 160] on icon at bounding box center [17, 159] width 13 height 4
click at [371, 23] on div "Settings Settings" at bounding box center [376, 20] width 19 height 7
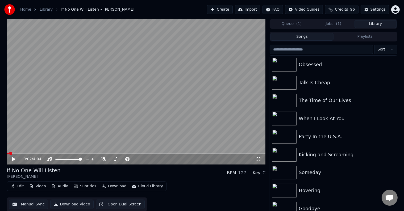
click at [380, 27] on button "Library" at bounding box center [376, 24] width 42 height 8
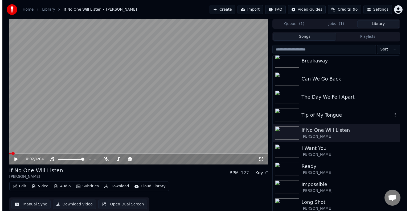
scroll to position [4915, 0]
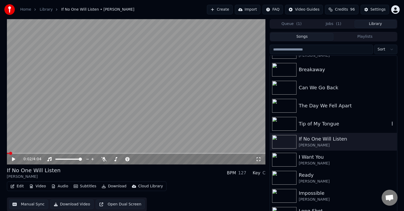
click at [327, 123] on div "Tip of My Tongue" at bounding box center [344, 123] width 91 height 7
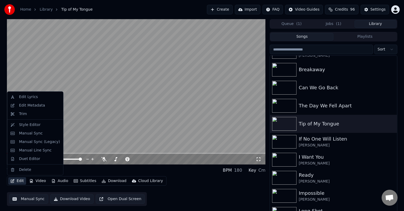
click at [17, 183] on button "Edit" at bounding box center [17, 180] width 18 height 7
click at [26, 105] on div "Edit Metadata" at bounding box center [32, 105] width 26 height 5
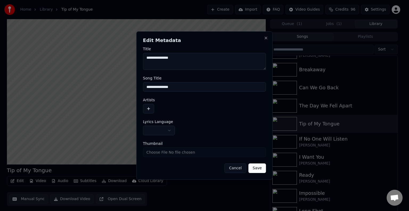
click at [156, 129] on body "Home Library Tip of My Tongue Create Import FAQ Video Guides Credits 96 Setting…" at bounding box center [202, 105] width 404 height 211
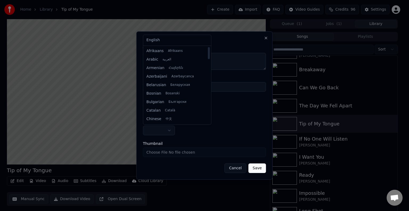
select select "**"
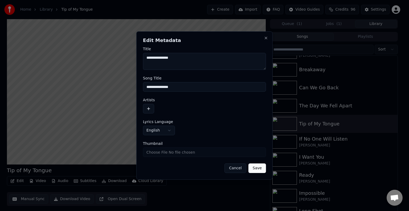
click at [152, 111] on button "button" at bounding box center [148, 109] width 11 height 10
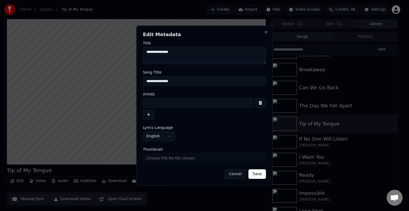
click at [165, 103] on input at bounding box center [198, 103] width 110 height 10
type input "**********"
click at [248, 169] on button "Save" at bounding box center [257, 174] width 18 height 10
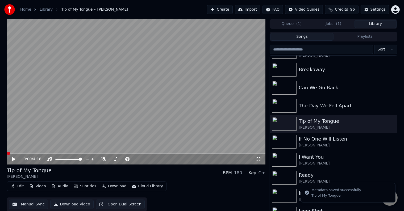
click at [14, 186] on icon "button" at bounding box center [12, 187] width 4 height 4
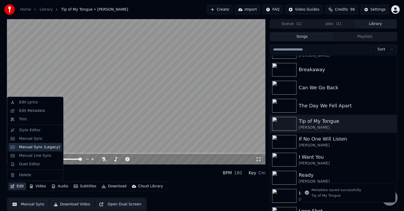
click at [29, 148] on div "Manual Sync (Legacy)" at bounding box center [39, 147] width 41 height 5
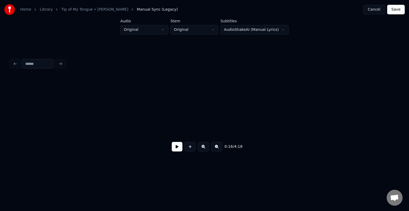
scroll to position [0, 675]
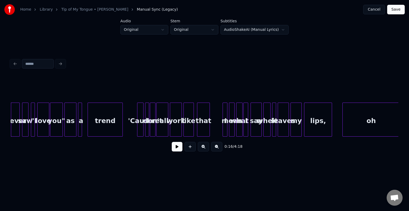
click at [175, 150] on button at bounding box center [177, 147] width 11 height 10
click at [86, 131] on div at bounding box center [86, 120] width 2 height 34
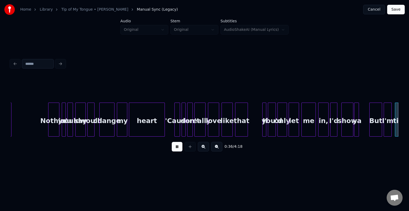
scroll to position [0, 1451]
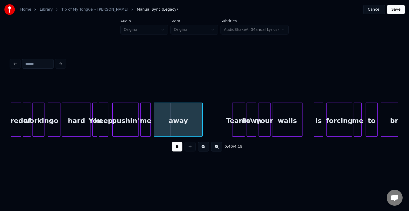
click at [85, 124] on div "hard" at bounding box center [76, 121] width 28 height 36
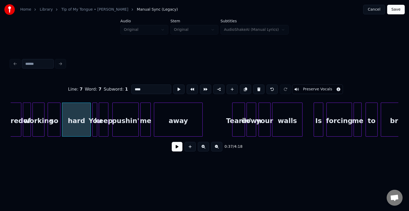
click at [175, 147] on button at bounding box center [177, 147] width 11 height 10
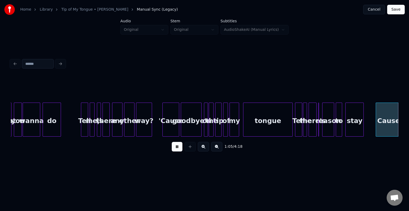
scroll to position [0, 2613]
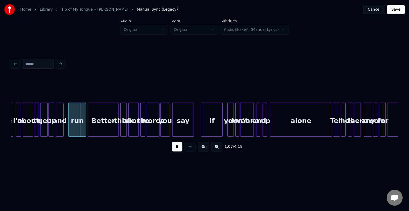
click at [175, 148] on button at bounding box center [177, 147] width 11 height 10
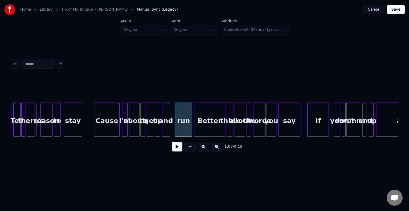
scroll to position [0, 2507]
click at [96, 133] on div "Cause" at bounding box center [106, 121] width 25 height 36
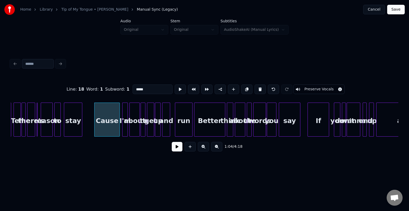
click at [176, 150] on button at bounding box center [177, 147] width 11 height 10
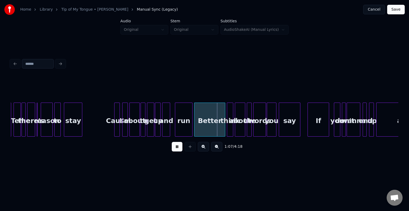
click at [115, 126] on div at bounding box center [115, 120] width 2 height 34
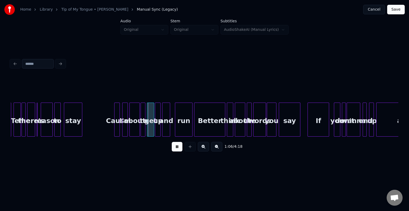
click at [174, 152] on button at bounding box center [177, 147] width 11 height 10
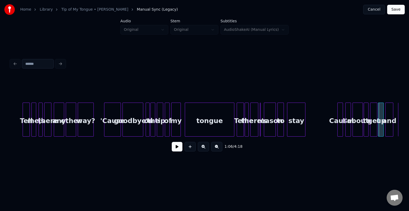
scroll to position [0, 2283]
click at [223, 127] on div at bounding box center [224, 120] width 2 height 34
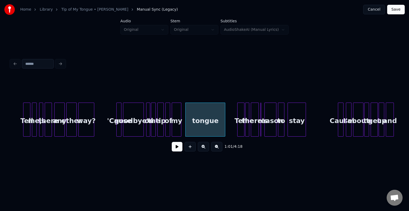
click at [117, 128] on div at bounding box center [118, 120] width 2 height 34
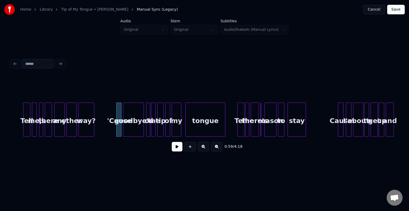
click at [176, 152] on button at bounding box center [177, 147] width 11 height 10
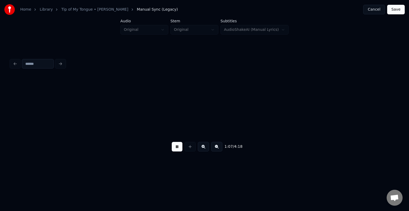
scroll to position [0, 2671]
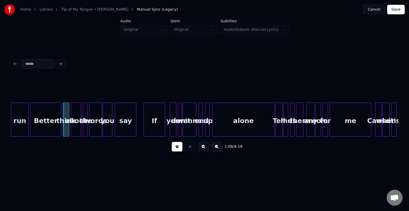
click at [176, 152] on button at bounding box center [177, 147] width 11 height 10
click at [52, 127] on div at bounding box center [53, 120] width 2 height 34
click at [176, 150] on button at bounding box center [177, 147] width 11 height 10
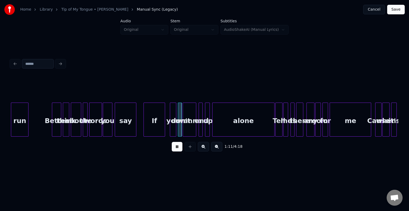
click at [176, 150] on button at bounding box center [177, 147] width 11 height 10
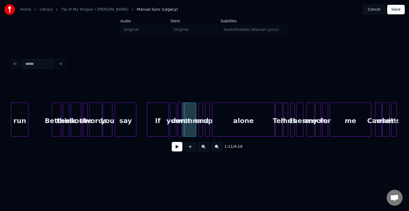
click at [157, 130] on div "If" at bounding box center [157, 121] width 21 height 36
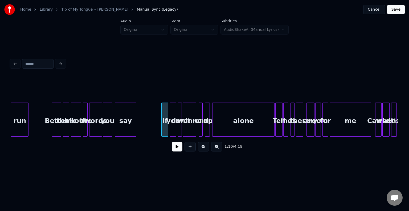
click at [161, 129] on div at bounding box center [162, 120] width 2 height 34
click at [173, 149] on button at bounding box center [177, 147] width 11 height 10
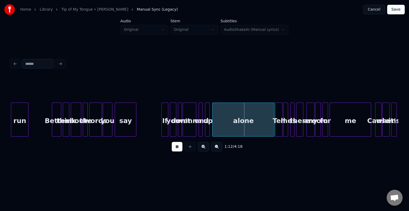
click at [173, 149] on button at bounding box center [177, 147] width 11 height 10
click at [249, 128] on div at bounding box center [250, 120] width 2 height 34
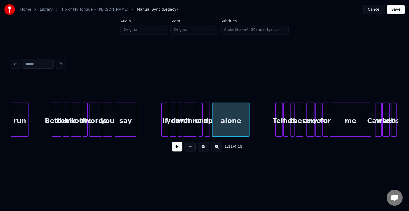
click at [177, 148] on button at bounding box center [177, 147] width 11 height 10
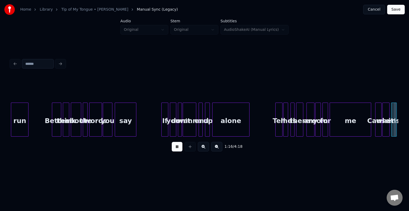
click at [177, 148] on button at bounding box center [177, 147] width 11 height 10
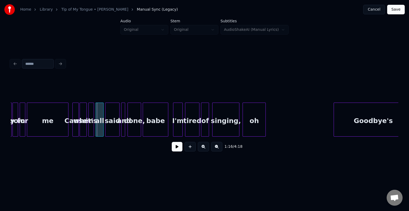
scroll to position [0, 2952]
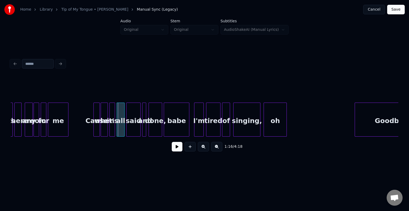
click at [68, 130] on div at bounding box center [68, 120] width 2 height 34
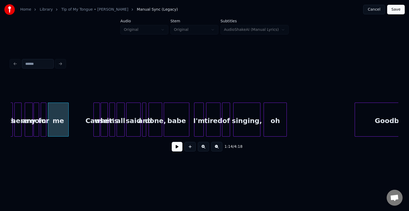
click at [177, 147] on button at bounding box center [177, 147] width 11 height 10
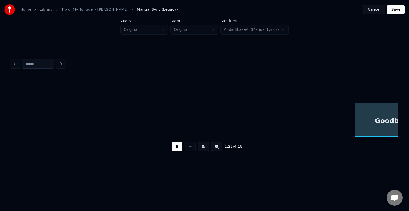
scroll to position [0, 3340]
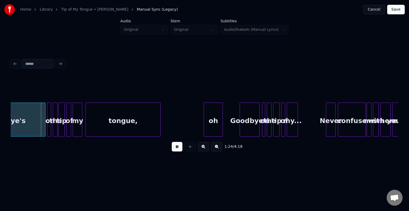
click at [177, 147] on button at bounding box center [177, 147] width 11 height 10
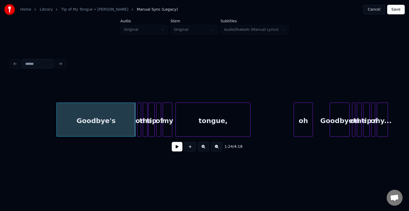
scroll to position [0, 3244]
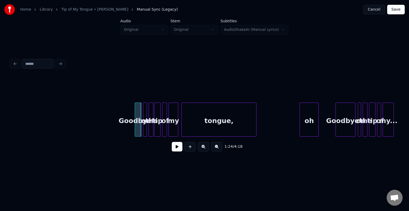
click at [135, 128] on div at bounding box center [136, 120] width 2 height 34
click at [178, 151] on button at bounding box center [177, 147] width 11 height 10
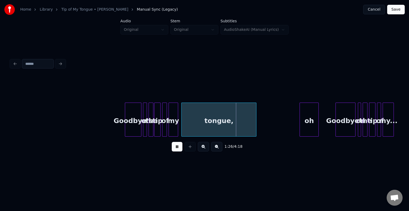
click at [126, 128] on div at bounding box center [126, 120] width 2 height 34
click at [175, 146] on button at bounding box center [177, 147] width 11 height 10
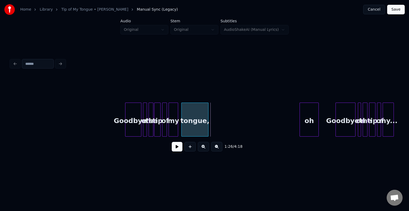
click at [207, 125] on div at bounding box center [207, 120] width 2 height 34
click at [173, 148] on button at bounding box center [177, 147] width 11 height 10
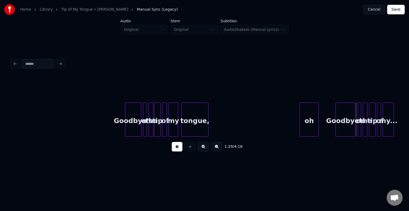
click at [172, 149] on button at bounding box center [177, 147] width 11 height 10
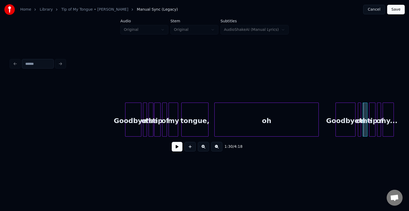
click at [214, 121] on div at bounding box center [215, 120] width 2 height 34
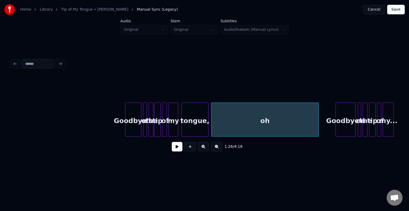
click at [177, 151] on button at bounding box center [177, 147] width 11 height 10
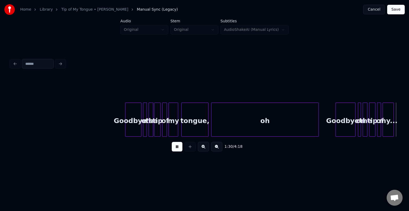
click at [259, 119] on div "oh" at bounding box center [264, 121] width 107 height 36
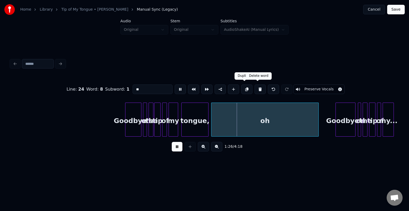
click at [255, 88] on button at bounding box center [259, 90] width 11 height 10
type input "*******"
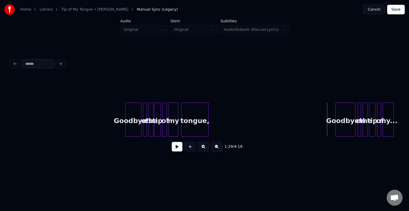
click at [174, 151] on button at bounding box center [177, 147] width 11 height 10
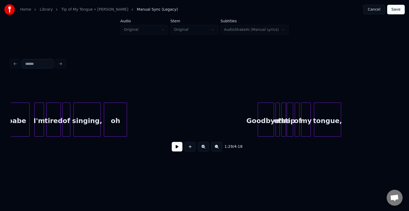
scroll to position [0, 3106]
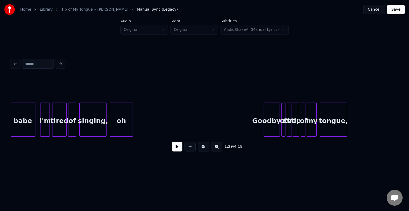
click at [120, 126] on div "oh" at bounding box center [121, 121] width 23 height 36
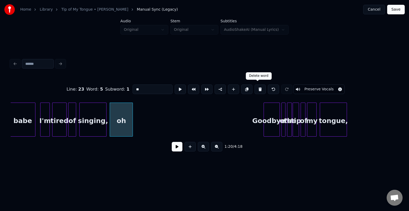
click at [256, 88] on button at bounding box center [259, 90] width 11 height 10
type input "********"
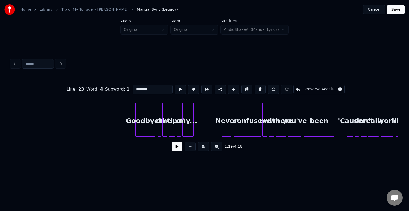
scroll to position [0, 3450]
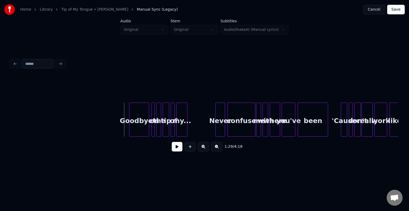
click at [180, 153] on div "1:29 / 4:18" at bounding box center [204, 147] width 379 height 12
click at [179, 152] on button at bounding box center [177, 147] width 11 height 10
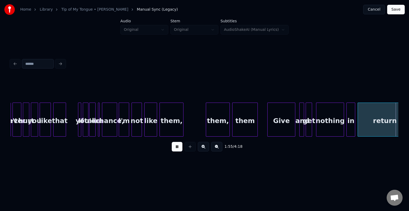
scroll to position [0, 4614]
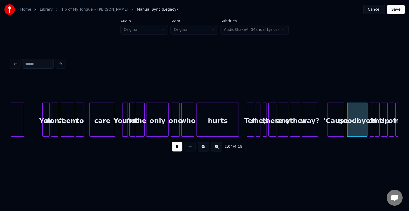
click at [174, 151] on button at bounding box center [177, 147] width 11 height 10
click at [340, 129] on div at bounding box center [340, 120] width 2 height 34
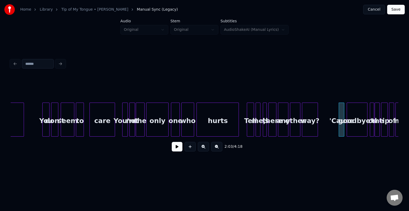
click at [177, 148] on button at bounding box center [177, 147] width 11 height 10
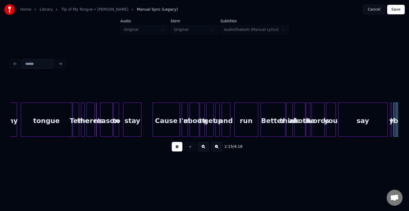
click at [174, 149] on button at bounding box center [177, 147] width 11 height 10
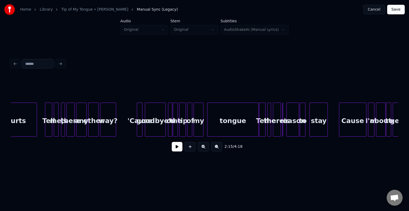
scroll to position [0, 4803]
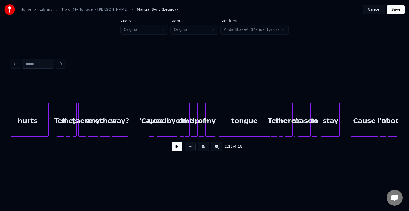
click at [136, 127] on div "to about I'm Cause stay to reason a there's me Tell tongue my of tip the on goo…" at bounding box center [370, 120] width 10326 height 34
click at [174, 148] on button at bounding box center [177, 147] width 11 height 10
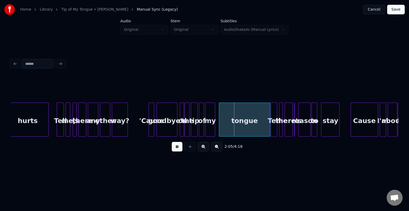
click at [174, 148] on button at bounding box center [177, 147] width 11 height 10
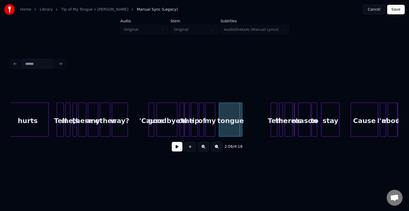
click at [240, 126] on div at bounding box center [241, 120] width 2 height 34
click at [172, 150] on button at bounding box center [177, 147] width 11 height 10
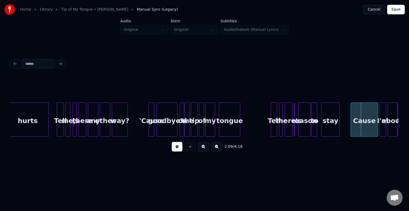
click at [172, 150] on button at bounding box center [177, 147] width 11 height 10
click at [370, 125] on div at bounding box center [371, 120] width 2 height 34
click at [178, 148] on button at bounding box center [177, 147] width 11 height 10
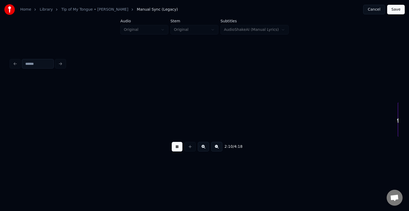
scroll to position [0, 5191]
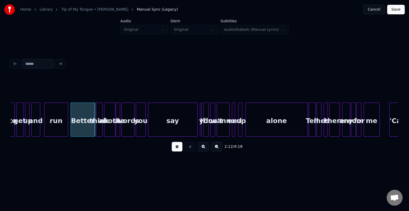
click at [178, 148] on button at bounding box center [177, 147] width 11 height 10
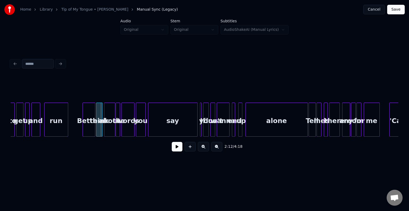
click at [83, 129] on div at bounding box center [84, 120] width 2 height 34
click at [176, 148] on button at bounding box center [177, 147] width 11 height 10
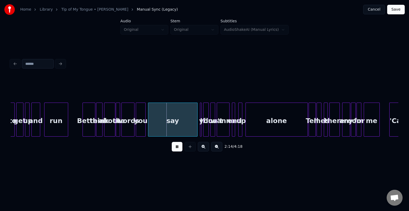
click at [176, 148] on button at bounding box center [177, 147] width 11 height 10
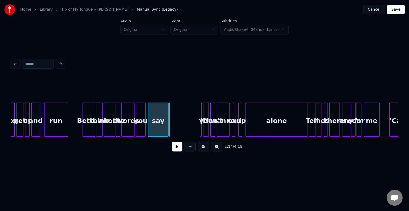
click at [167, 127] on div at bounding box center [168, 120] width 2 height 34
click at [175, 145] on button at bounding box center [177, 147] width 11 height 10
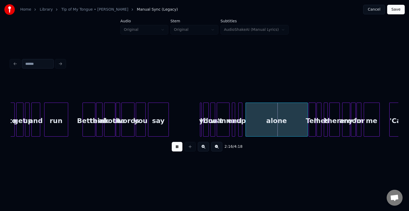
click at [174, 145] on button at bounding box center [177, 147] width 11 height 10
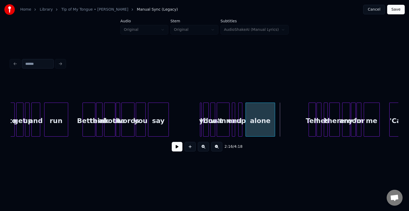
click at [275, 124] on div at bounding box center [274, 120] width 2 height 34
click at [174, 152] on button at bounding box center [177, 147] width 11 height 10
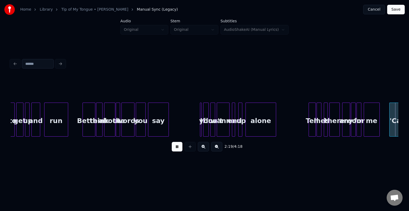
scroll to position [0, 5579]
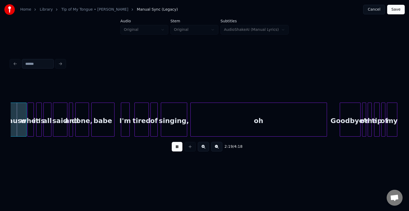
click at [175, 152] on button at bounding box center [177, 147] width 11 height 10
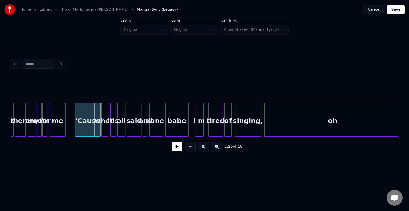
scroll to position [0, 5505]
click at [75, 130] on div "'Cause" at bounding box center [88, 120] width 26 height 34
click at [89, 130] on div at bounding box center [90, 120] width 2 height 34
click at [177, 147] on button at bounding box center [177, 147] width 11 height 10
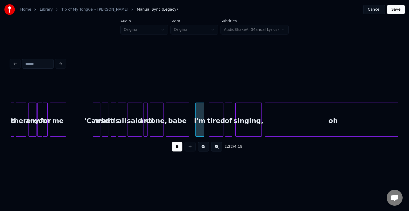
click at [93, 128] on div at bounding box center [94, 120] width 2 height 34
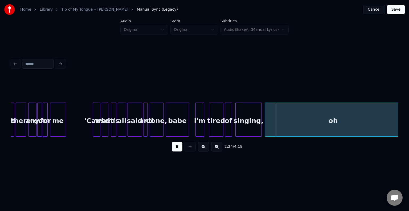
click at [312, 121] on div "oh" at bounding box center [333, 121] width 136 height 36
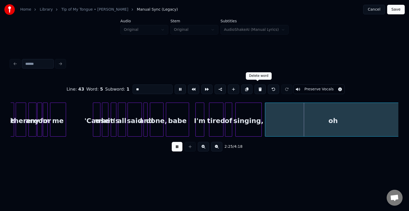
click at [259, 90] on button at bounding box center [259, 90] width 11 height 10
type input "********"
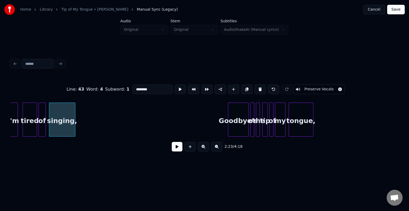
scroll to position [0, 5696]
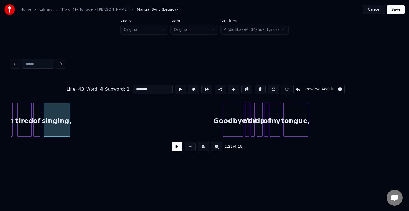
click at [173, 145] on button at bounding box center [177, 147] width 11 height 10
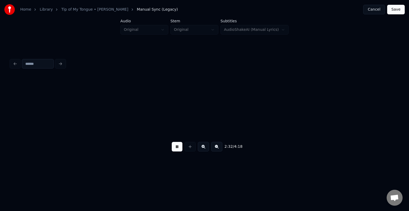
scroll to position [0, 6083]
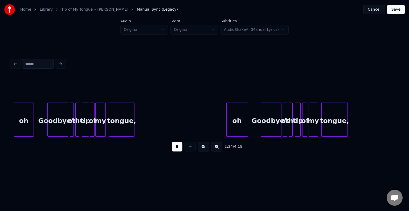
click at [22, 124] on div "oh" at bounding box center [23, 121] width 19 height 36
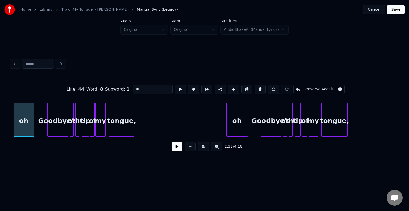
click at [257, 89] on button at bounding box center [259, 90] width 11 height 10
type input "*********"
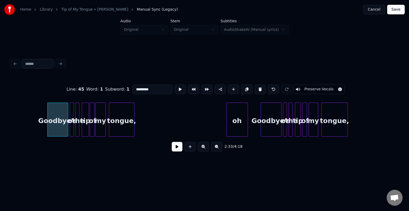
click at [179, 148] on button at bounding box center [177, 147] width 11 height 10
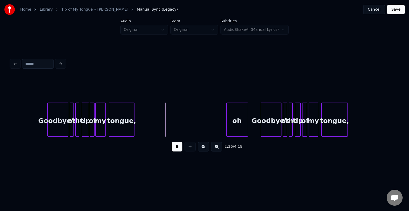
click at [234, 119] on div "oh" at bounding box center [236, 121] width 21 height 36
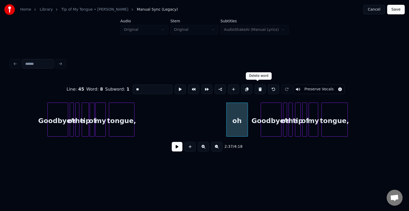
click at [255, 88] on button at bounding box center [259, 90] width 11 height 10
type input "*********"
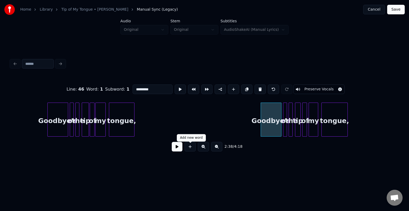
click at [175, 148] on button at bounding box center [177, 147] width 11 height 10
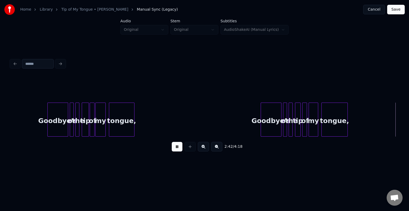
scroll to position [0, 6471]
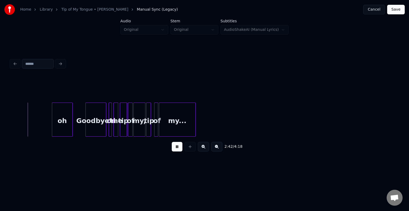
click at [175, 148] on button at bounding box center [177, 147] width 11 height 10
click at [62, 120] on div "oh" at bounding box center [62, 121] width 20 height 36
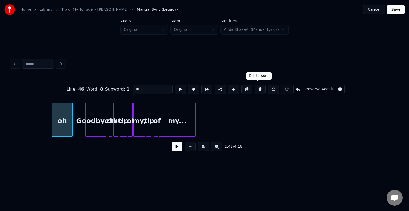
click at [254, 87] on button at bounding box center [259, 90] width 11 height 10
type input "*********"
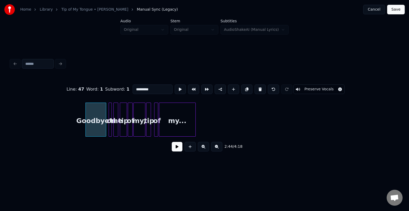
click at [174, 144] on div "2:44 / 4:18" at bounding box center [204, 147] width 379 height 12
click at [174, 149] on button at bounding box center [177, 147] width 11 height 10
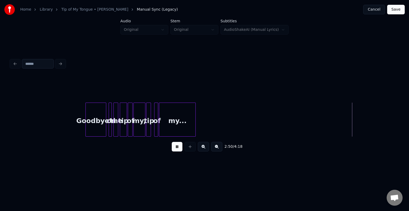
click at [195, 126] on div "my..." at bounding box center [177, 120] width 37 height 34
click at [168, 128] on div at bounding box center [168, 120] width 2 height 34
click at [171, 130] on div at bounding box center [171, 120] width 2 height 34
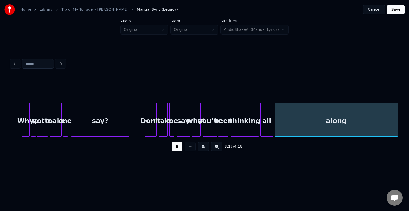
scroll to position [0, 7888]
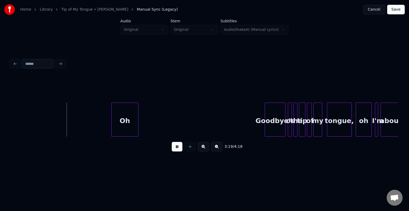
click at [123, 107] on div "Oh" at bounding box center [124, 121] width 27 height 36
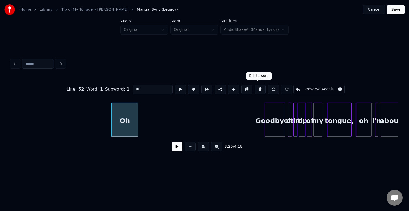
click at [257, 88] on button at bounding box center [259, 90] width 11 height 10
type input "*****"
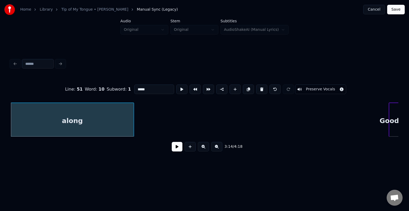
click at [175, 151] on button at bounding box center [177, 147] width 11 height 10
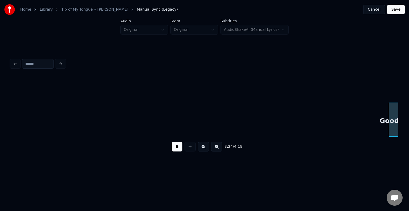
scroll to position [0, 8151]
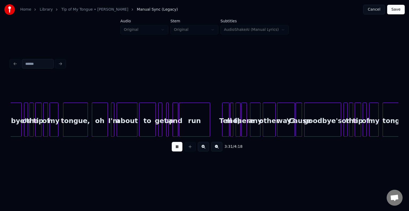
click at [174, 152] on button at bounding box center [177, 147] width 11 height 10
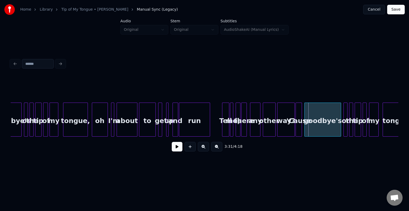
click at [105, 130] on div "oh" at bounding box center [99, 121] width 15 height 36
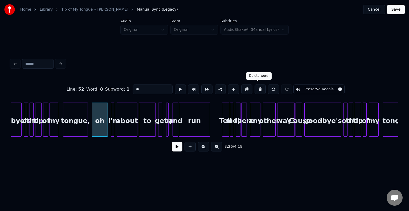
click at [254, 89] on button at bounding box center [259, 90] width 11 height 10
type input "*******"
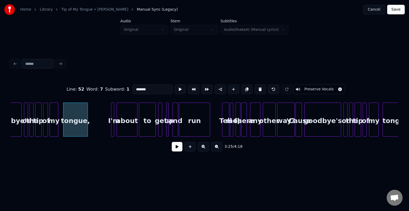
click at [179, 148] on button at bounding box center [177, 147] width 11 height 10
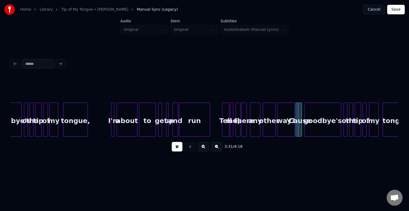
click at [179, 148] on button at bounding box center [177, 147] width 11 height 10
click at [200, 121] on div "run" at bounding box center [194, 121] width 31 height 36
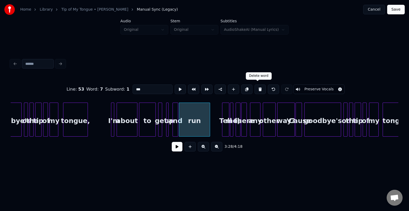
click at [255, 89] on button at bounding box center [259, 90] width 11 height 10
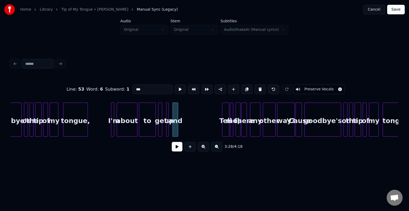
click at [255, 89] on button at bounding box center [259, 90] width 11 height 10
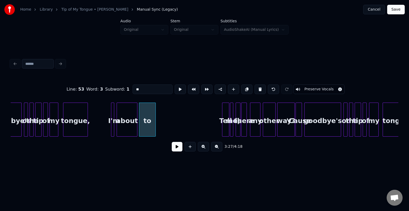
click at [255, 89] on button at bounding box center [259, 90] width 11 height 10
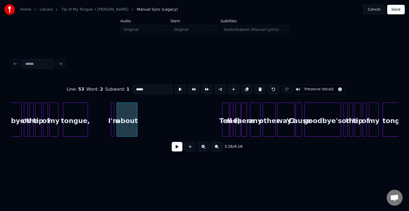
click at [255, 89] on button at bounding box center [259, 90] width 11 height 10
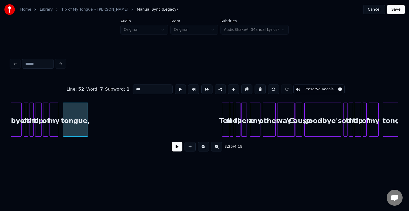
type input "*******"
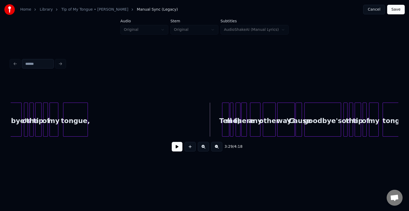
click at [172, 152] on button at bounding box center [177, 147] width 11 height 10
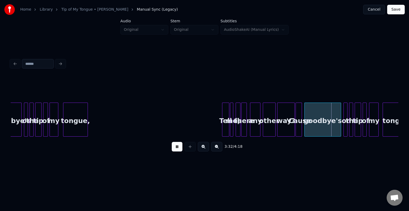
click at [172, 152] on button at bounding box center [177, 147] width 11 height 10
click at [328, 127] on div at bounding box center [328, 120] width 2 height 34
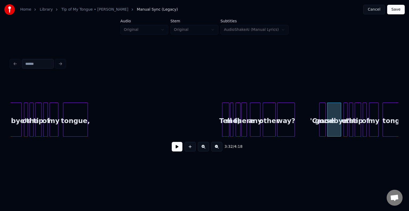
click at [322, 125] on div "'Cause" at bounding box center [322, 121] width 6 height 36
click at [176, 149] on button at bounding box center [177, 147] width 11 height 10
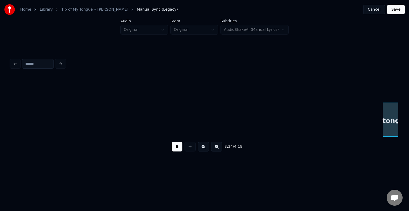
scroll to position [0, 8539]
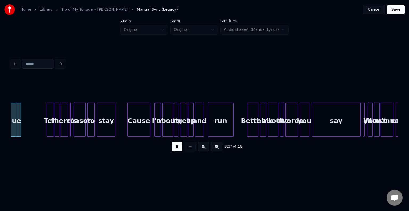
click at [307, 124] on div at bounding box center [308, 120] width 2 height 34
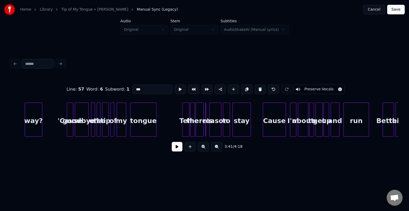
scroll to position [0, 8401]
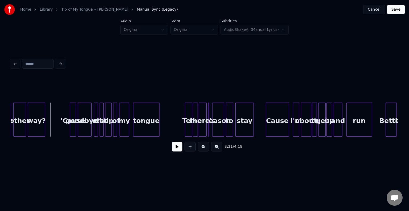
click at [175, 144] on button at bounding box center [177, 147] width 11 height 10
click at [282, 125] on div at bounding box center [283, 120] width 2 height 34
click at [175, 148] on button at bounding box center [177, 147] width 11 height 10
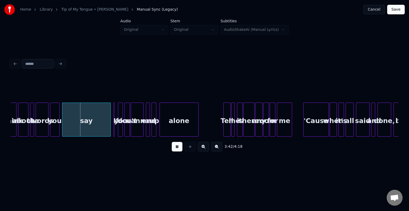
click at [174, 148] on button at bounding box center [177, 147] width 11 height 10
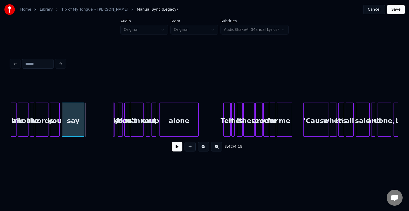
click at [84, 128] on div at bounding box center [83, 120] width 2 height 34
click at [182, 152] on div "3:41 / 4:18" at bounding box center [204, 147] width 379 height 12
click at [177, 150] on button at bounding box center [177, 147] width 11 height 10
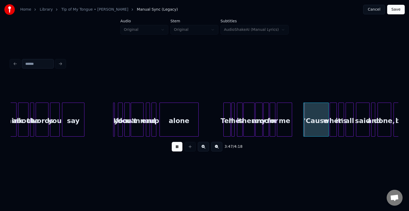
click at [177, 150] on button at bounding box center [177, 147] width 11 height 10
click at [317, 126] on div at bounding box center [318, 120] width 2 height 34
click at [176, 148] on button at bounding box center [177, 147] width 11 height 10
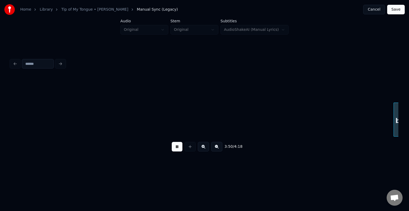
scroll to position [0, 9176]
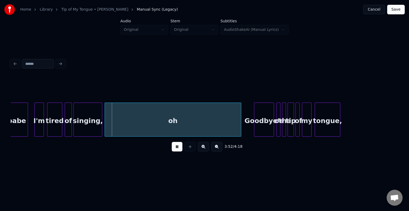
click at [181, 119] on div "oh" at bounding box center [173, 121] width 136 height 36
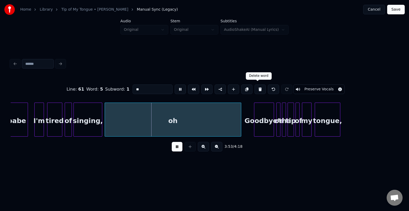
click at [256, 86] on button at bounding box center [259, 90] width 11 height 10
type input "********"
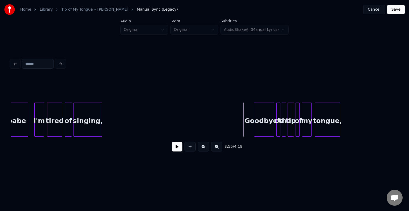
click at [174, 149] on button at bounding box center [177, 147] width 11 height 10
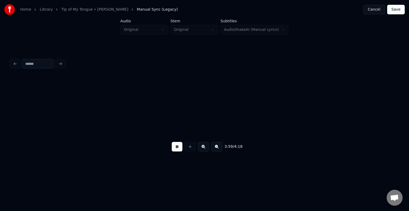
scroll to position [0, 9564]
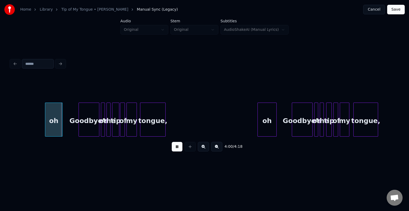
click at [174, 149] on button at bounding box center [177, 147] width 11 height 10
click at [51, 126] on div "oh" at bounding box center [53, 121] width 17 height 36
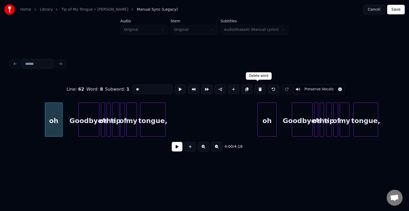
click at [255, 90] on button at bounding box center [259, 90] width 11 height 10
type input "*********"
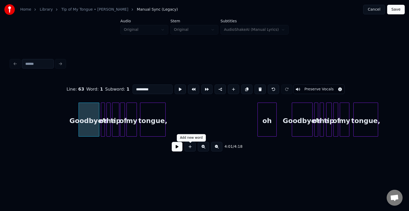
click at [180, 148] on button at bounding box center [177, 147] width 11 height 10
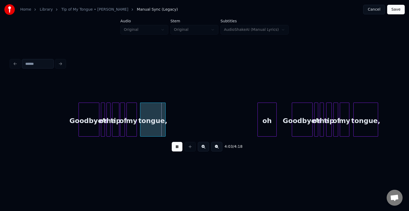
click at [263, 122] on div "oh" at bounding box center [266, 121] width 19 height 36
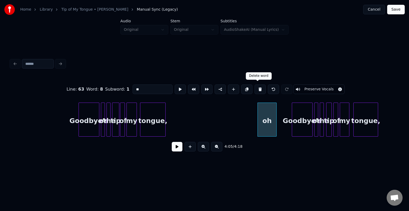
click at [257, 88] on button at bounding box center [259, 90] width 11 height 10
type input "*********"
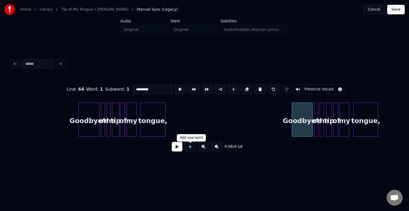
click at [180, 148] on button at bounding box center [177, 147] width 11 height 10
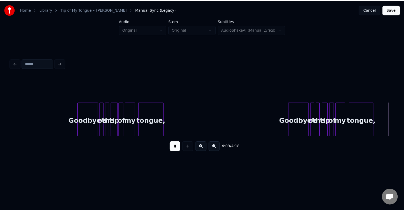
scroll to position [0, 9938]
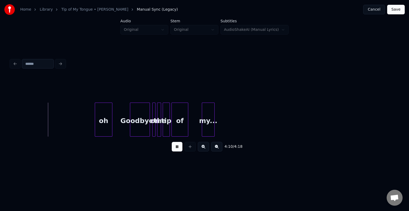
click at [179, 147] on button at bounding box center [177, 147] width 11 height 10
click at [101, 123] on div "oh" at bounding box center [103, 121] width 17 height 36
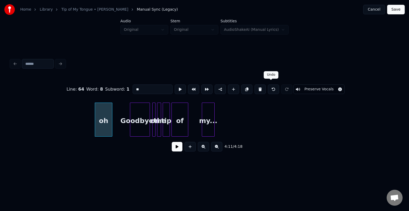
click at [256, 88] on button at bounding box center [259, 90] width 11 height 10
type input "*********"
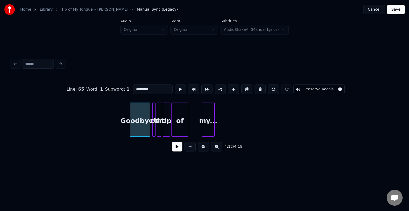
click at [175, 148] on button at bounding box center [177, 147] width 11 height 10
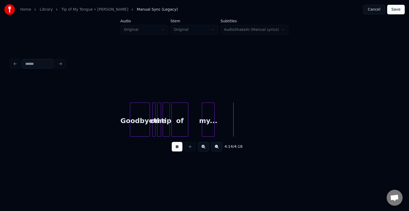
click at [174, 148] on button at bounding box center [177, 147] width 11 height 10
click at [175, 128] on div at bounding box center [176, 120] width 2 height 34
click at [183, 129] on div "my..." at bounding box center [184, 121] width 12 height 36
click at [176, 148] on button at bounding box center [177, 147] width 11 height 10
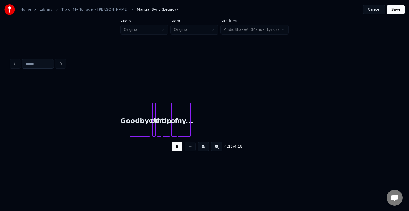
click at [396, 12] on button "Save" at bounding box center [396, 10] width 18 height 10
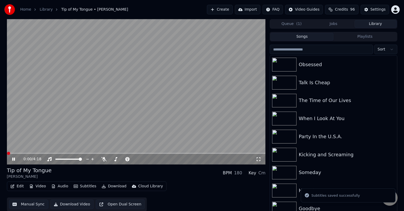
click at [112, 188] on button "Download" at bounding box center [113, 186] width 29 height 7
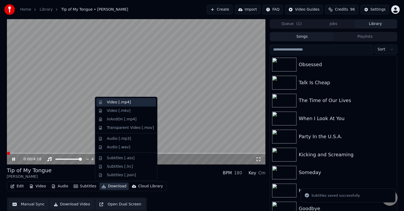
click at [112, 102] on div "Video [.mp4]" at bounding box center [119, 102] width 24 height 5
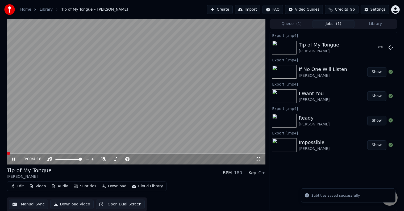
click at [14, 160] on icon at bounding box center [17, 159] width 13 height 4
click at [380, 22] on button "Library" at bounding box center [376, 24] width 42 height 8
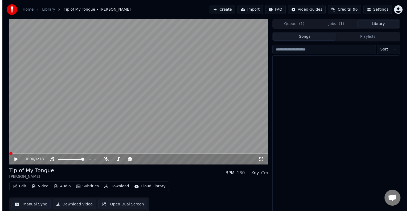
scroll to position [4934, 0]
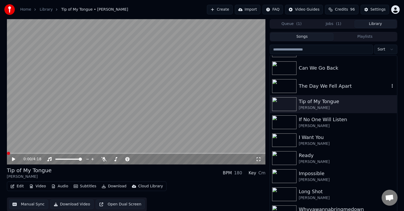
click at [315, 84] on div "The Day We Fell Apart" at bounding box center [344, 85] width 91 height 7
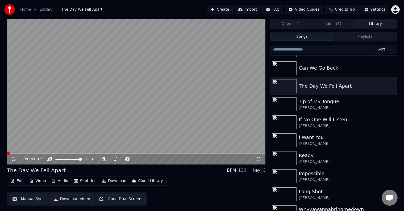
click at [14, 176] on div "Edit Video Audio Subtitles Download Cloud Library" at bounding box center [87, 181] width 160 height 10
click at [14, 179] on icon "button" at bounding box center [12, 181] width 4 height 4
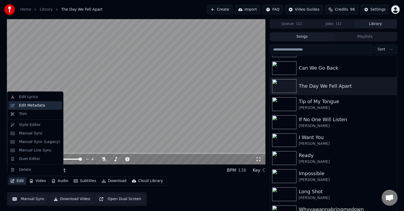
click at [30, 107] on div "Edit Metadata" at bounding box center [32, 105] width 26 height 5
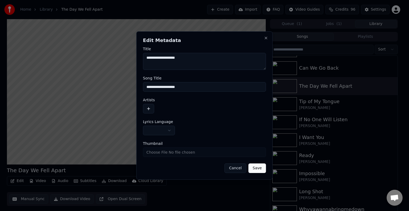
click at [156, 126] on body "Home Library The Day We Fell Apart Create Import FAQ Video Guides Credits 96 Se…" at bounding box center [202, 105] width 404 height 211
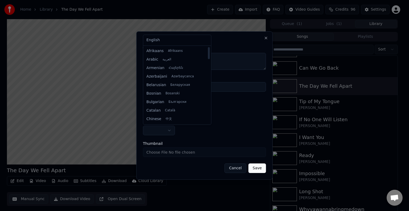
select select "**"
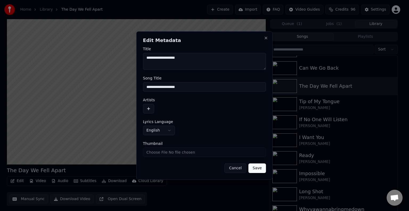
click at [149, 110] on button "button" at bounding box center [148, 109] width 11 height 10
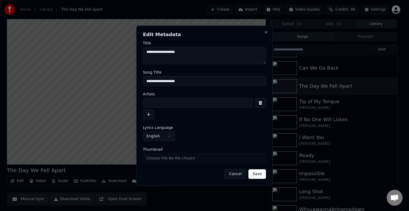
click at [158, 100] on input at bounding box center [198, 103] width 110 height 10
type input "**********"
click at [248, 169] on button "Save" at bounding box center [257, 174] width 18 height 10
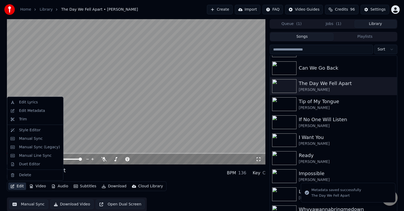
click at [13, 185] on icon "button" at bounding box center [12, 187] width 4 height 4
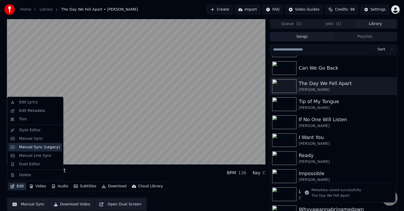
click at [28, 147] on div "Manual Sync (Legacy)" at bounding box center [39, 147] width 41 height 5
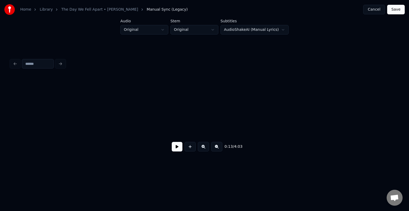
scroll to position [0, 547]
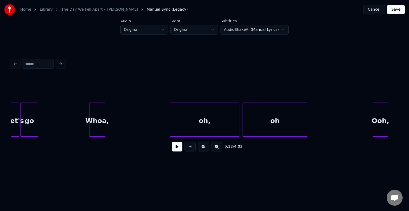
click at [177, 150] on button at bounding box center [177, 147] width 11 height 10
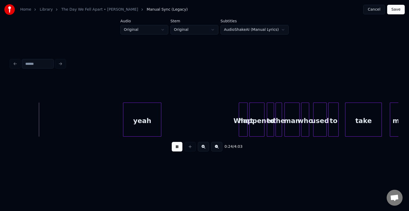
click at [177, 150] on button at bounding box center [177, 147] width 11 height 10
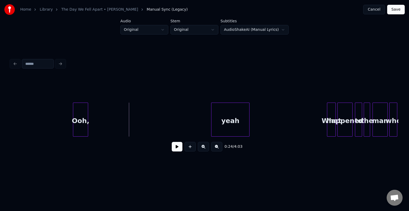
scroll to position [0, 839]
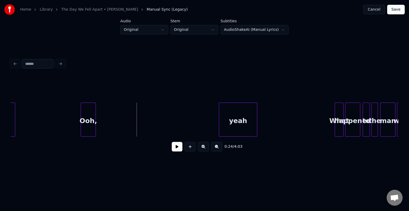
click at [85, 127] on div "Ooh," at bounding box center [88, 121] width 15 height 36
click at [178, 149] on button at bounding box center [177, 147] width 11 height 10
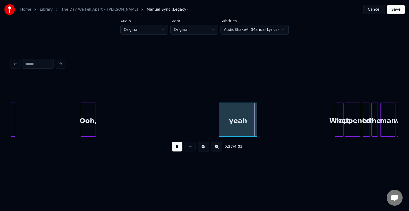
click at [225, 119] on div "yeah" at bounding box center [238, 121] width 38 height 36
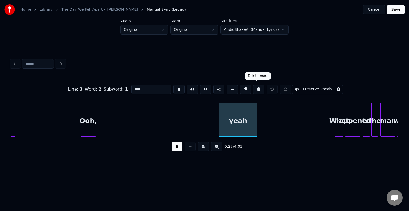
click at [255, 91] on button at bounding box center [258, 90] width 11 height 10
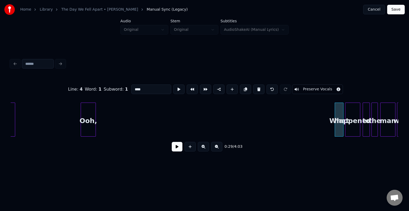
click at [81, 120] on div at bounding box center [82, 120] width 2 height 34
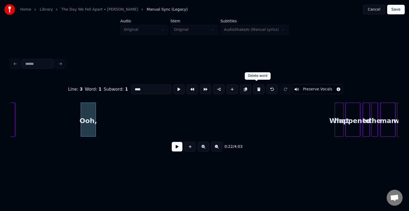
click at [255, 86] on button at bounding box center [258, 90] width 11 height 10
type input "**"
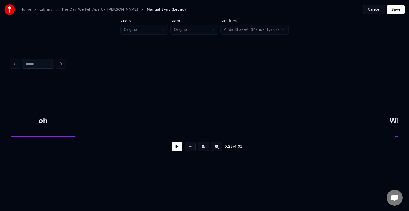
click at [180, 148] on button at bounding box center [177, 147] width 11 height 10
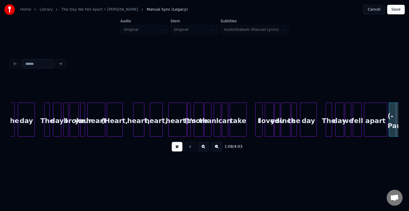
scroll to position [0, 2716]
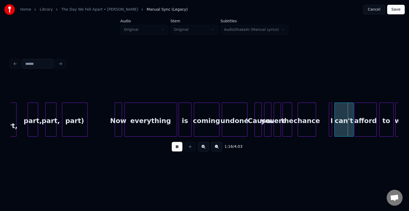
click at [180, 148] on button at bounding box center [177, 147] width 11 height 10
click at [318, 127] on div at bounding box center [319, 120] width 2 height 34
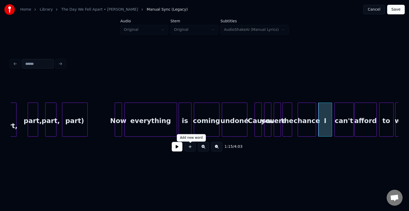
click at [174, 151] on button at bounding box center [177, 147] width 11 height 10
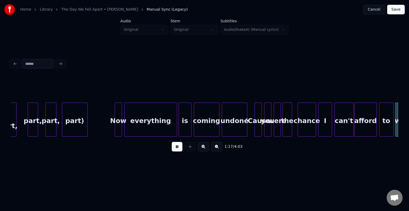
scroll to position [0, 3104]
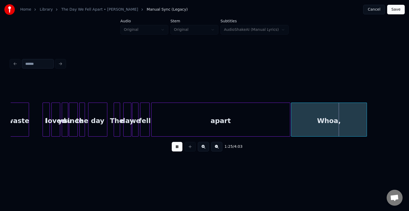
click at [318, 118] on div "Whoa," at bounding box center [328, 121] width 75 height 36
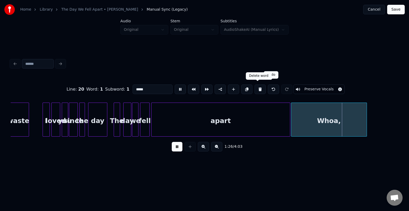
click at [259, 88] on button at bounding box center [259, 90] width 11 height 10
type input "*****"
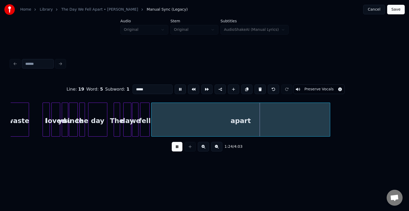
click at [329, 124] on div at bounding box center [329, 120] width 2 height 34
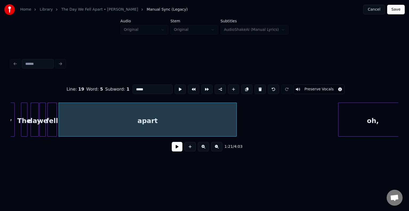
scroll to position [0, 3231]
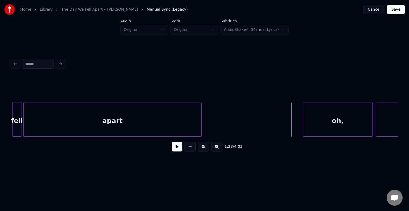
click at [177, 148] on button at bounding box center [177, 147] width 11 height 10
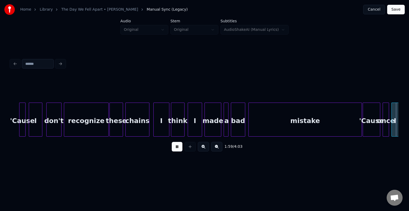
scroll to position [0, 4782]
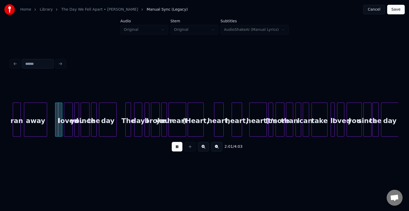
click at [177, 148] on button at bounding box center [177, 147] width 11 height 10
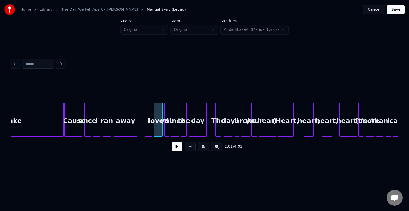
scroll to position [0, 4686]
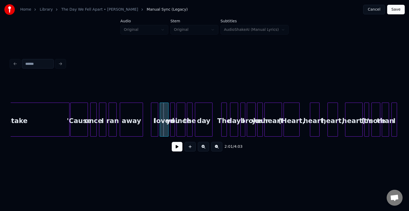
click at [72, 130] on div "'Cause" at bounding box center [78, 121] width 17 height 36
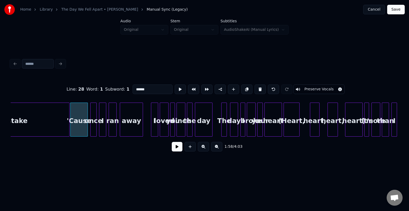
click at [178, 152] on button at bounding box center [177, 147] width 11 height 10
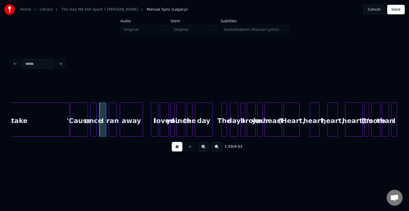
click at [178, 153] on div "1:59 / 4:03" at bounding box center [204, 147] width 379 height 12
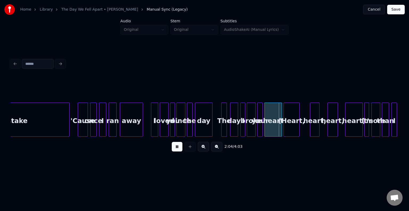
click at [78, 129] on div at bounding box center [79, 120] width 2 height 34
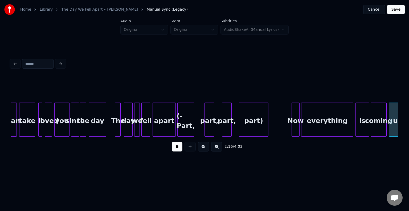
scroll to position [0, 5462]
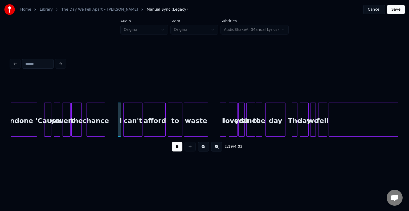
click at [171, 153] on div "2:19 / 4:03" at bounding box center [204, 147] width 379 height 12
click at [107, 127] on div at bounding box center [108, 120] width 2 height 34
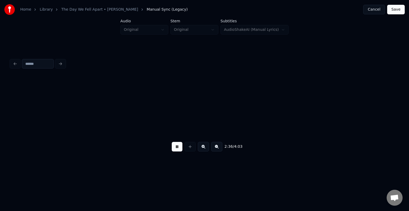
scroll to position [0, 6237]
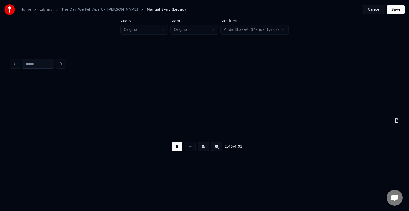
scroll to position [0, 6625]
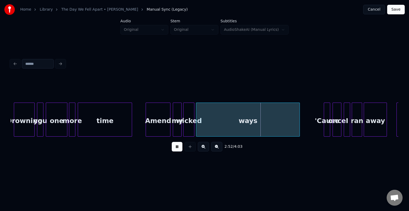
click at [211, 123] on div "ways" at bounding box center [247, 121] width 103 height 36
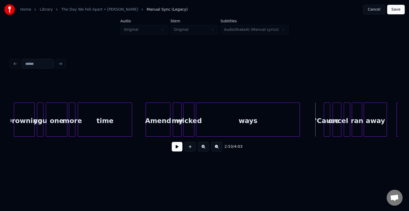
click at [176, 150] on button at bounding box center [177, 147] width 11 height 10
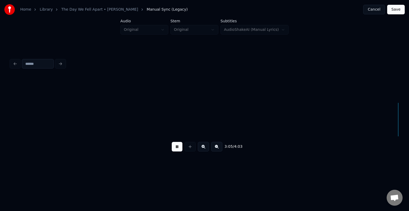
scroll to position [0, 7399]
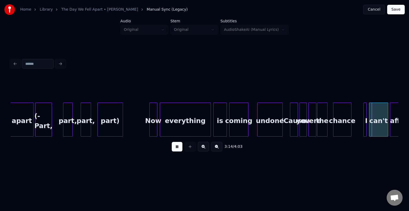
click at [176, 150] on button at bounding box center [177, 147] width 11 height 10
click at [354, 128] on div at bounding box center [355, 120] width 2 height 34
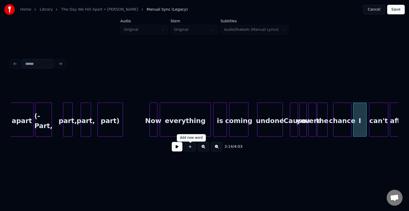
click at [175, 148] on button at bounding box center [177, 147] width 11 height 10
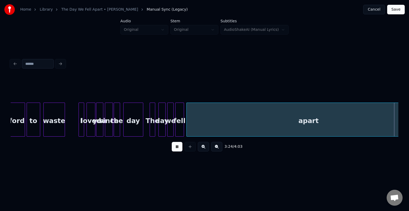
scroll to position [0, 8175]
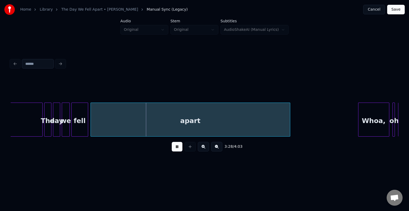
click at [175, 148] on button at bounding box center [177, 147] width 11 height 10
click at [80, 122] on div "fell" at bounding box center [80, 121] width 16 height 36
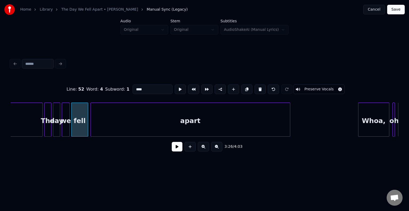
click at [173, 150] on button at bounding box center [177, 147] width 11 height 10
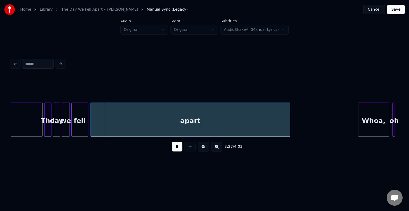
click at [173, 150] on button at bounding box center [177, 147] width 11 height 10
click at [104, 128] on div at bounding box center [105, 120] width 2 height 34
click at [99, 130] on div at bounding box center [99, 120] width 2 height 34
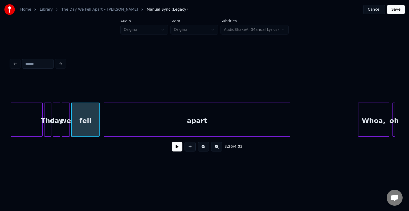
click at [178, 149] on button at bounding box center [177, 147] width 11 height 10
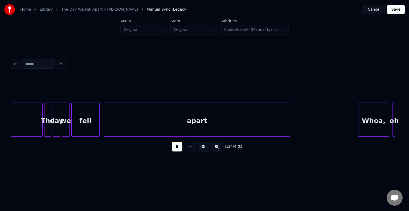
scroll to position [0, 8562]
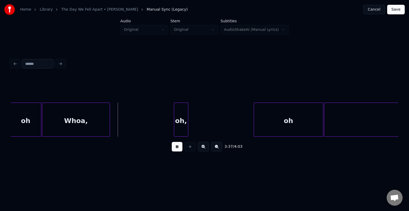
click at [177, 150] on button at bounding box center [177, 147] width 11 height 10
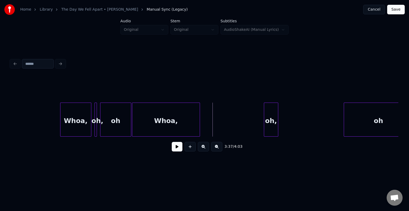
scroll to position [0, 8466]
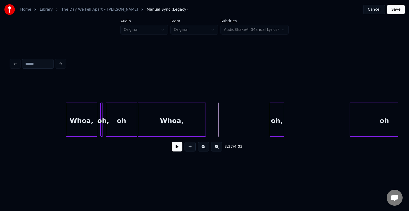
click at [172, 115] on div "Whoa," at bounding box center [171, 121] width 67 height 36
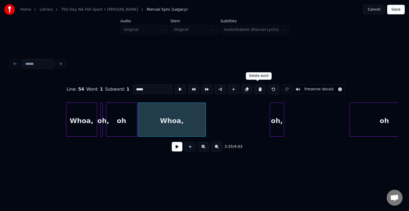
click at [254, 90] on button at bounding box center [259, 90] width 11 height 10
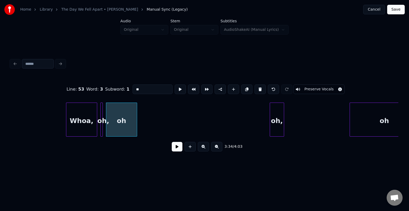
click at [88, 122] on div "Whoa," at bounding box center [81, 121] width 31 height 36
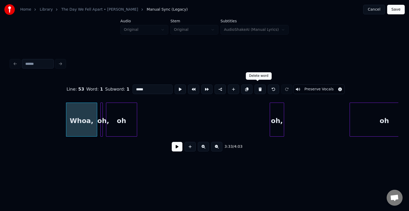
click at [257, 88] on button at bounding box center [259, 90] width 11 height 10
type input "***"
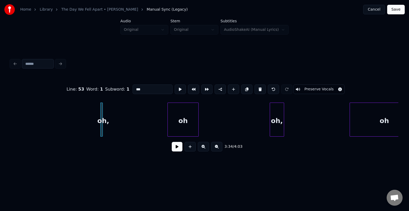
click at [179, 118] on div "oh" at bounding box center [183, 121] width 31 height 36
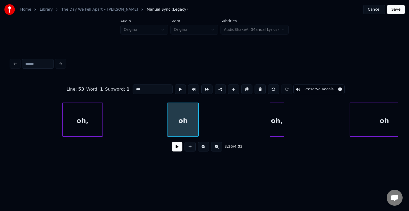
click at [63, 126] on div at bounding box center [64, 120] width 2 height 34
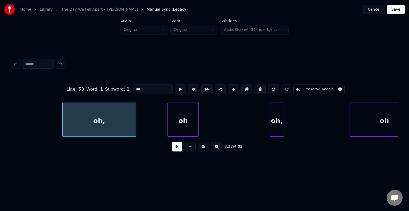
click at [135, 132] on div at bounding box center [135, 120] width 2 height 34
click at [138, 128] on div at bounding box center [138, 120] width 2 height 34
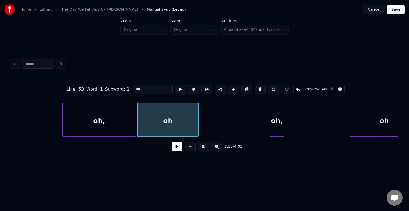
click at [86, 121] on div "oh," at bounding box center [99, 121] width 73 height 36
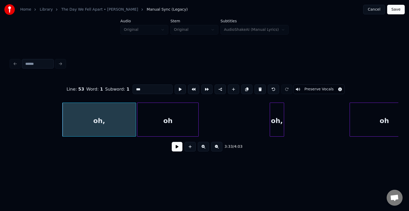
click at [181, 152] on button at bounding box center [177, 147] width 11 height 10
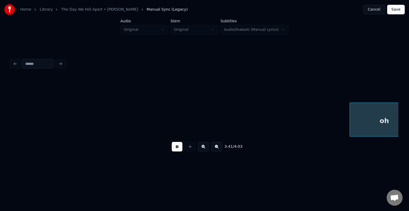
scroll to position [0, 8854]
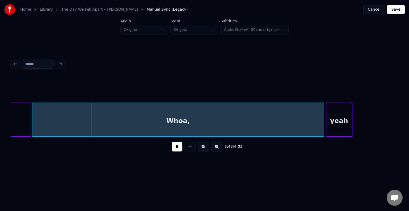
click at [176, 146] on button at bounding box center [177, 147] width 11 height 10
click at [268, 119] on div "Whoa," at bounding box center [178, 121] width 292 height 36
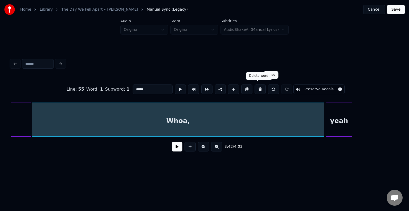
click at [259, 87] on button at bounding box center [259, 90] width 11 height 10
type input "**"
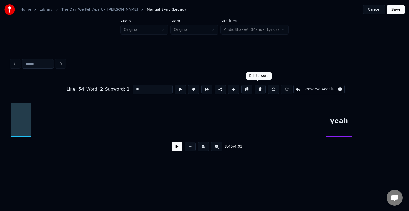
scroll to position [0, 8805]
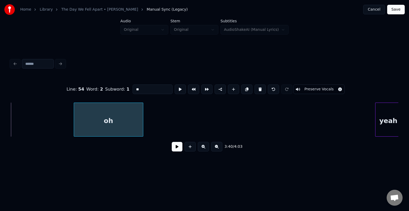
click at [94, 126] on div "oh" at bounding box center [108, 121] width 69 height 36
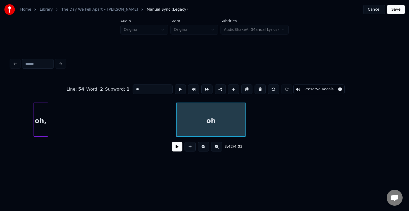
scroll to position [0, 8698]
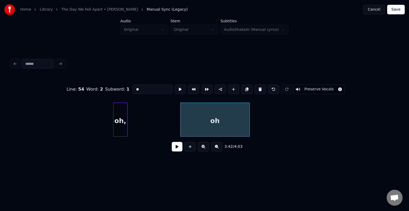
click at [119, 126] on div "oh," at bounding box center [120, 121] width 14 height 36
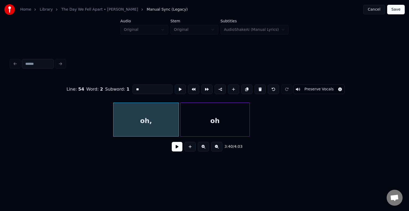
click at [178, 126] on div at bounding box center [178, 120] width 2 height 34
click at [175, 151] on button at bounding box center [177, 147] width 11 height 10
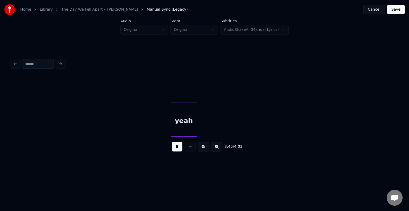
scroll to position [0, 9011]
click at [177, 122] on div "yeah" at bounding box center [182, 121] width 26 height 36
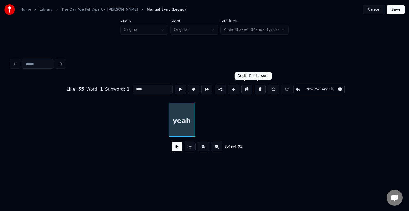
click at [256, 86] on button at bounding box center [259, 90] width 11 height 10
type input "**"
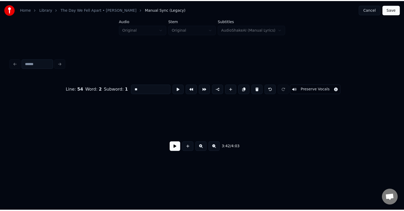
scroll to position [0, 9312]
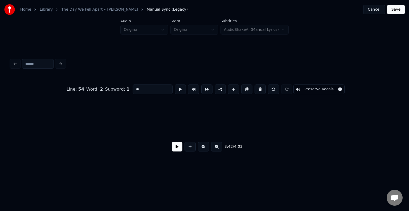
click at [398, 11] on button "Save" at bounding box center [396, 10] width 18 height 10
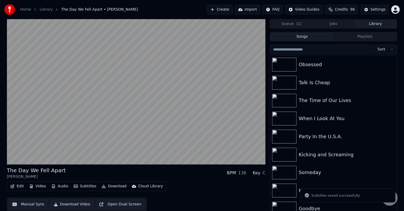
click at [105, 188] on button "Download" at bounding box center [113, 186] width 29 height 7
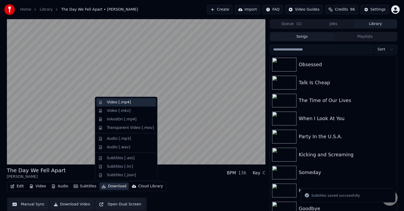
click at [116, 102] on div "Video [.mp4]" at bounding box center [119, 102] width 24 height 5
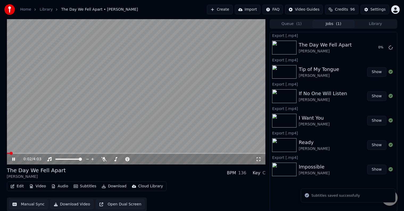
click at [12, 159] on icon at bounding box center [13, 159] width 3 height 3
click at [379, 21] on button "Library" at bounding box center [376, 24] width 42 height 8
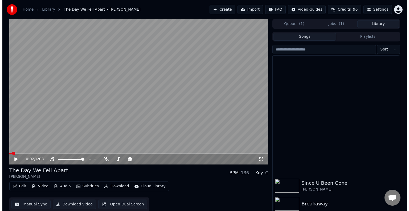
scroll to position [4926, 0]
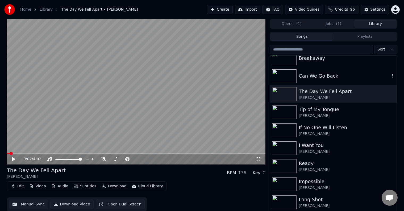
click at [313, 77] on div "Can We Go Back" at bounding box center [344, 75] width 91 height 7
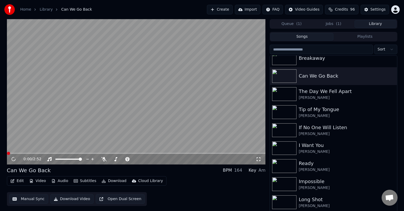
click at [20, 184] on button "Edit" at bounding box center [17, 180] width 18 height 7
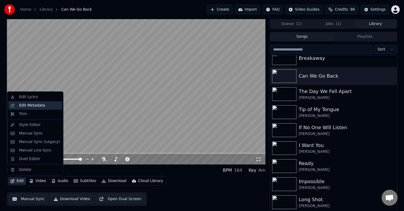
click at [28, 105] on div "Edit Metadata" at bounding box center [32, 105] width 26 height 5
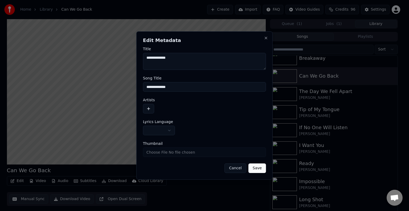
click at [160, 129] on button "button" at bounding box center [159, 131] width 32 height 10
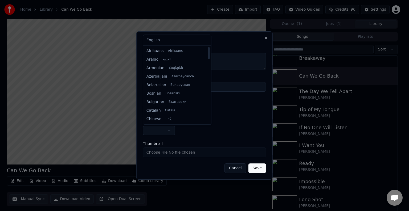
select select "**"
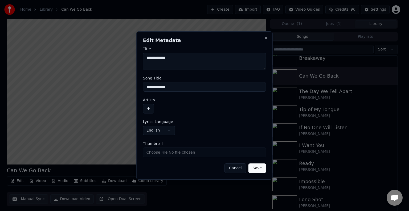
click at [148, 110] on button "button" at bounding box center [148, 109] width 11 height 10
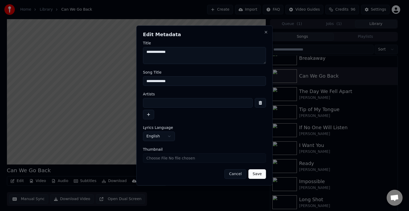
click at [162, 105] on input at bounding box center [198, 103] width 110 height 10
type input "**********"
click at [248, 169] on button "Save" at bounding box center [257, 174] width 18 height 10
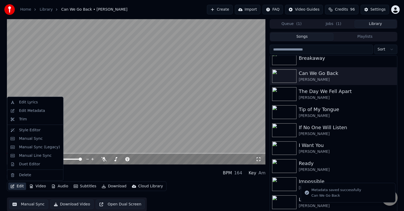
click at [17, 184] on button "Edit" at bounding box center [17, 186] width 18 height 7
click at [27, 149] on div "Manual Sync (Legacy)" at bounding box center [39, 147] width 41 height 5
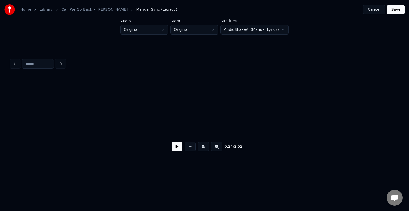
scroll to position [0, 965]
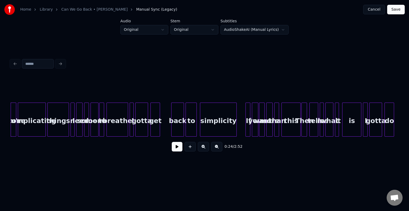
click at [176, 150] on button at bounding box center [177, 147] width 11 height 10
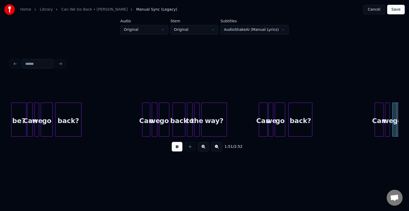
scroll to position [0, 4454]
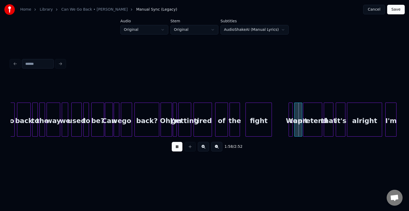
click at [161, 130] on div at bounding box center [162, 120] width 2 height 34
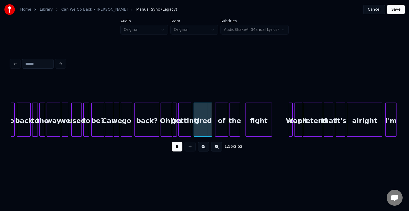
click at [153, 129] on div "back?" at bounding box center [147, 121] width 24 height 36
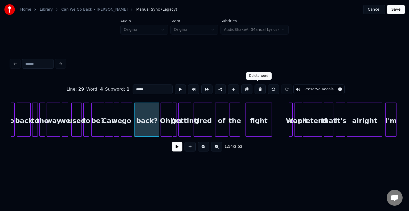
click at [256, 87] on button at bounding box center [259, 90] width 11 height 10
type input "**"
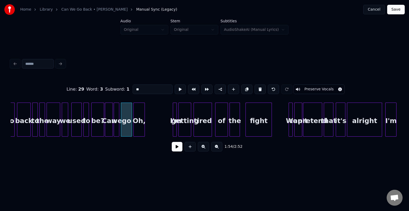
click at [133, 129] on div "Oh," at bounding box center [138, 120] width 11 height 34
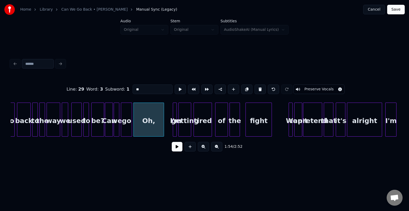
click at [164, 128] on div at bounding box center [163, 120] width 2 height 34
click at [177, 150] on button at bounding box center [177, 147] width 11 height 10
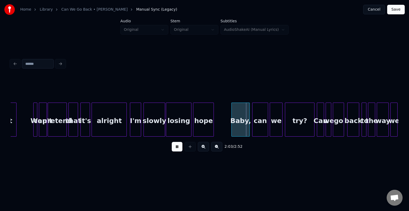
scroll to position [0, 4703]
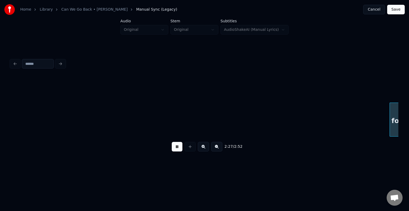
scroll to position [0, 5866]
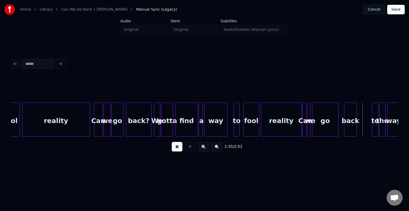
click at [171, 150] on div "2:35 / 2:52" at bounding box center [204, 147] width 379 height 12
click at [175, 149] on button at bounding box center [177, 147] width 11 height 10
click at [323, 125] on div "go" at bounding box center [328, 121] width 26 height 36
click at [333, 130] on div at bounding box center [333, 120] width 2 height 34
click at [310, 128] on div "we" at bounding box center [309, 121] width 5 height 36
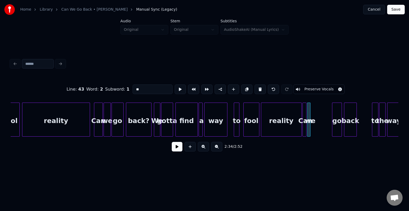
click at [310, 128] on div "we" at bounding box center [309, 121] width 5 height 36
click at [314, 130] on div at bounding box center [315, 120] width 2 height 34
click at [326, 130] on div "we" at bounding box center [326, 121] width 9 height 36
click at [311, 130] on div at bounding box center [311, 120] width 2 height 34
click at [315, 130] on div "Can" at bounding box center [315, 121] width 9 height 36
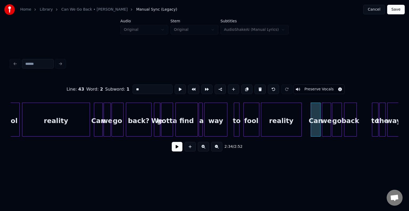
click at [294, 131] on div "reality" at bounding box center [281, 121] width 40 height 36
type input "*******"
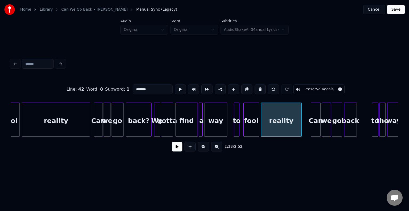
click at [183, 148] on div "2:33 / 2:52" at bounding box center [204, 147] width 379 height 12
click at [178, 149] on button at bounding box center [177, 147] width 11 height 10
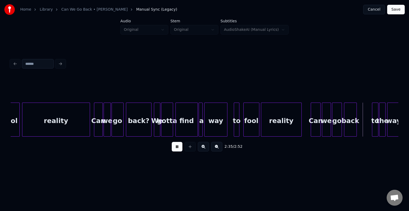
click at [178, 149] on button at bounding box center [177, 147] width 11 height 10
click at [316, 124] on div "Can" at bounding box center [315, 121] width 9 height 36
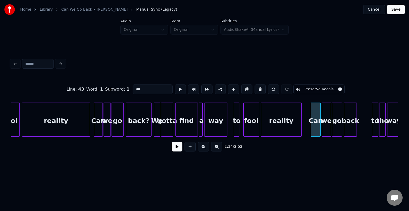
click at [176, 148] on button at bounding box center [177, 147] width 11 height 10
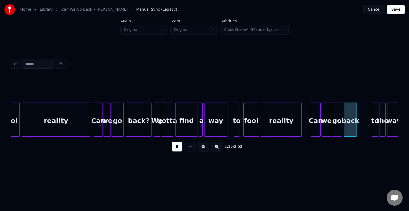
click at [176, 148] on button at bounding box center [177, 147] width 11 height 10
click at [179, 149] on button at bounding box center [177, 147] width 11 height 10
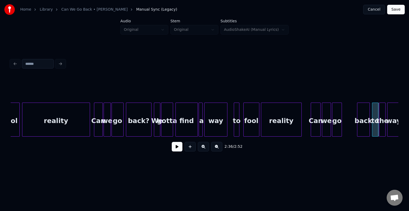
click at [363, 127] on div "back" at bounding box center [363, 121] width 12 height 36
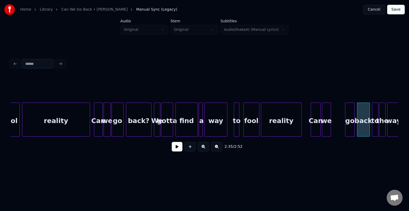
click at [350, 127] on div "go" at bounding box center [349, 121] width 9 height 36
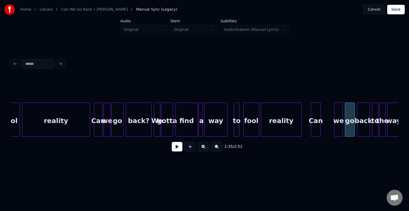
click at [337, 128] on div "we" at bounding box center [338, 121] width 9 height 36
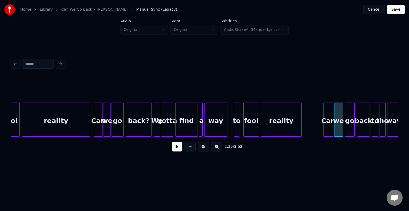
click at [326, 129] on div "Can" at bounding box center [327, 121] width 9 height 36
click at [178, 150] on button at bounding box center [177, 147] width 11 height 10
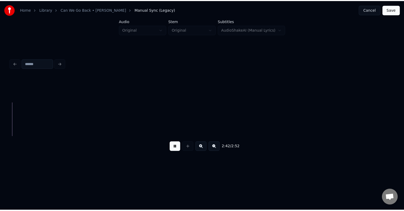
scroll to position [0, 6479]
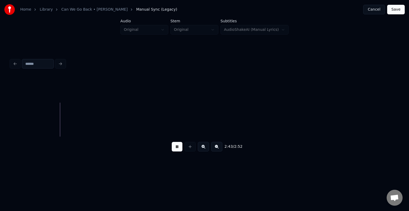
click at [396, 9] on button "Save" at bounding box center [396, 10] width 18 height 10
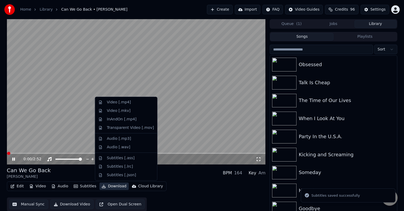
click at [106, 187] on button "Download" at bounding box center [113, 186] width 29 height 7
click at [111, 102] on div "Video [.mp4]" at bounding box center [119, 102] width 24 height 5
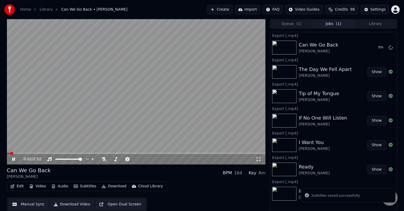
click at [12, 159] on icon at bounding box center [17, 159] width 13 height 4
click at [374, 24] on button "Library" at bounding box center [376, 24] width 42 height 8
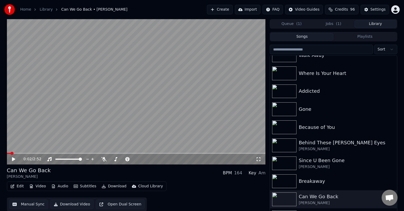
scroll to position [4847, 0]
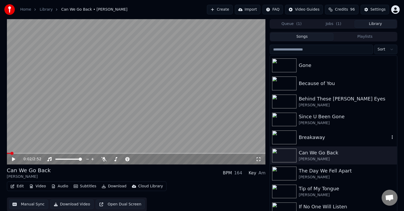
click at [317, 135] on div "Breakaway" at bounding box center [344, 137] width 91 height 7
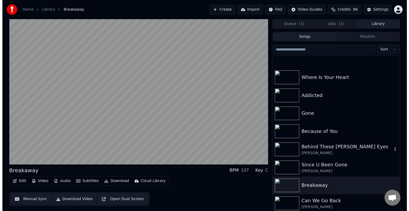
scroll to position [4825, 0]
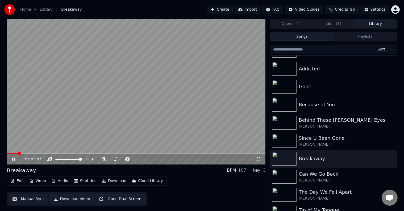
click at [13, 160] on icon at bounding box center [13, 159] width 3 height 3
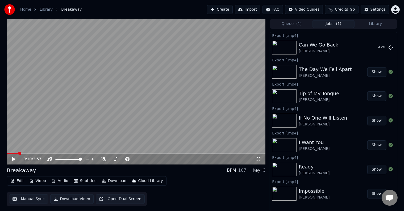
click at [327, 22] on button "Jobs ( 1 )" at bounding box center [334, 24] width 42 height 8
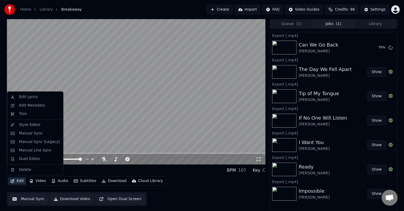
click at [14, 181] on icon "button" at bounding box center [12, 181] width 4 height 4
click at [26, 141] on div "Manual Sync (Legacy)" at bounding box center [39, 141] width 41 height 5
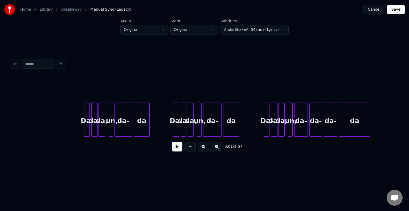
click at [178, 149] on button at bounding box center [177, 147] width 11 height 10
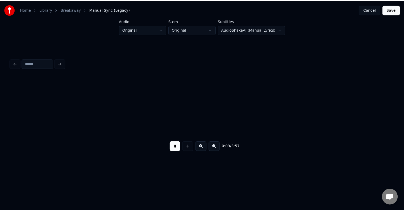
scroll to position [0, 387]
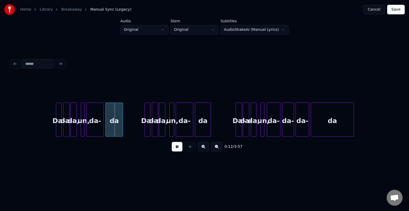
click at [376, 11] on button "Cancel" at bounding box center [374, 10] width 22 height 10
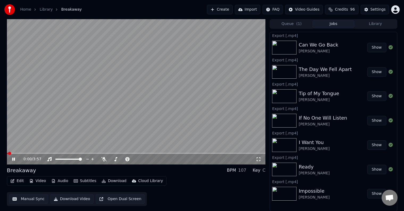
click at [12, 161] on icon at bounding box center [17, 159] width 13 height 4
